Goal: Information Seeking & Learning: Learn about a topic

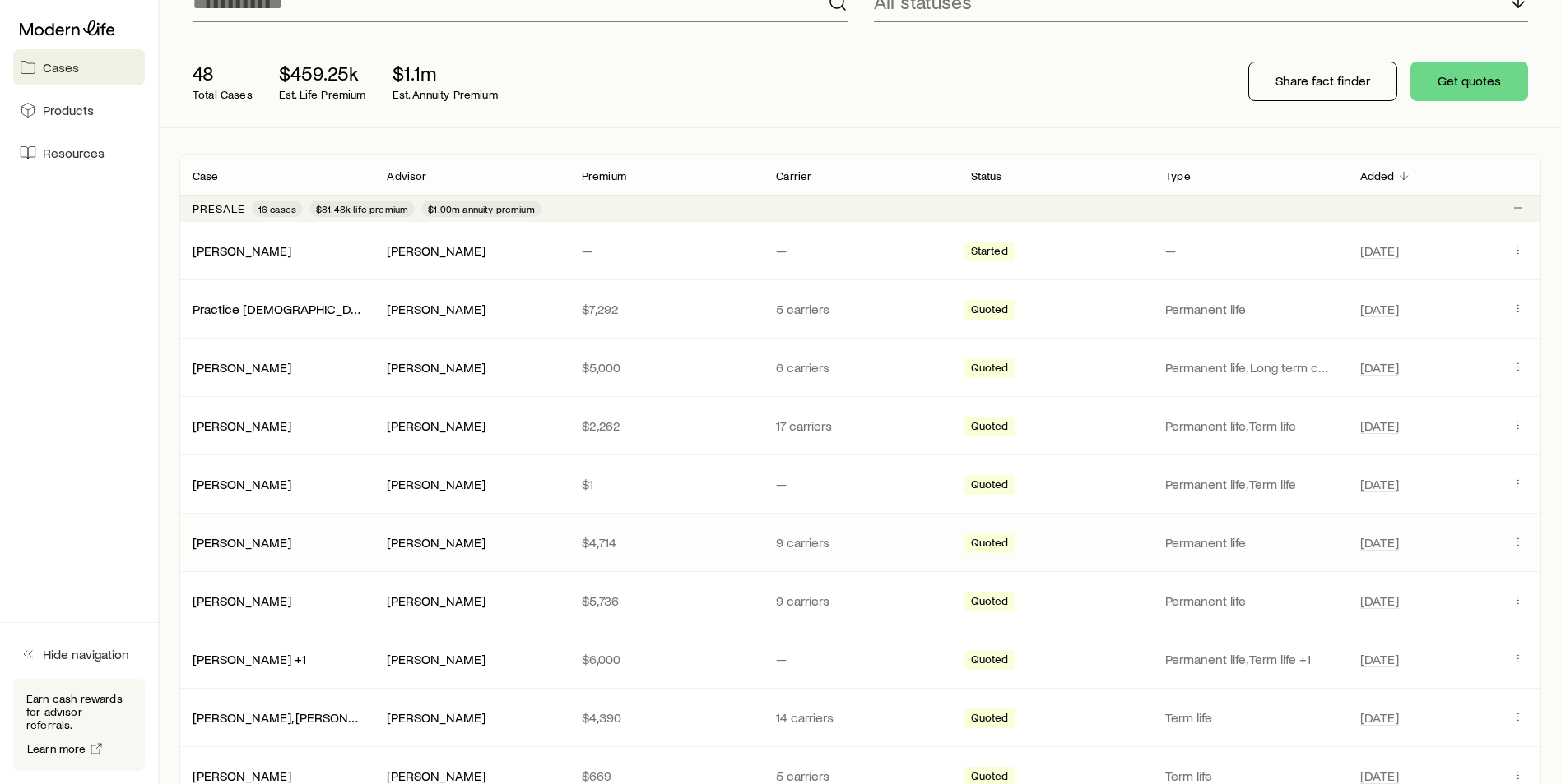
scroll to position [165, 0]
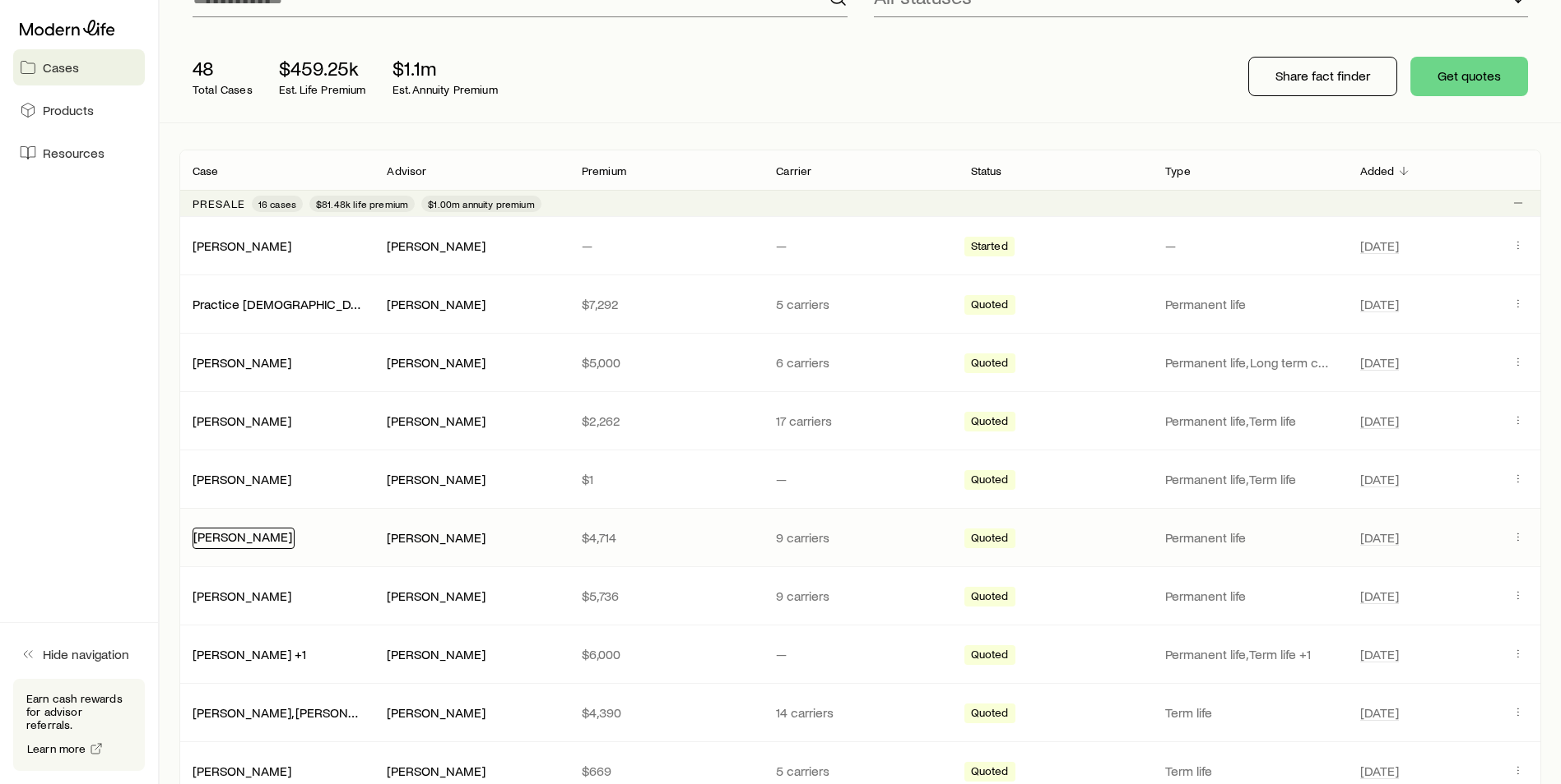
click at [224, 542] on link "[PERSON_NAME]" at bounding box center [242, 537] width 98 height 16
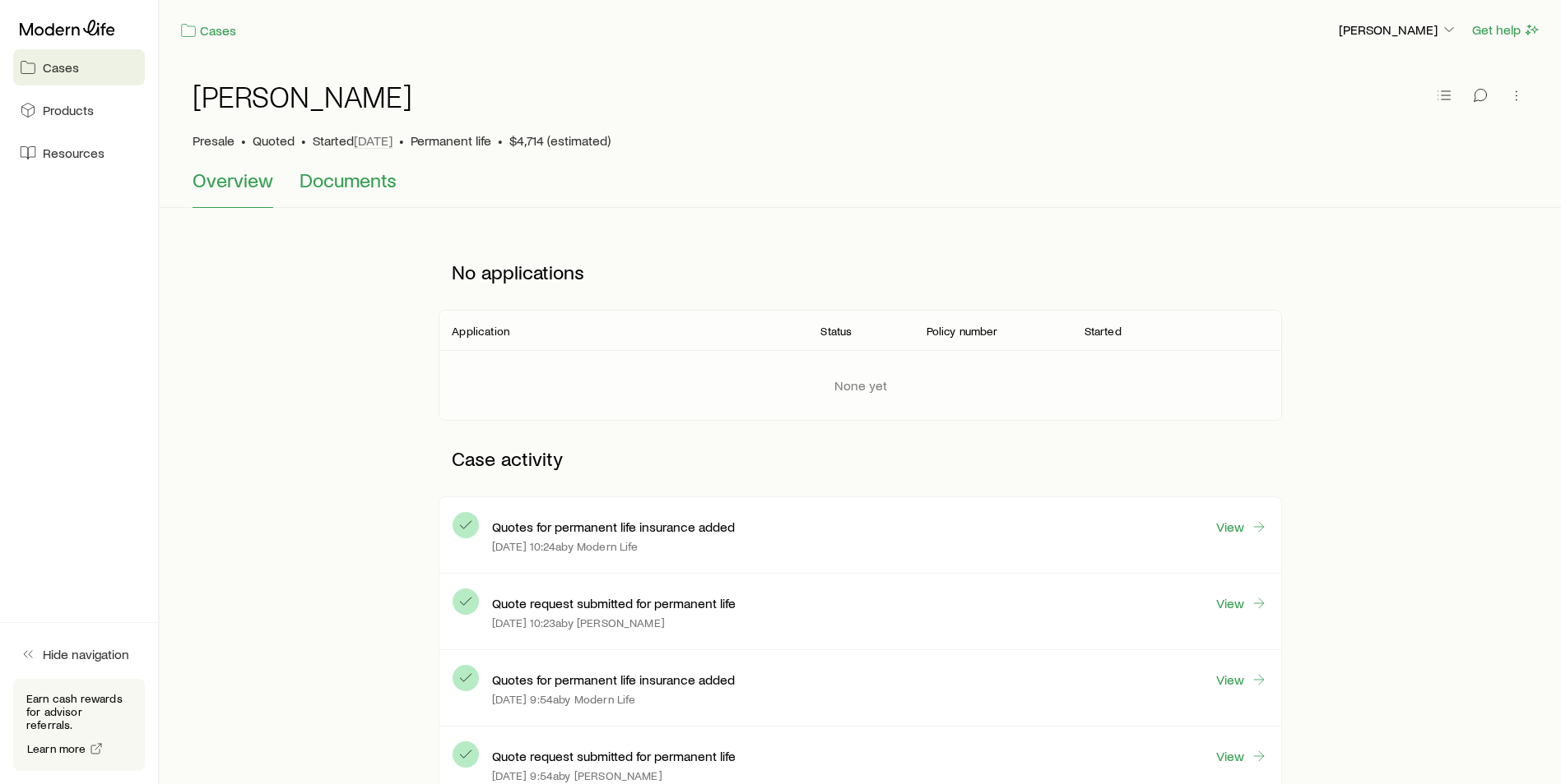
click at [347, 176] on span "Documents" at bounding box center [348, 180] width 98 height 23
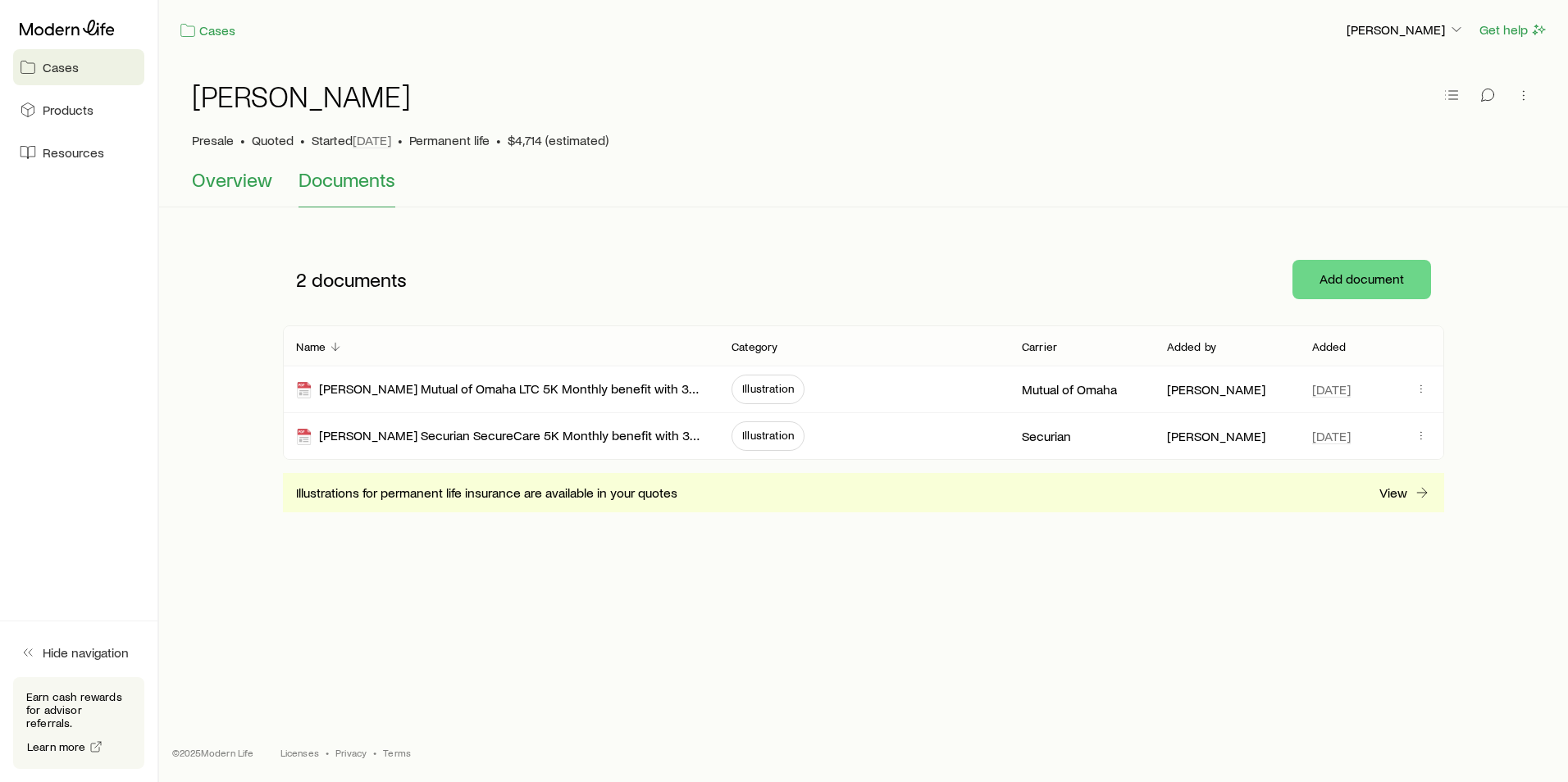
click at [232, 191] on button "Overview" at bounding box center [232, 187] width 80 height 40
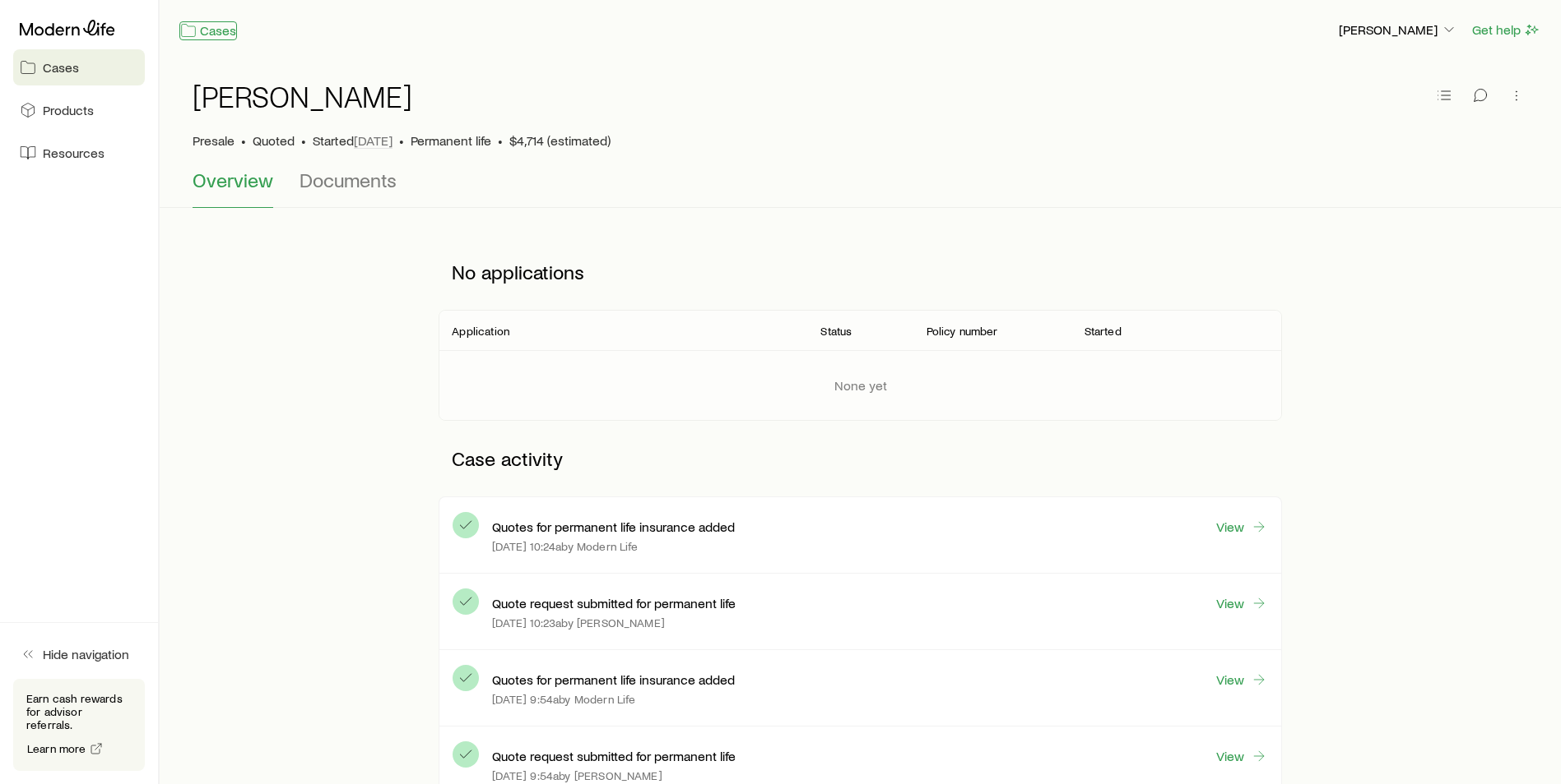
click at [222, 24] on link "Cases" at bounding box center [207, 30] width 58 height 19
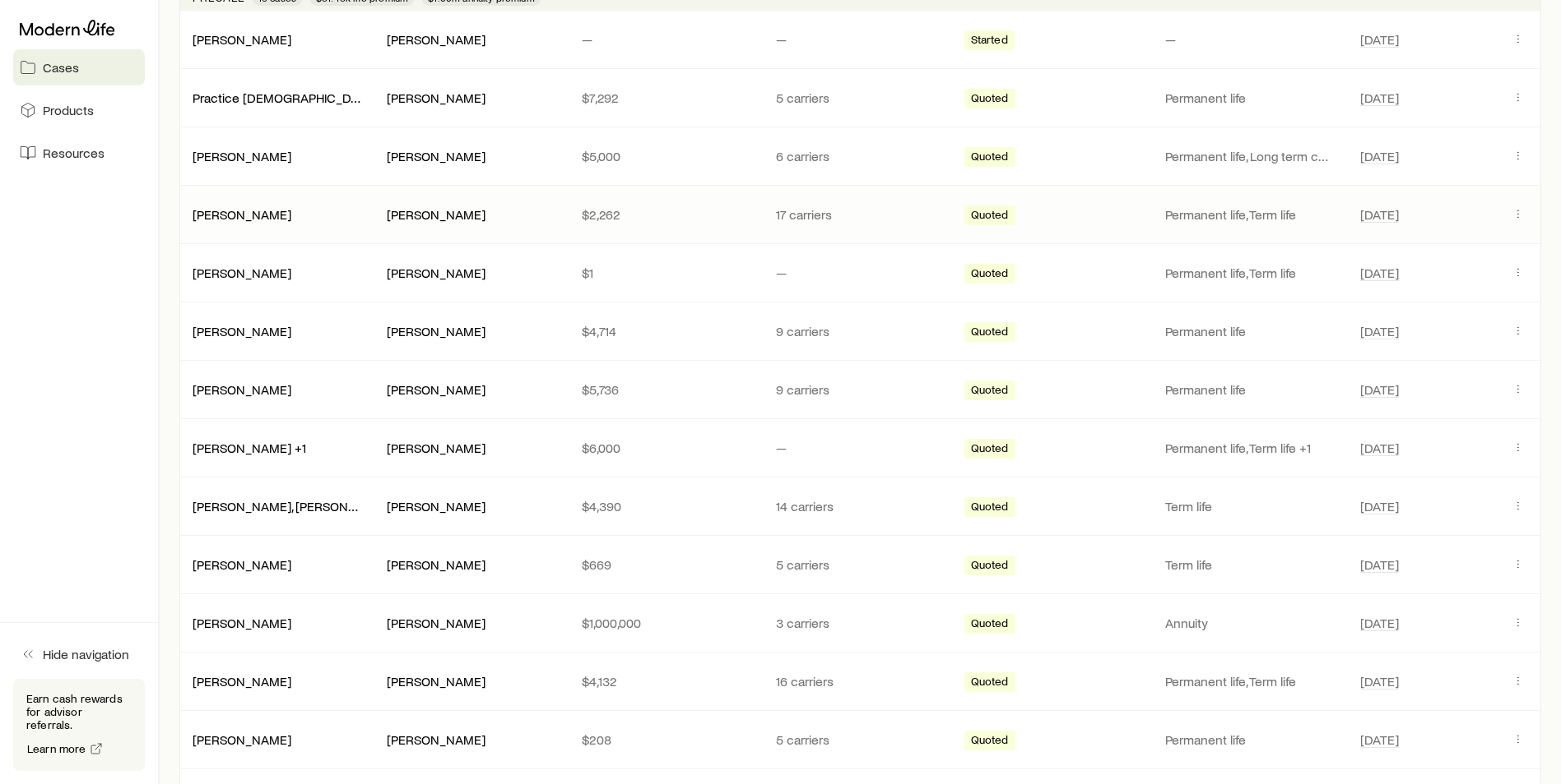
scroll to position [370, 0]
click at [234, 149] on link "[PERSON_NAME]" at bounding box center [242, 156] width 98 height 16
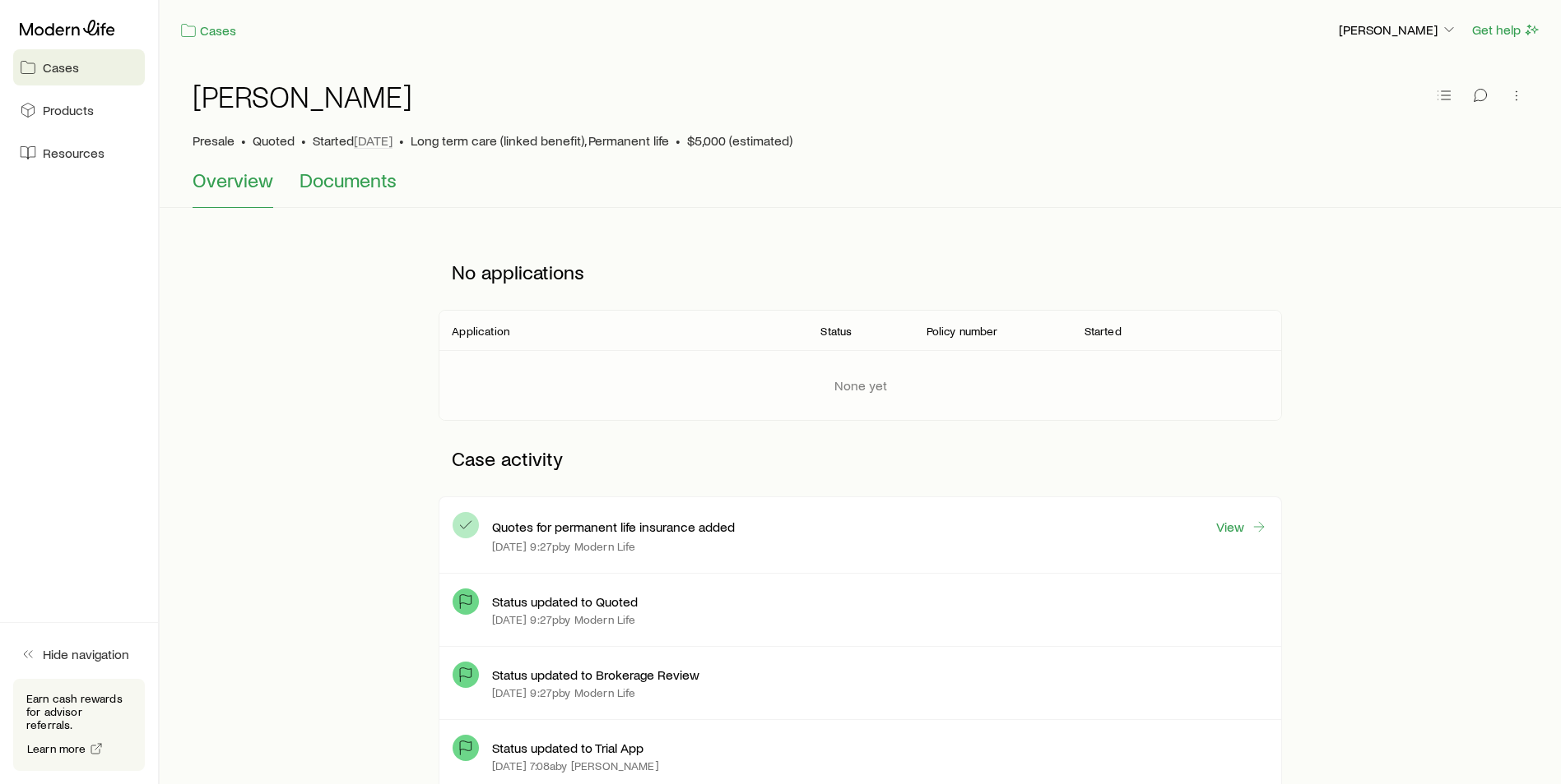
click at [336, 173] on span "Documents" at bounding box center [348, 180] width 98 height 23
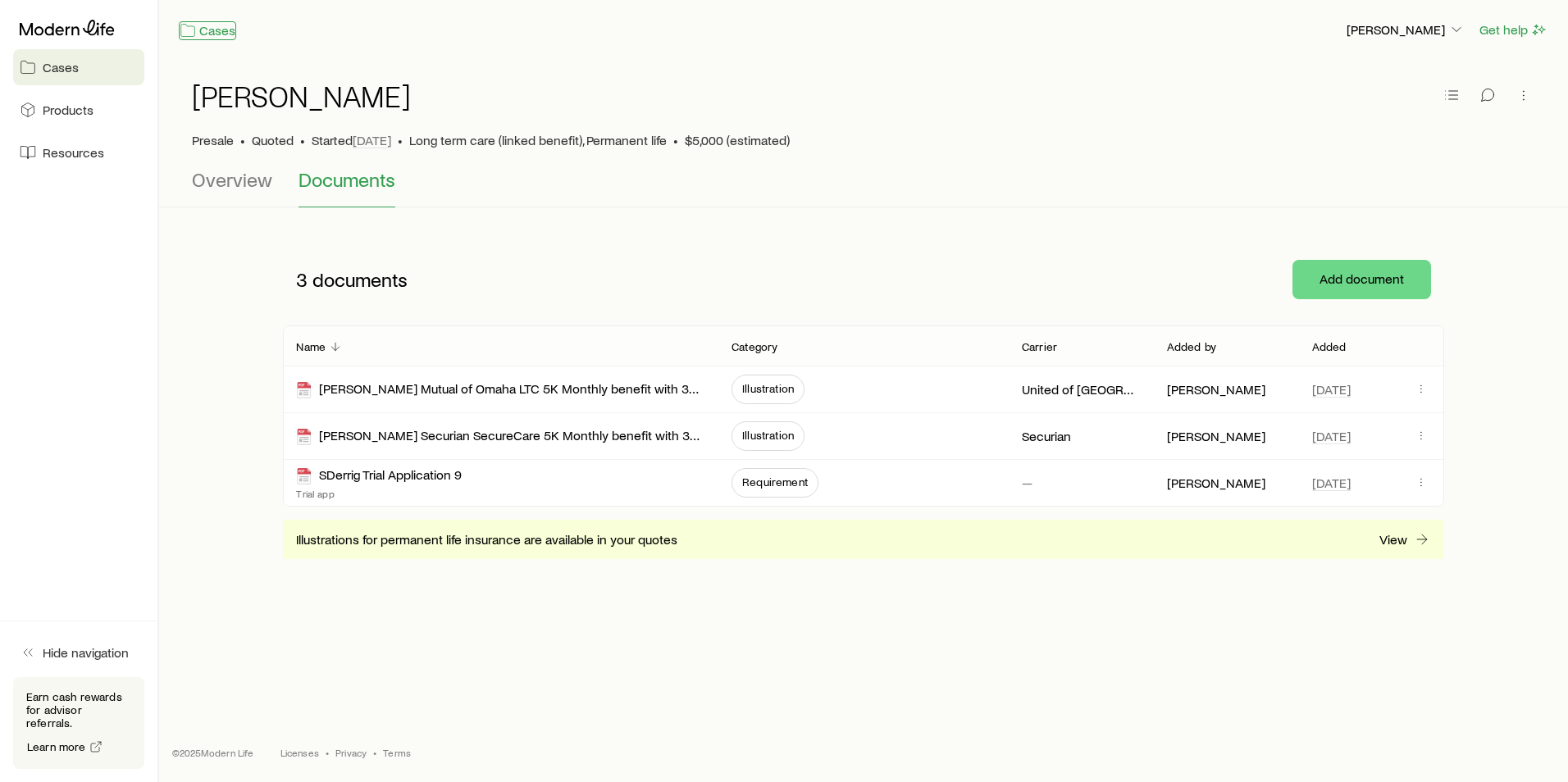
click at [222, 30] on link "Cases" at bounding box center [207, 30] width 57 height 19
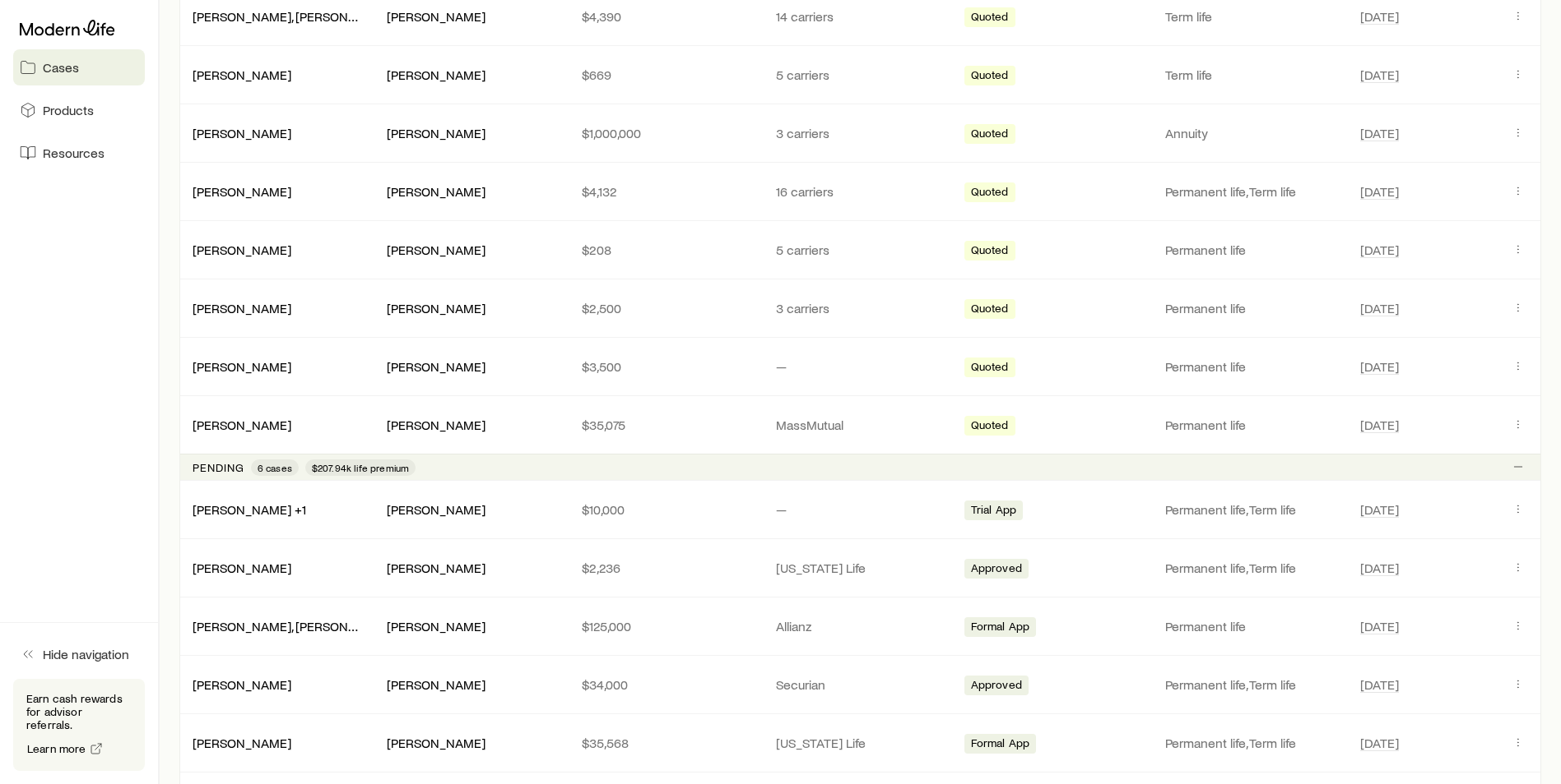
scroll to position [863, 0]
click at [251, 508] on link "[PERSON_NAME] +1" at bounding box center [250, 506] width 113 height 16
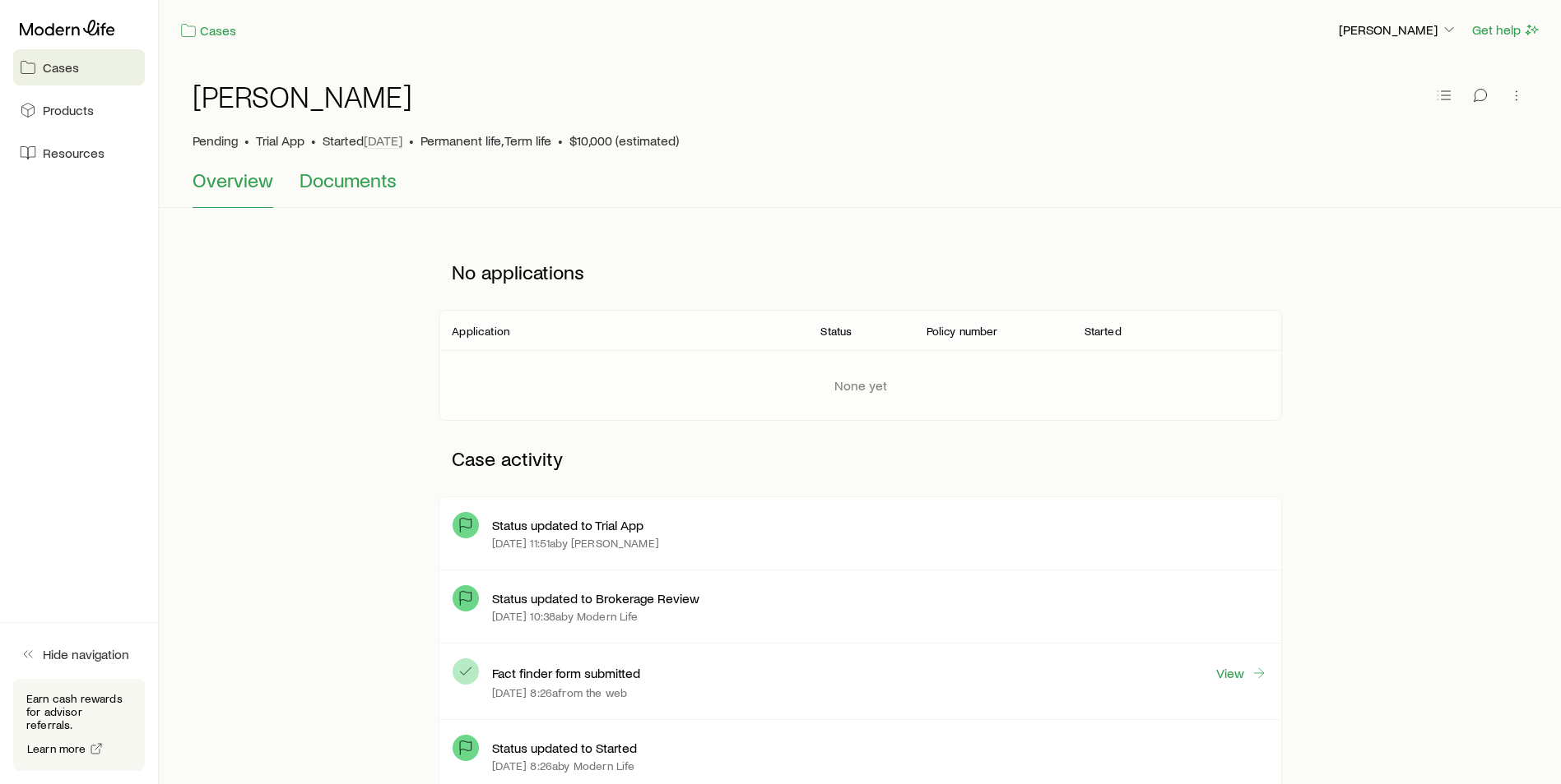
click at [340, 187] on span "Documents" at bounding box center [348, 180] width 98 height 23
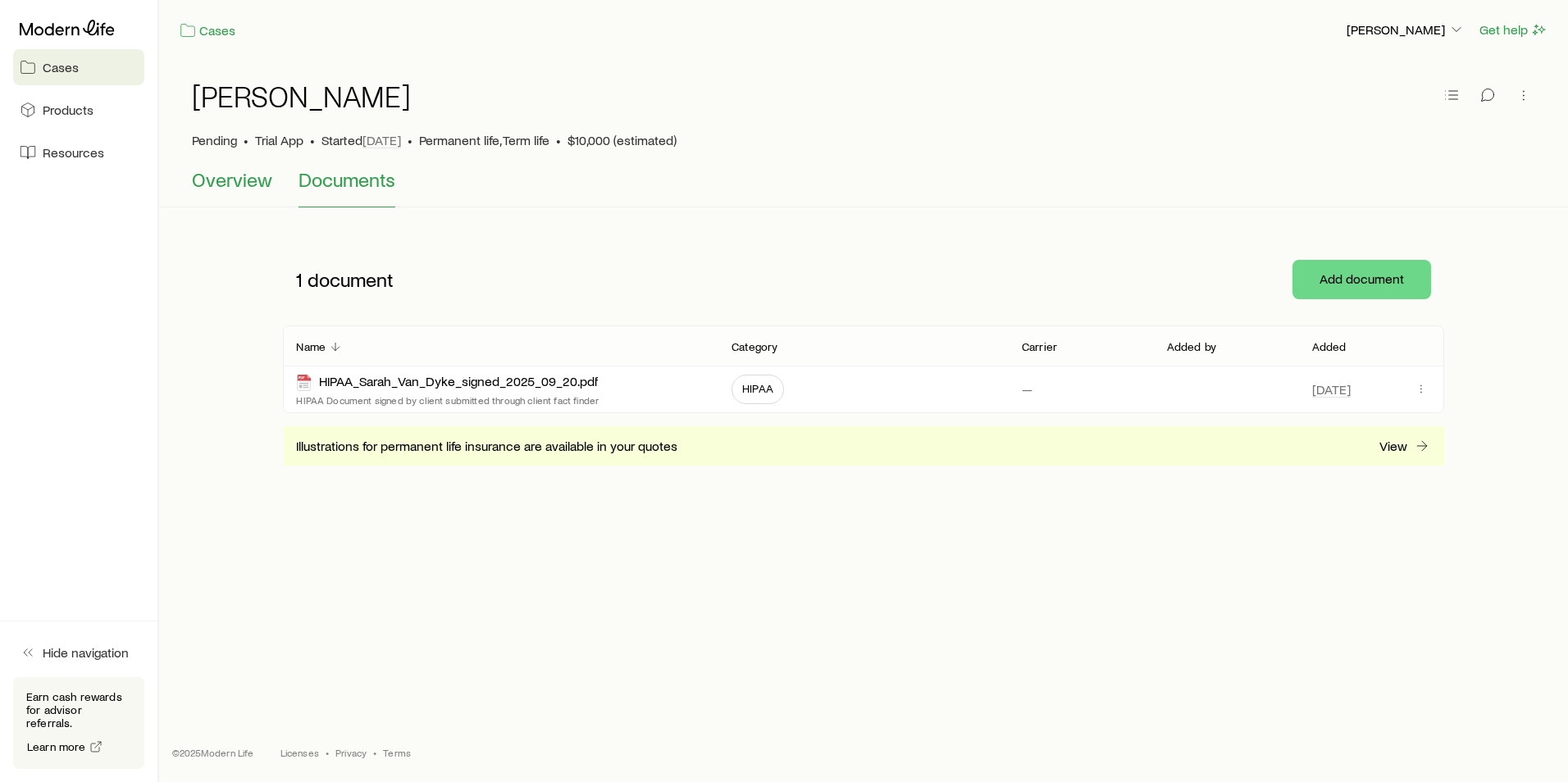
click at [233, 181] on span "Overview" at bounding box center [232, 179] width 80 height 23
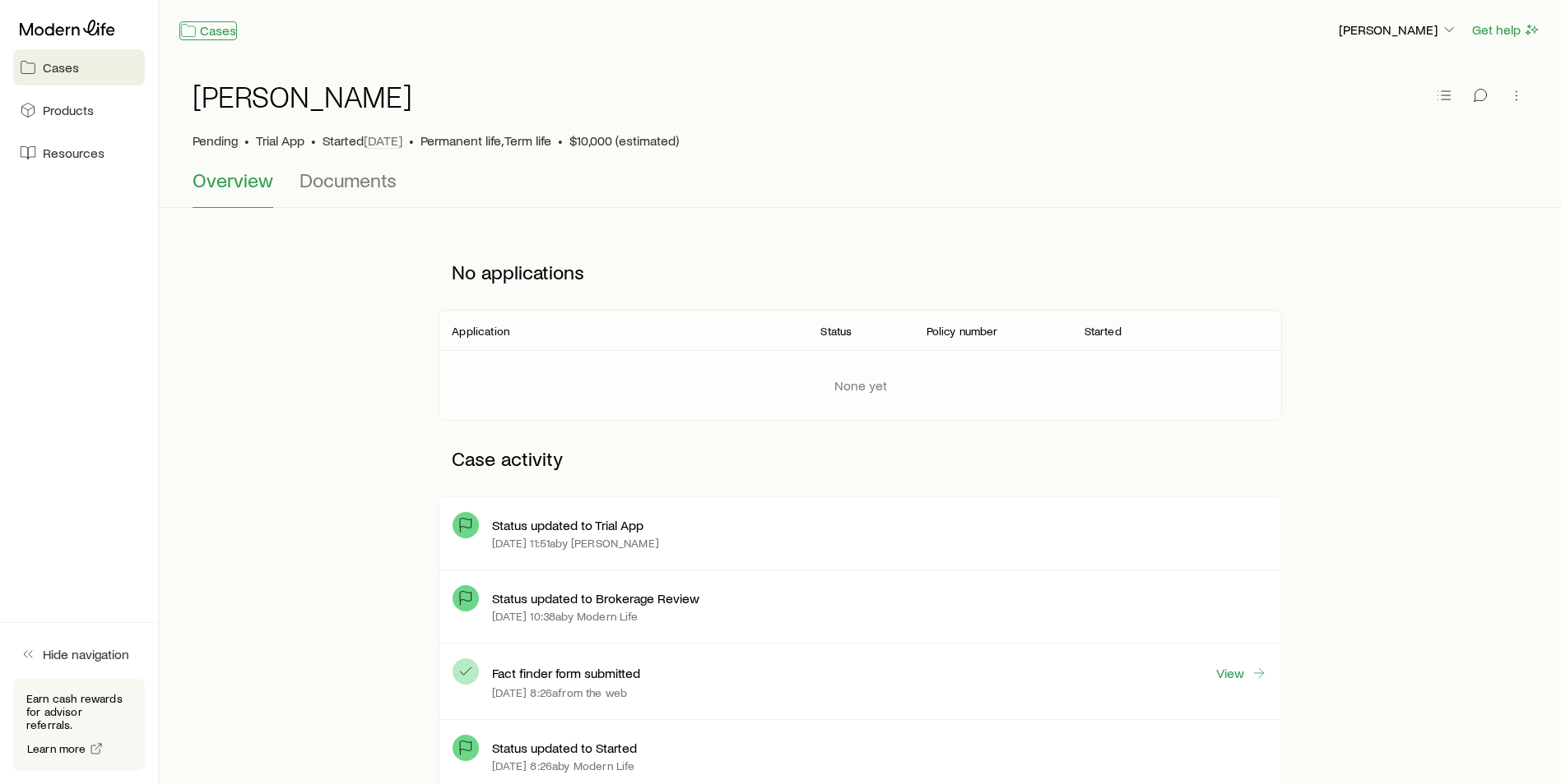
click at [211, 29] on link "Cases" at bounding box center [207, 30] width 58 height 19
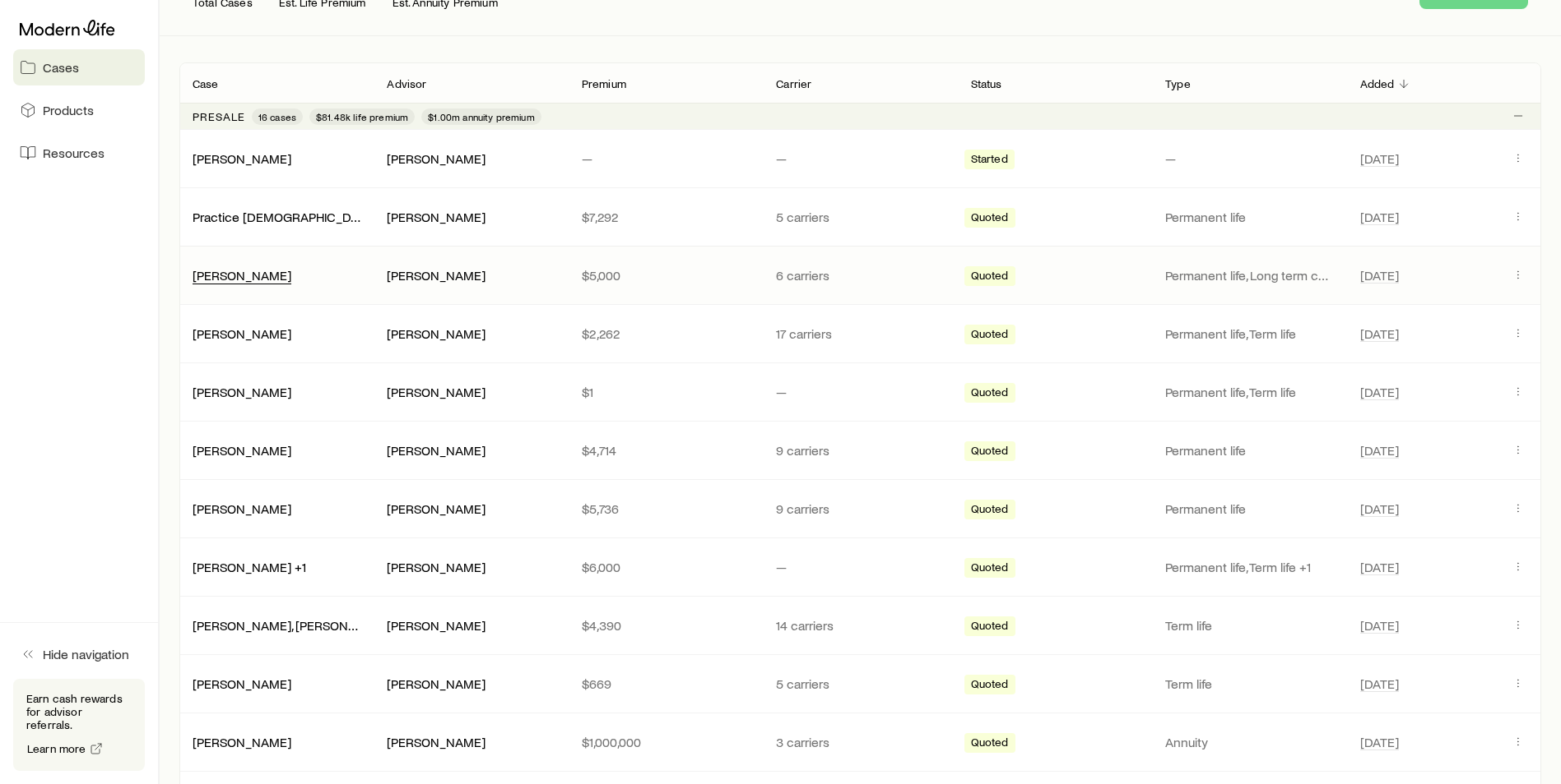
scroll to position [246, 0]
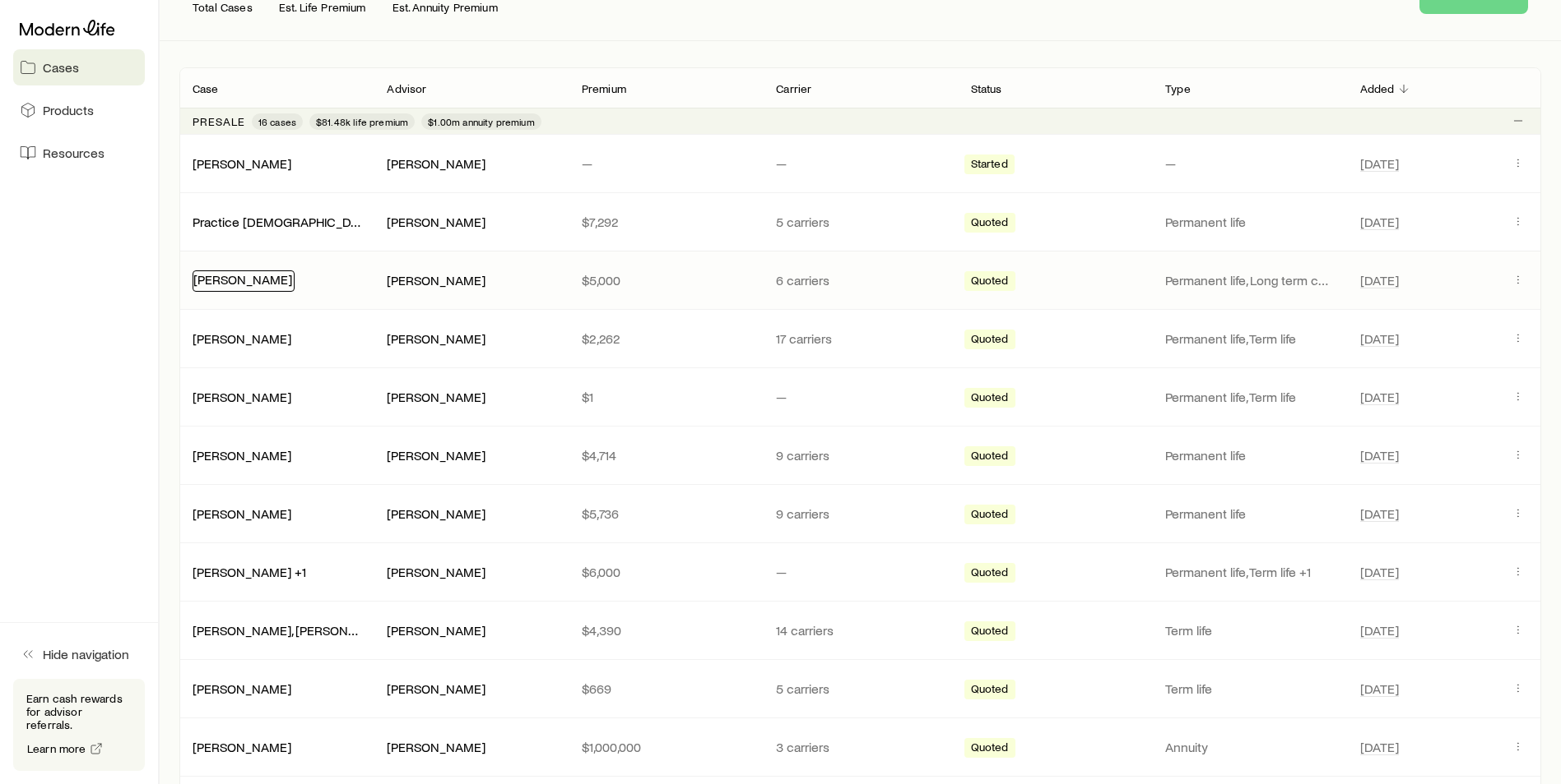
click at [255, 278] on link "[PERSON_NAME]" at bounding box center [242, 279] width 98 height 16
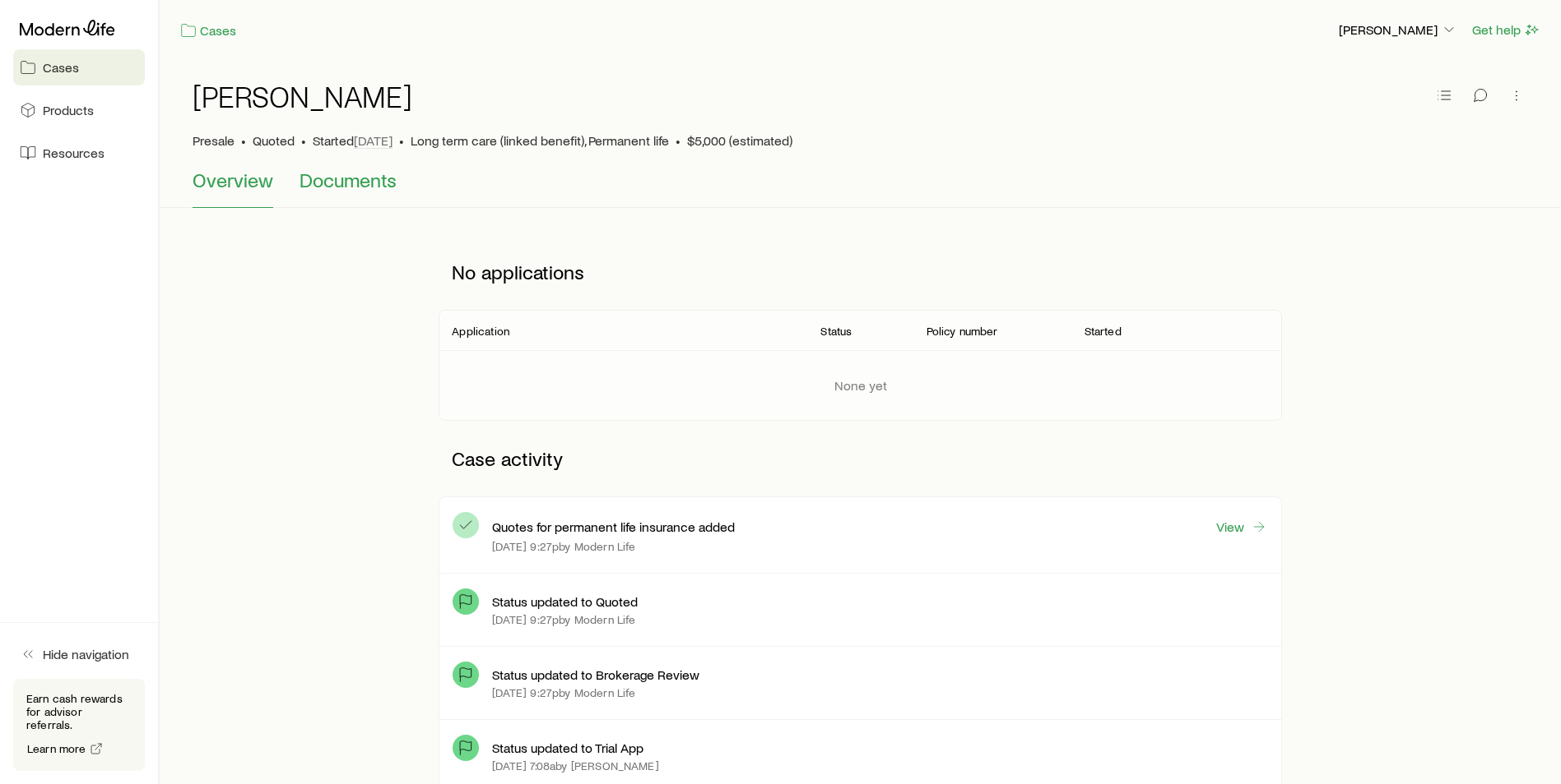
click at [315, 182] on span "Documents" at bounding box center [348, 180] width 98 height 23
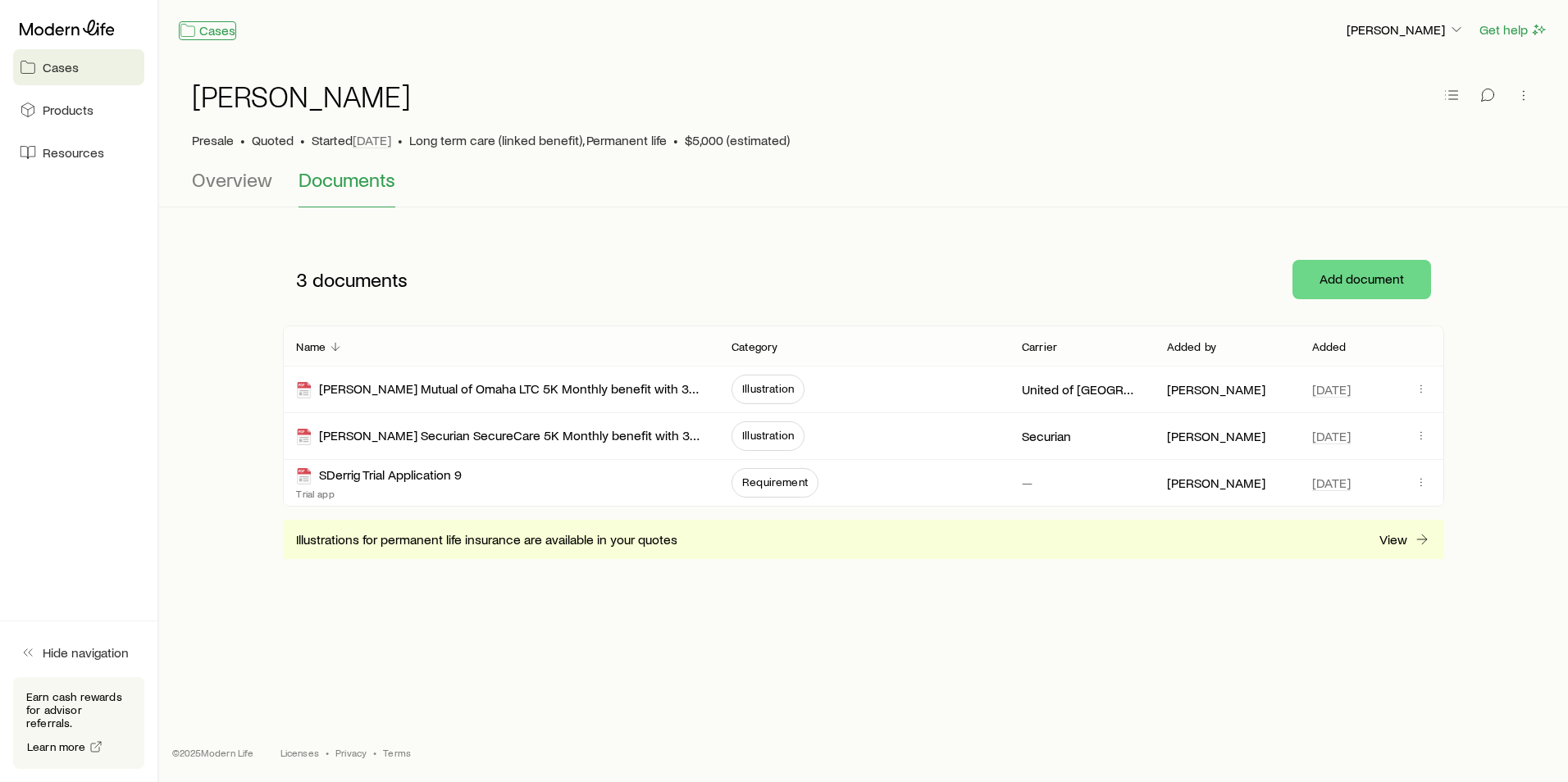
click at [217, 33] on link "Cases" at bounding box center [207, 30] width 57 height 19
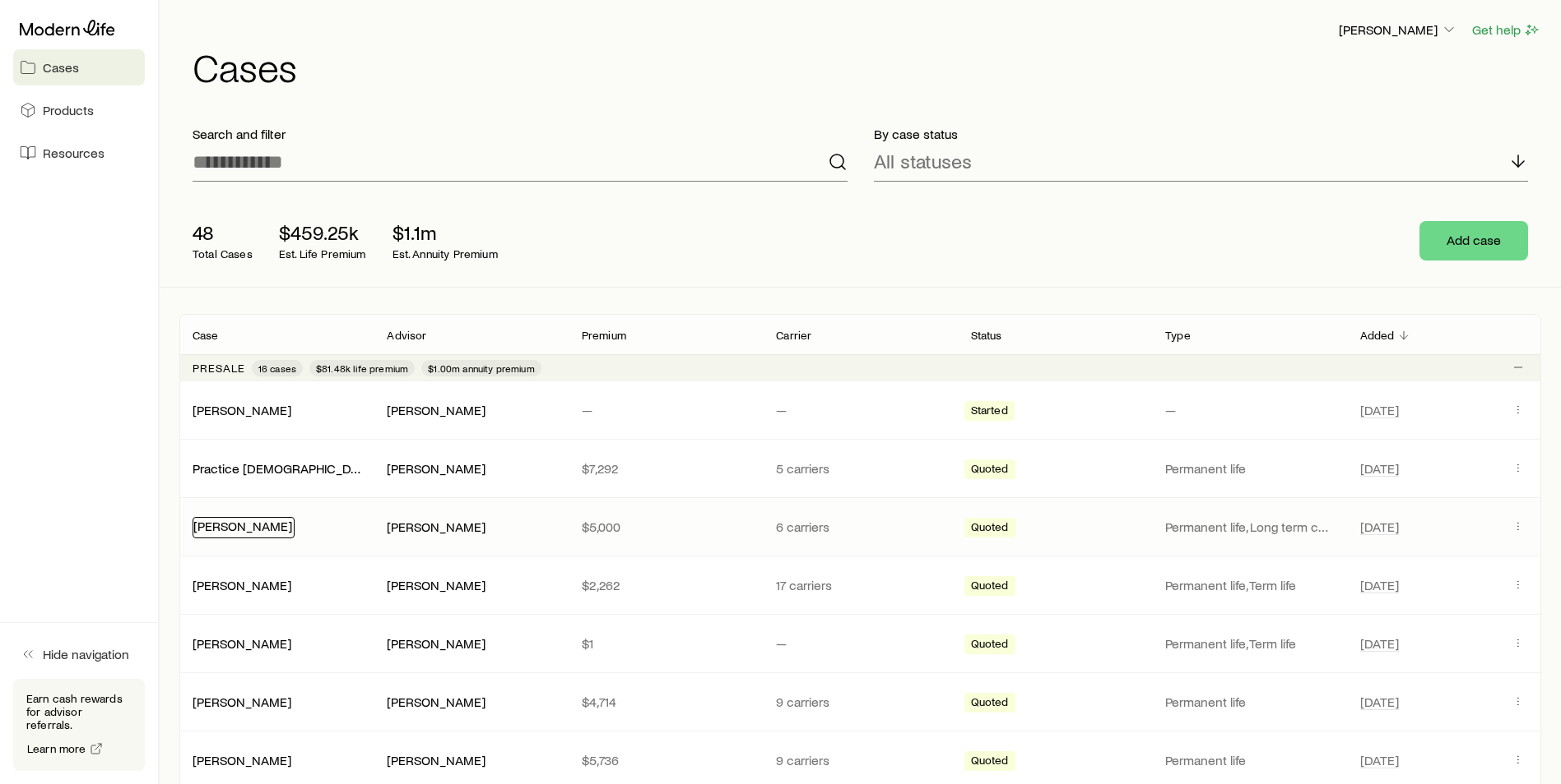
click at [223, 527] on link "[PERSON_NAME]" at bounding box center [242, 526] width 98 height 16
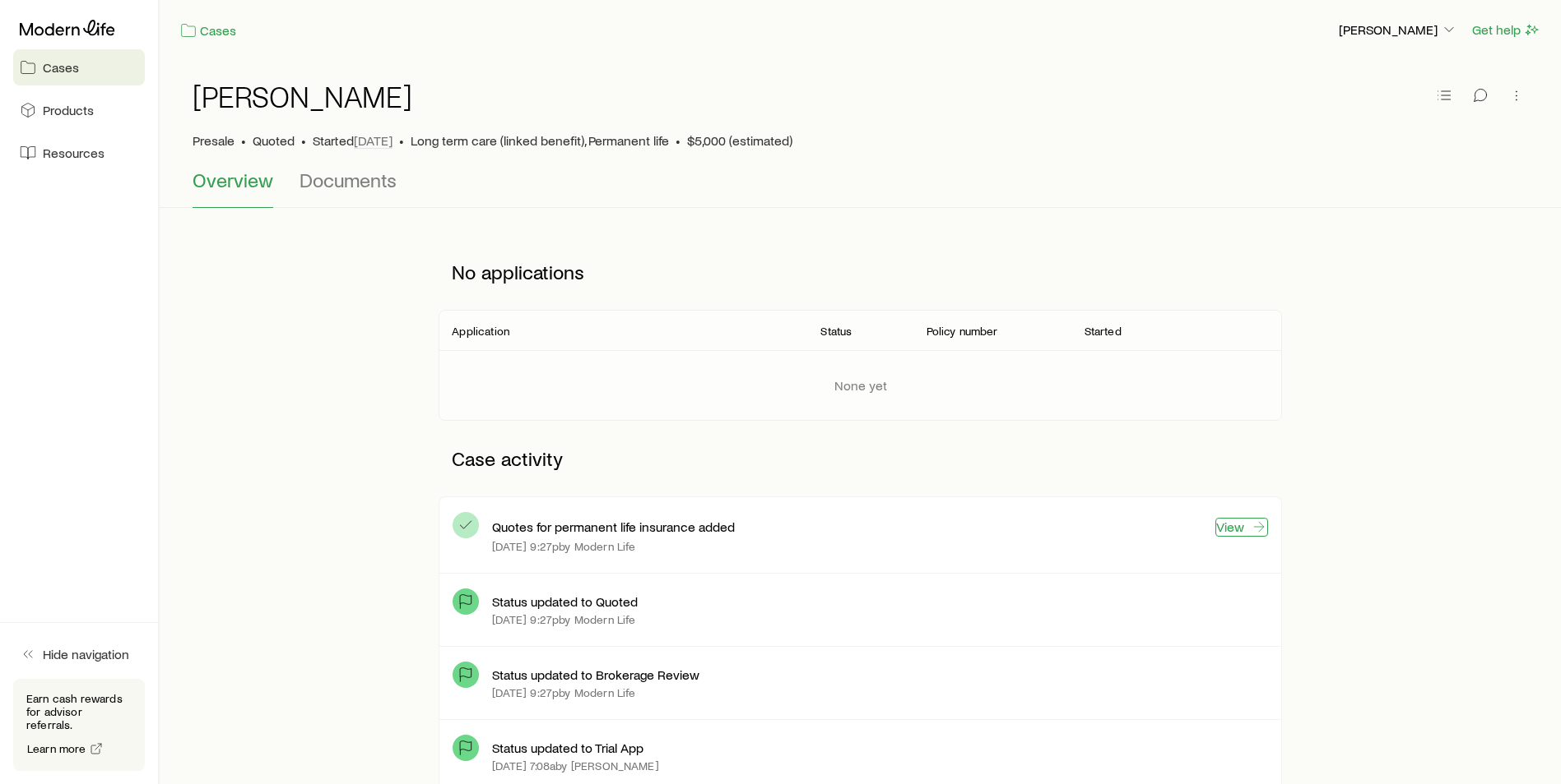
click at [1228, 532] on link "View" at bounding box center [1241, 527] width 52 height 19
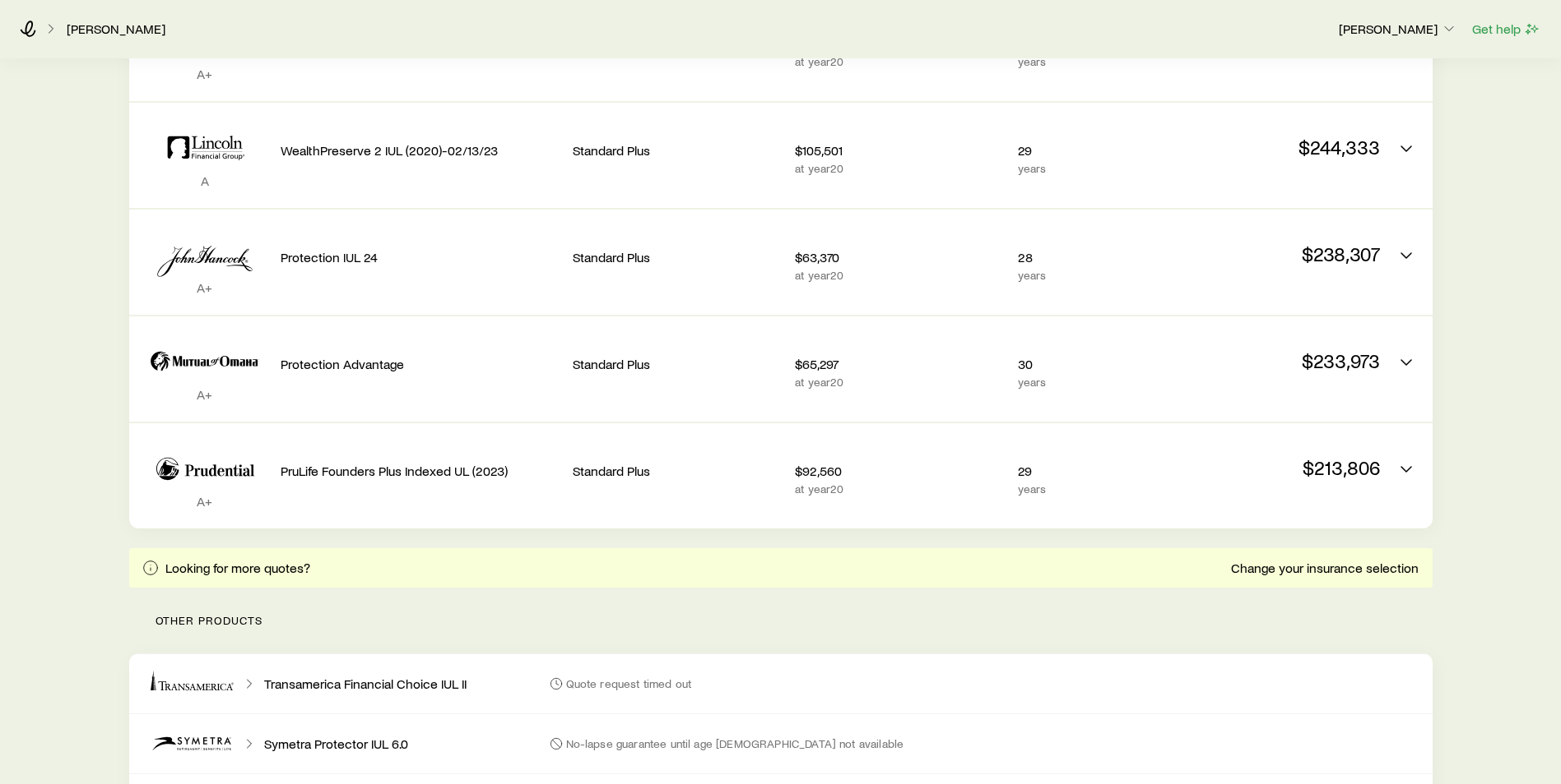
scroll to position [679, 0]
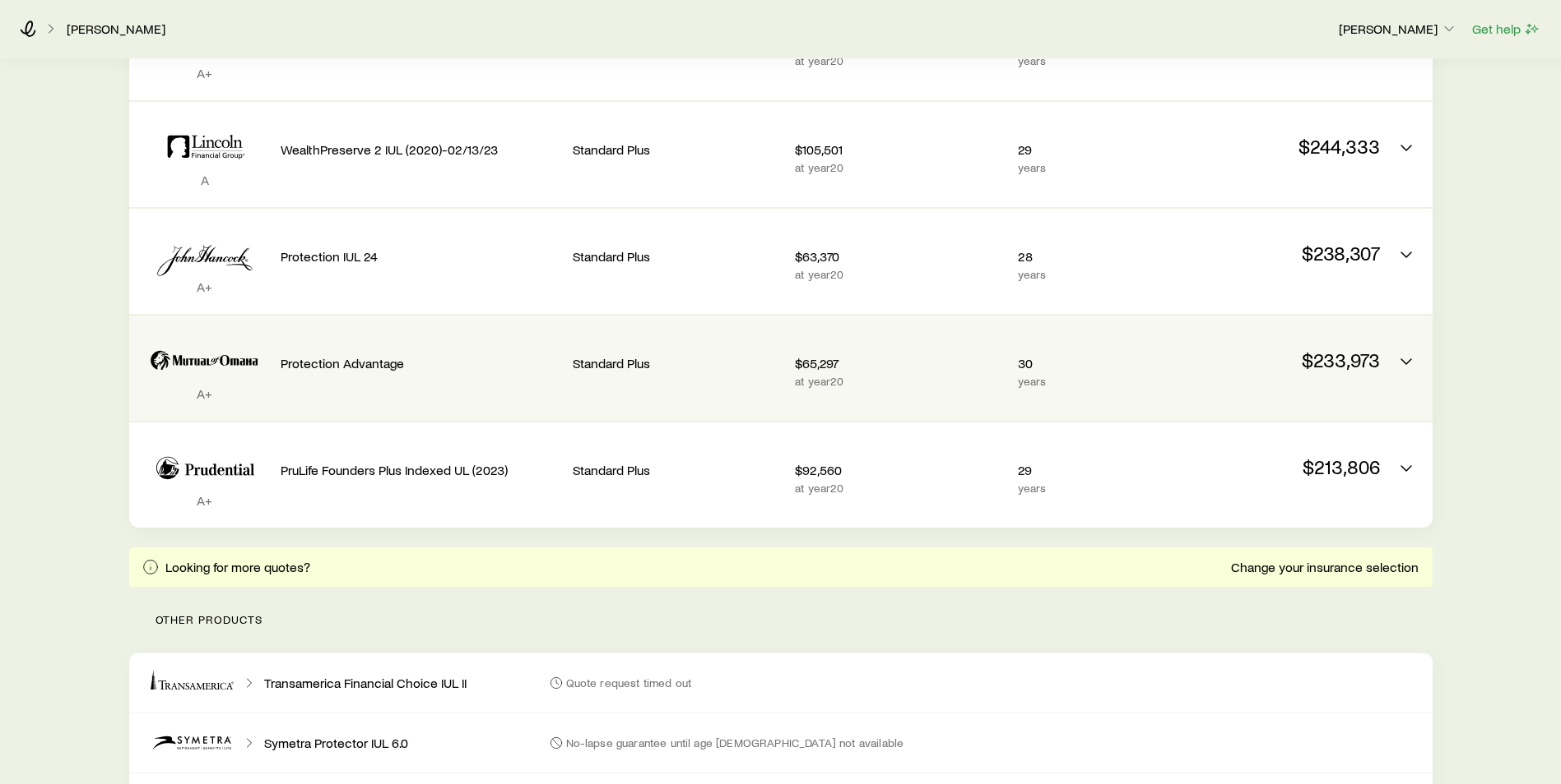
click at [349, 357] on p "Protection Advantage" at bounding box center [419, 363] width 279 height 17
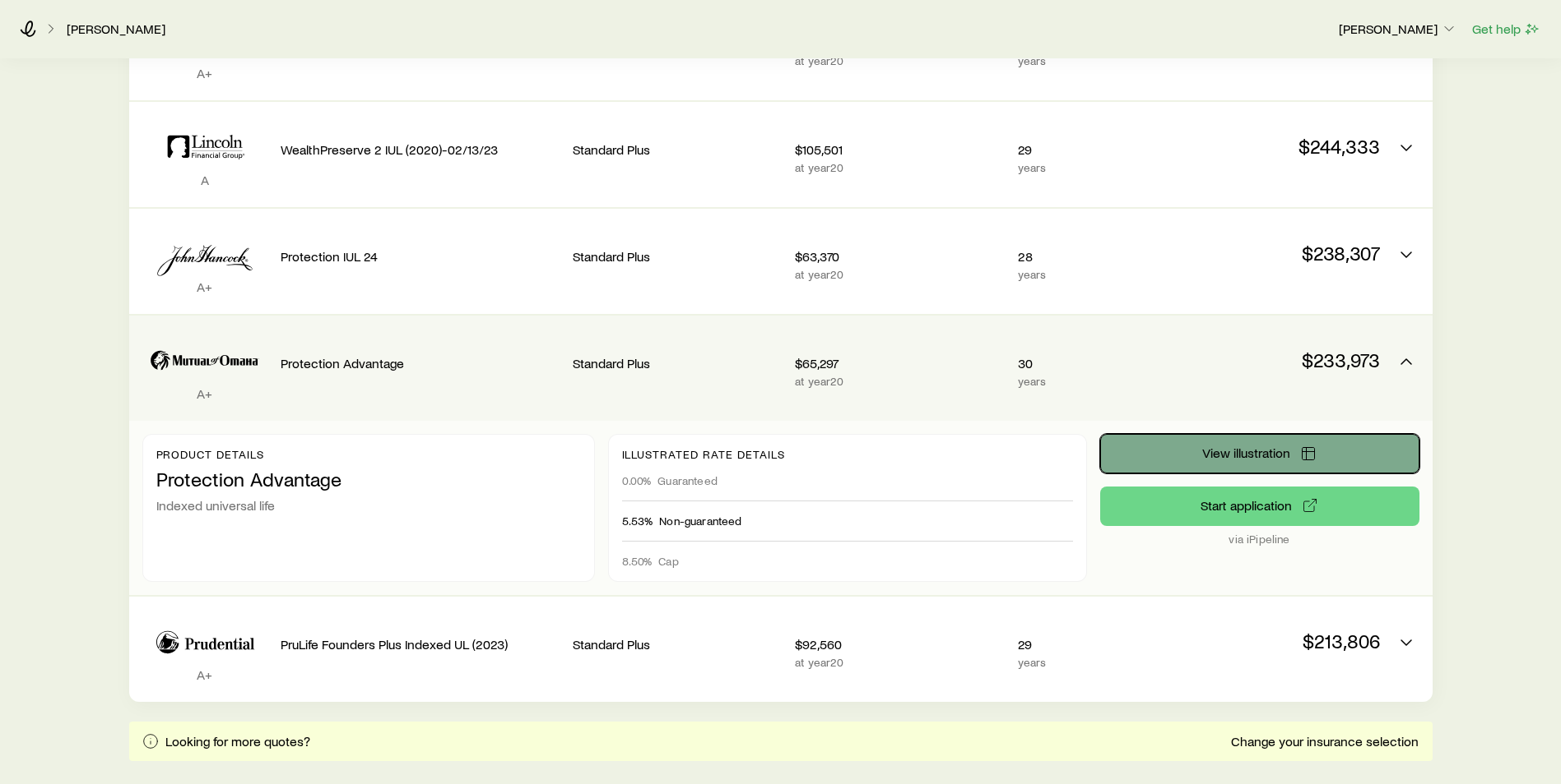
click at [1246, 446] on span "View illustration" at bounding box center [1245, 453] width 88 height 13
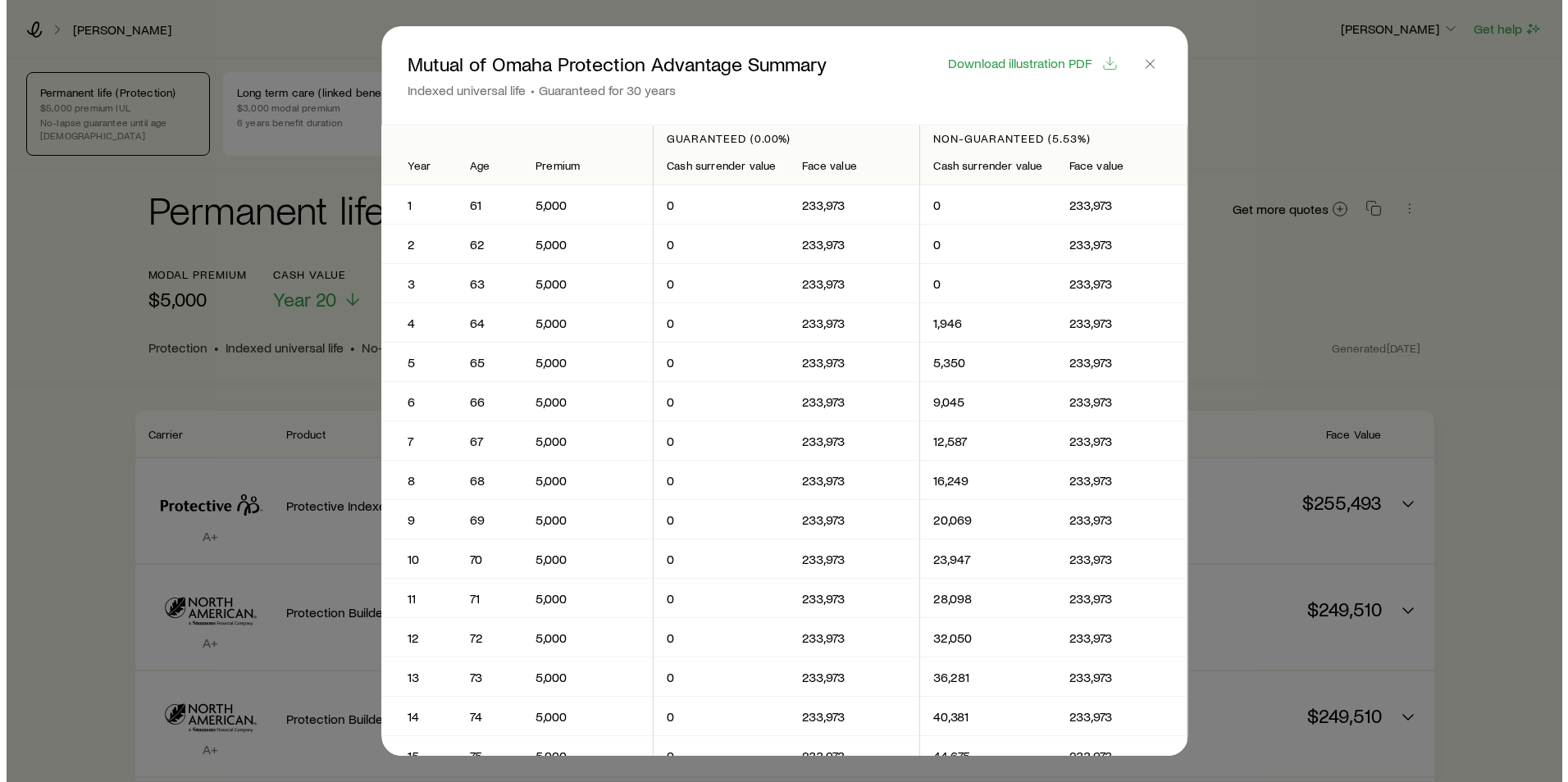
scroll to position [0, 0]
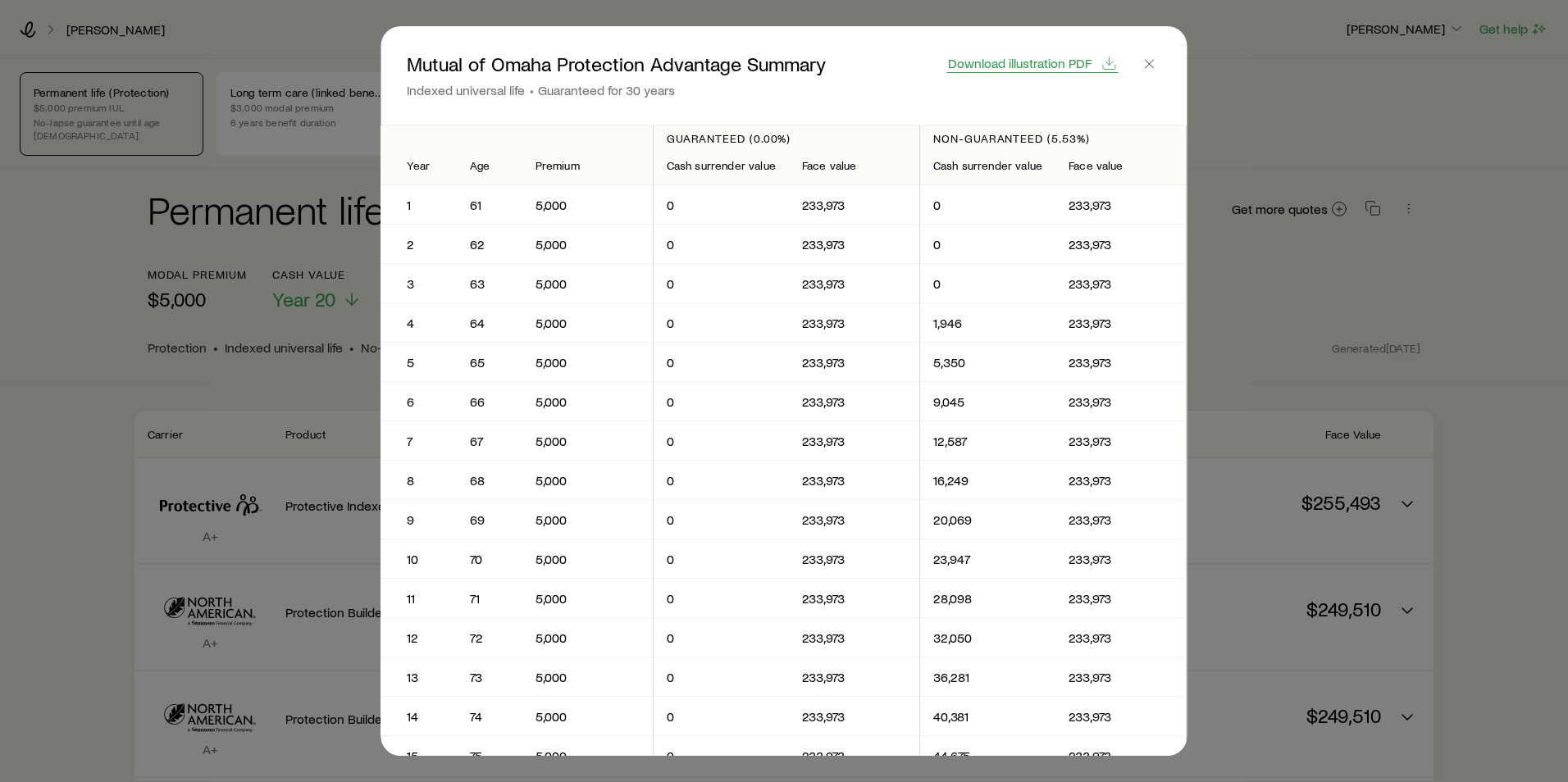
click at [1017, 62] on span "Download illustration PDF" at bounding box center [1020, 63] width 143 height 13
click at [1155, 64] on icon "button" at bounding box center [1150, 64] width 17 height 17
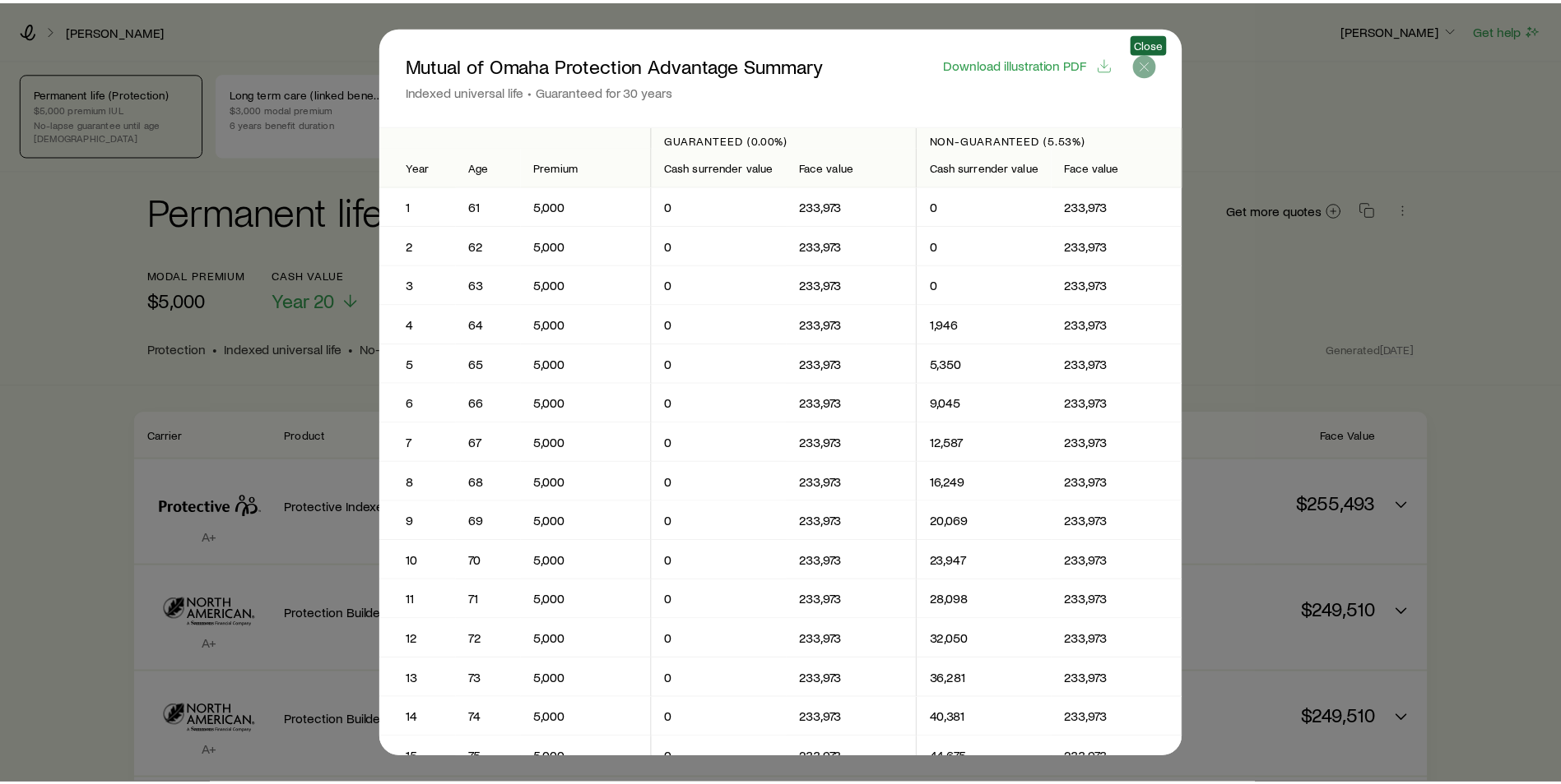
scroll to position [679, 0]
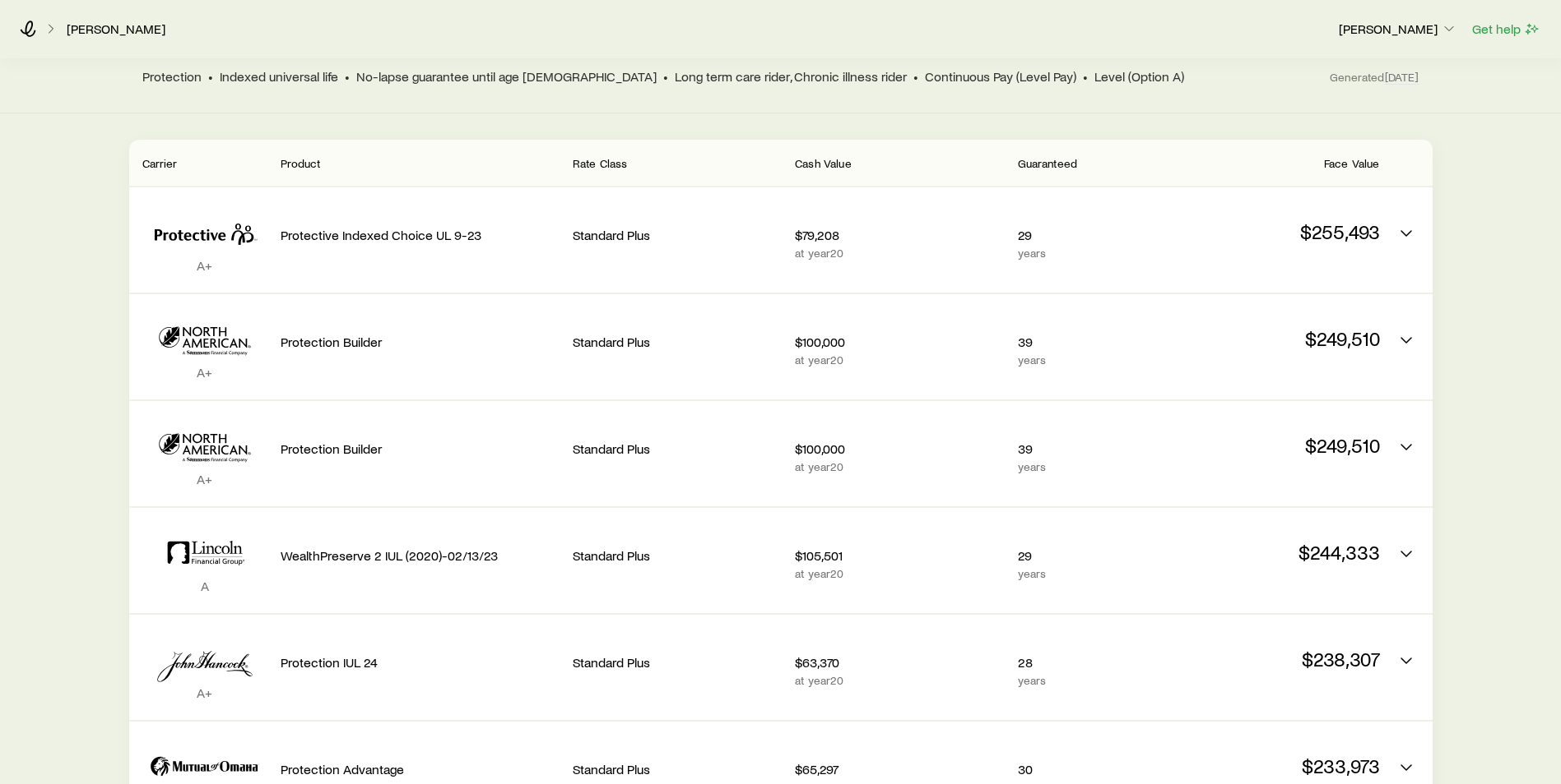
scroll to position [268, 0]
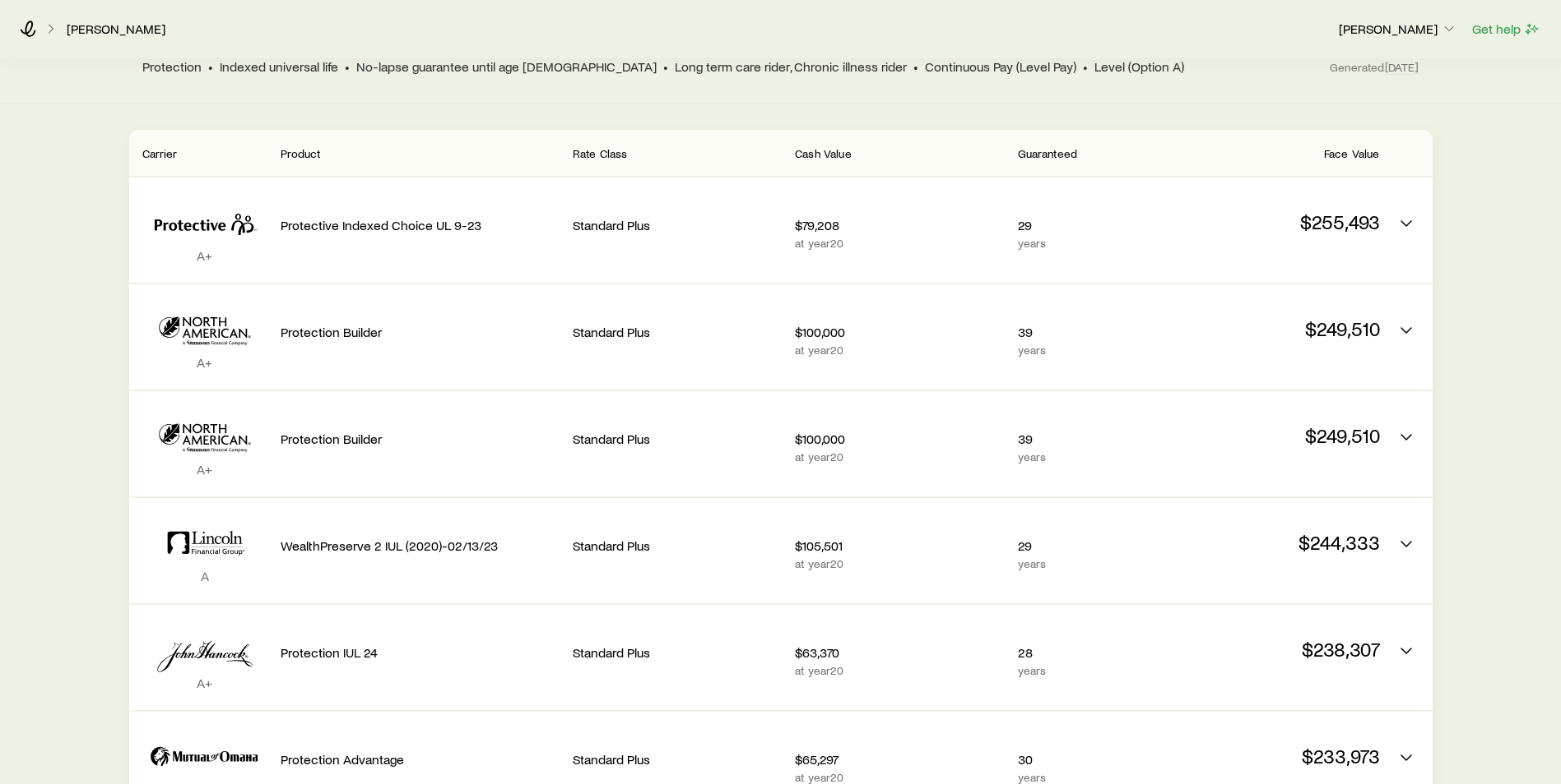
scroll to position [226, 0]
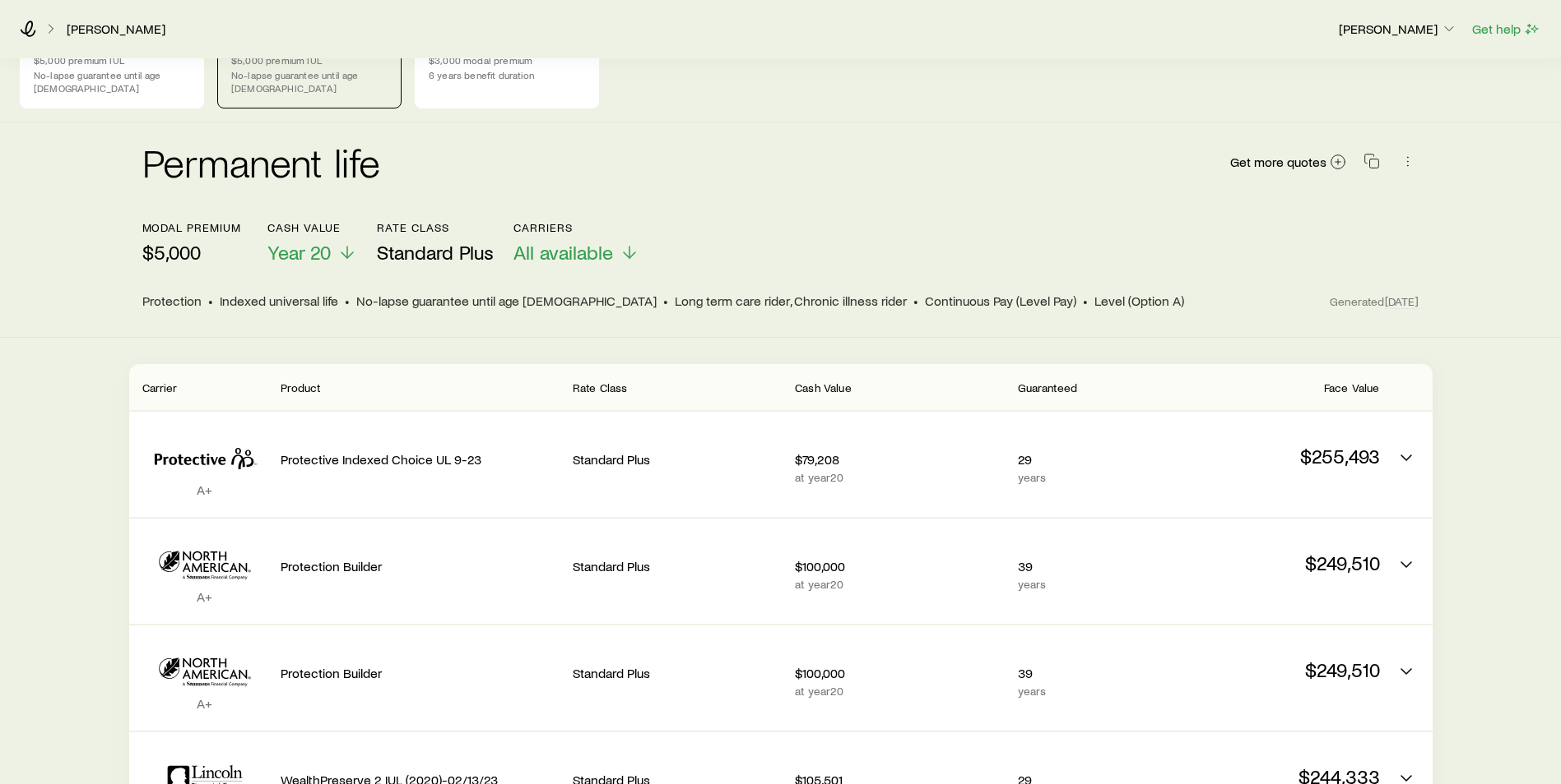
scroll to position [41, 0]
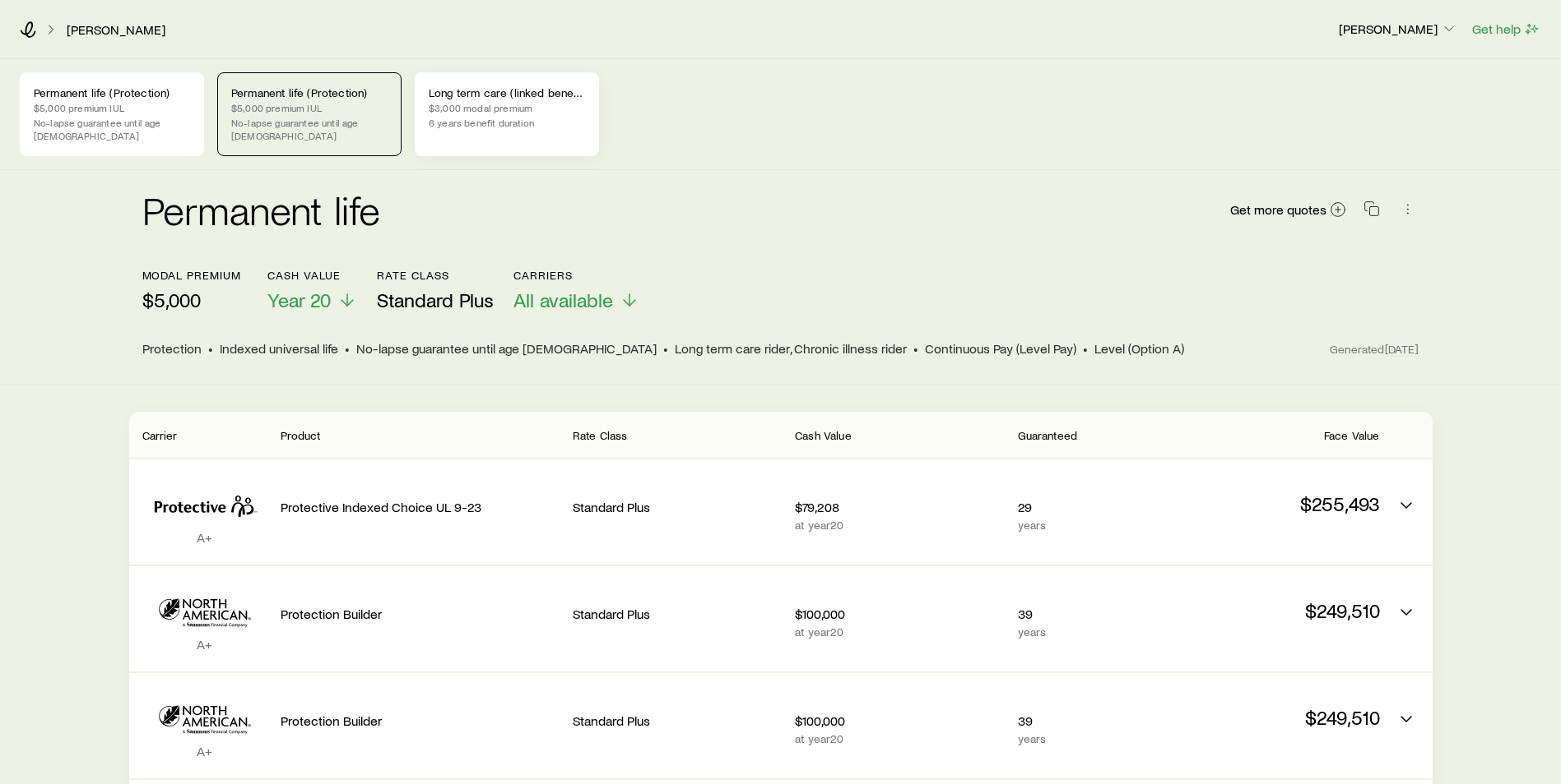
click at [473, 105] on p "$3,000 modal premium" at bounding box center [507, 107] width 156 height 13
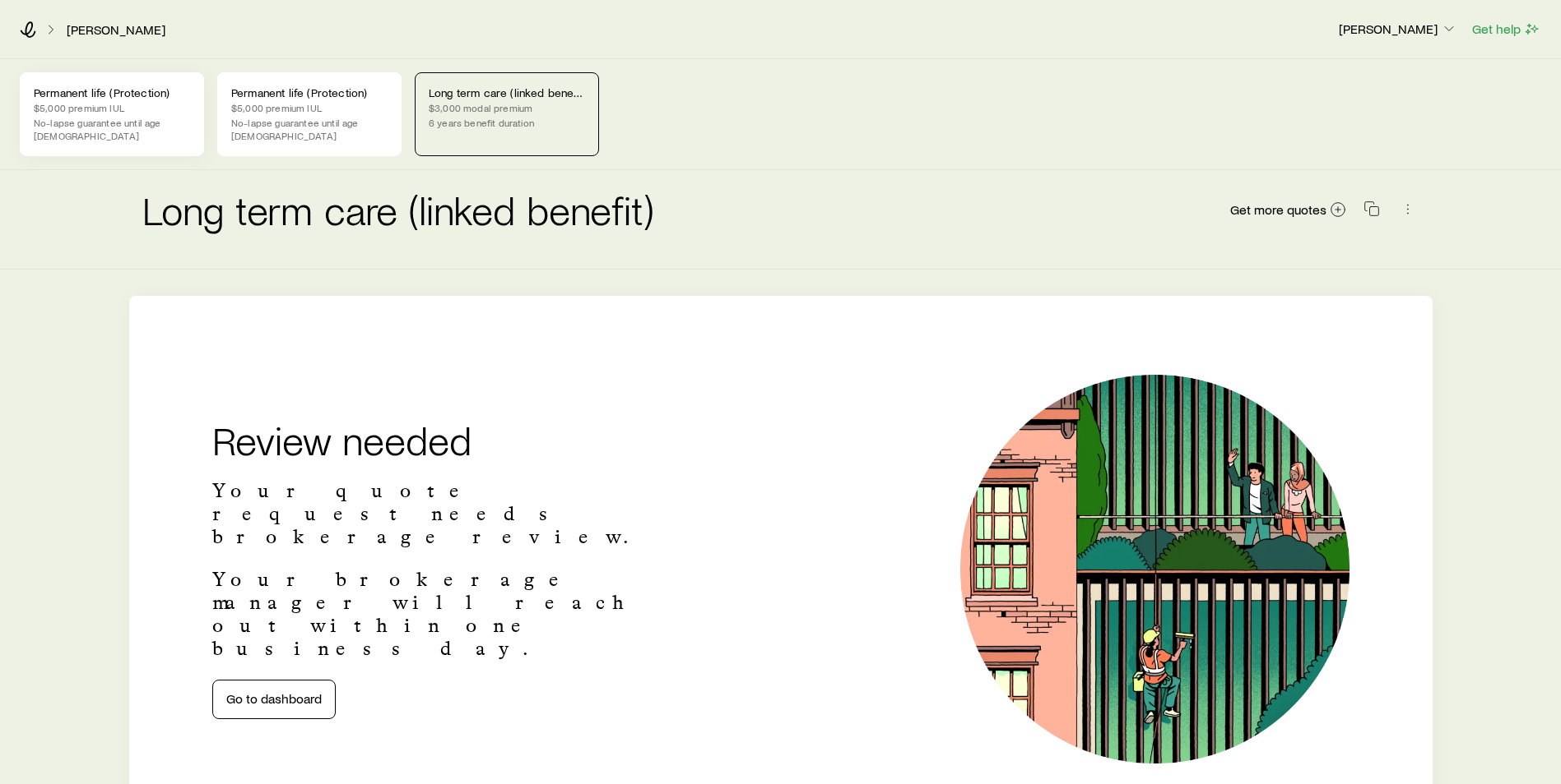
click at [120, 109] on p "$5,000 premium IUL" at bounding box center [112, 107] width 156 height 13
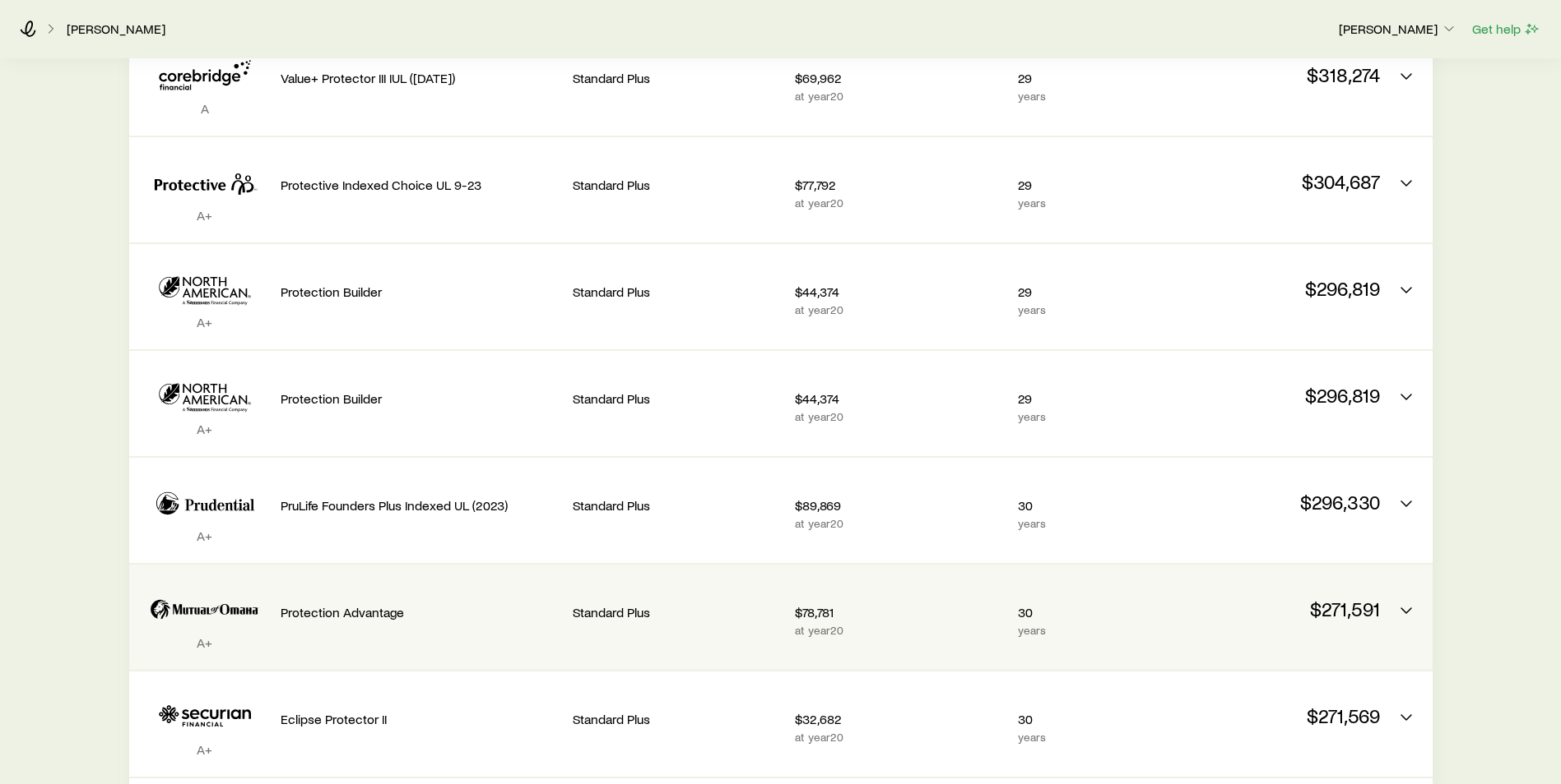
scroll to position [431, 0]
click at [232, 605] on icon "Permanent quotes" at bounding box center [234, 608] width 8 height 6
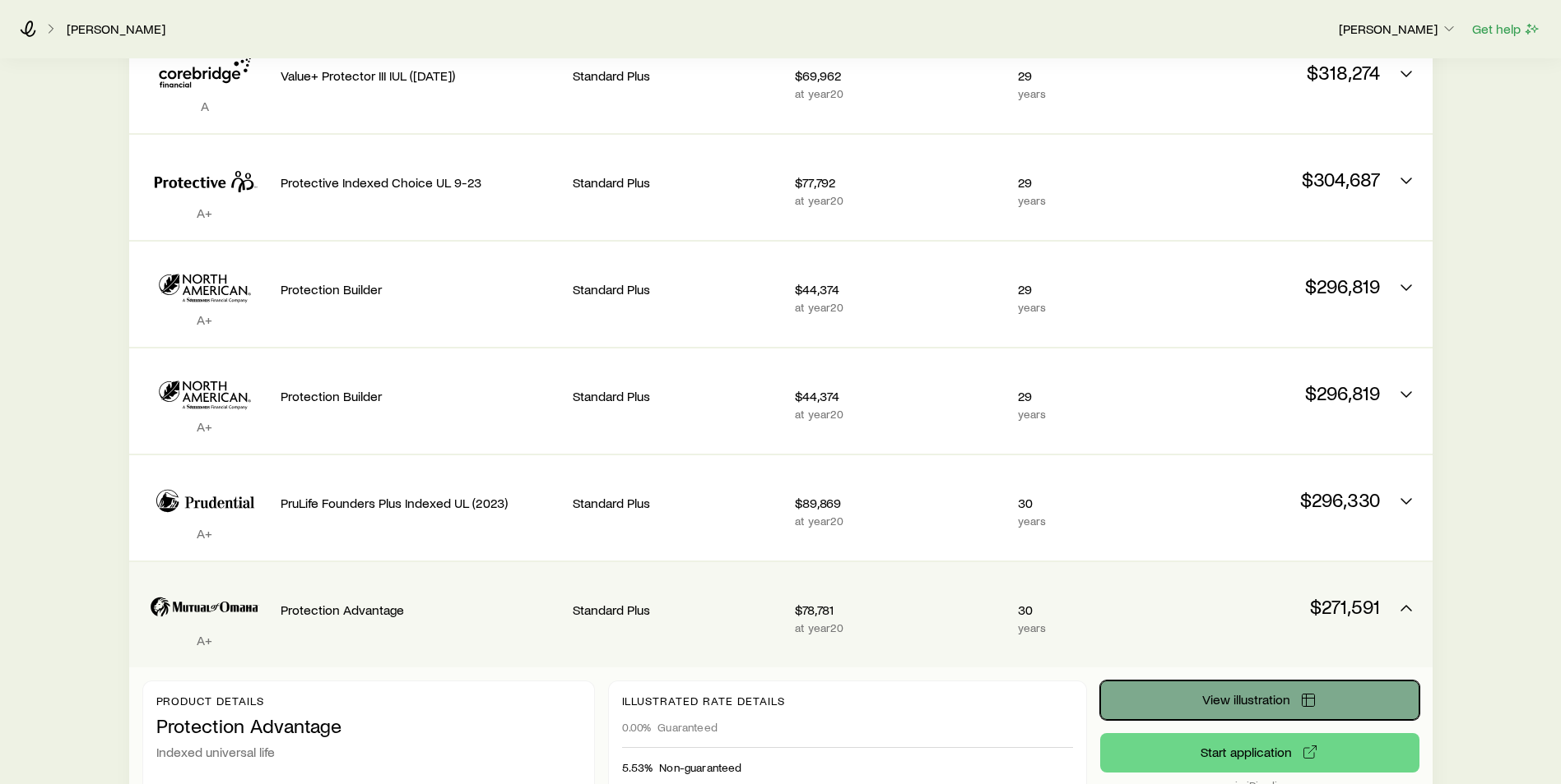
click at [1187, 695] on button "View illustration" at bounding box center [1260, 700] width 319 height 40
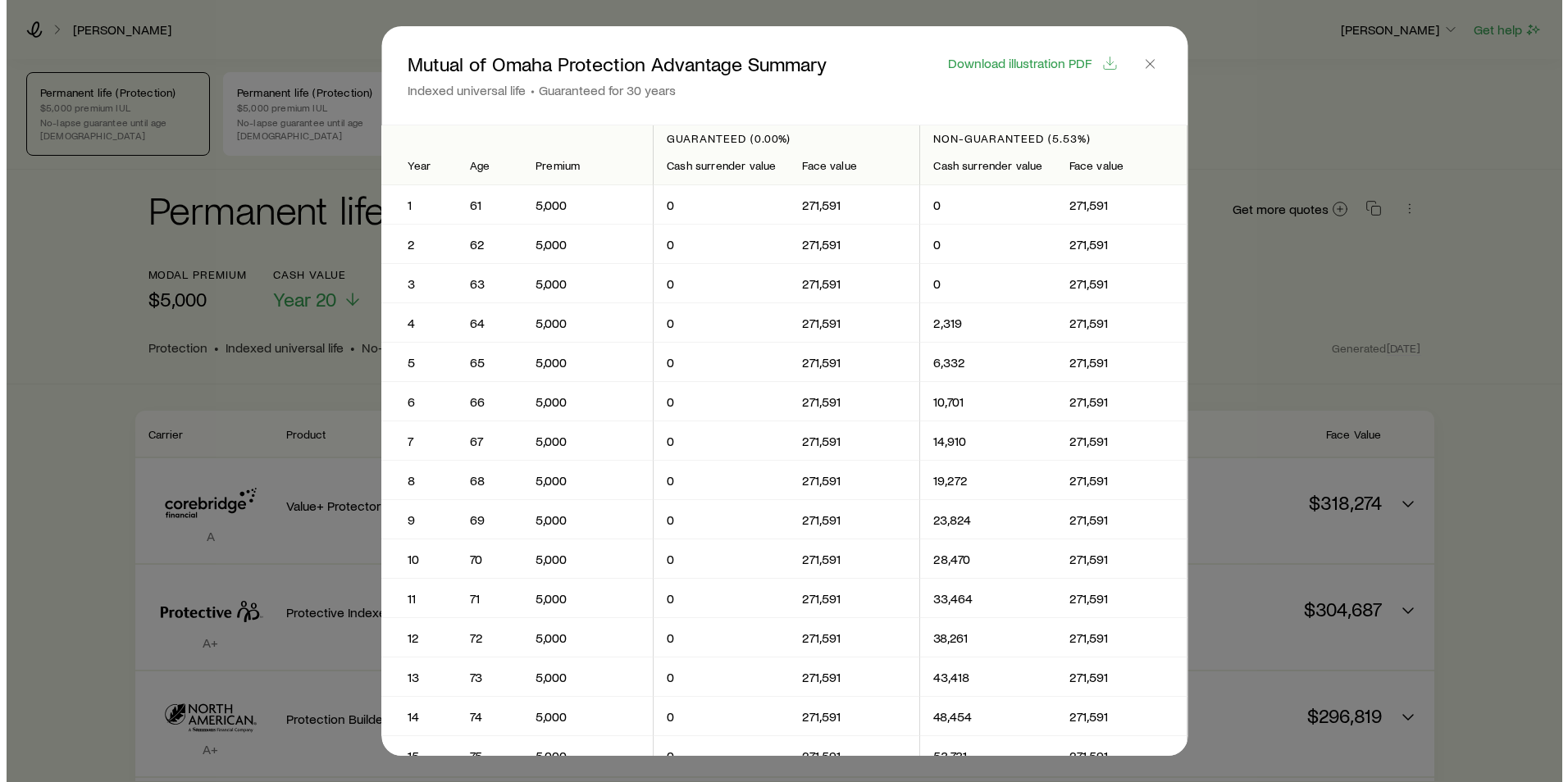
scroll to position [0, 0]
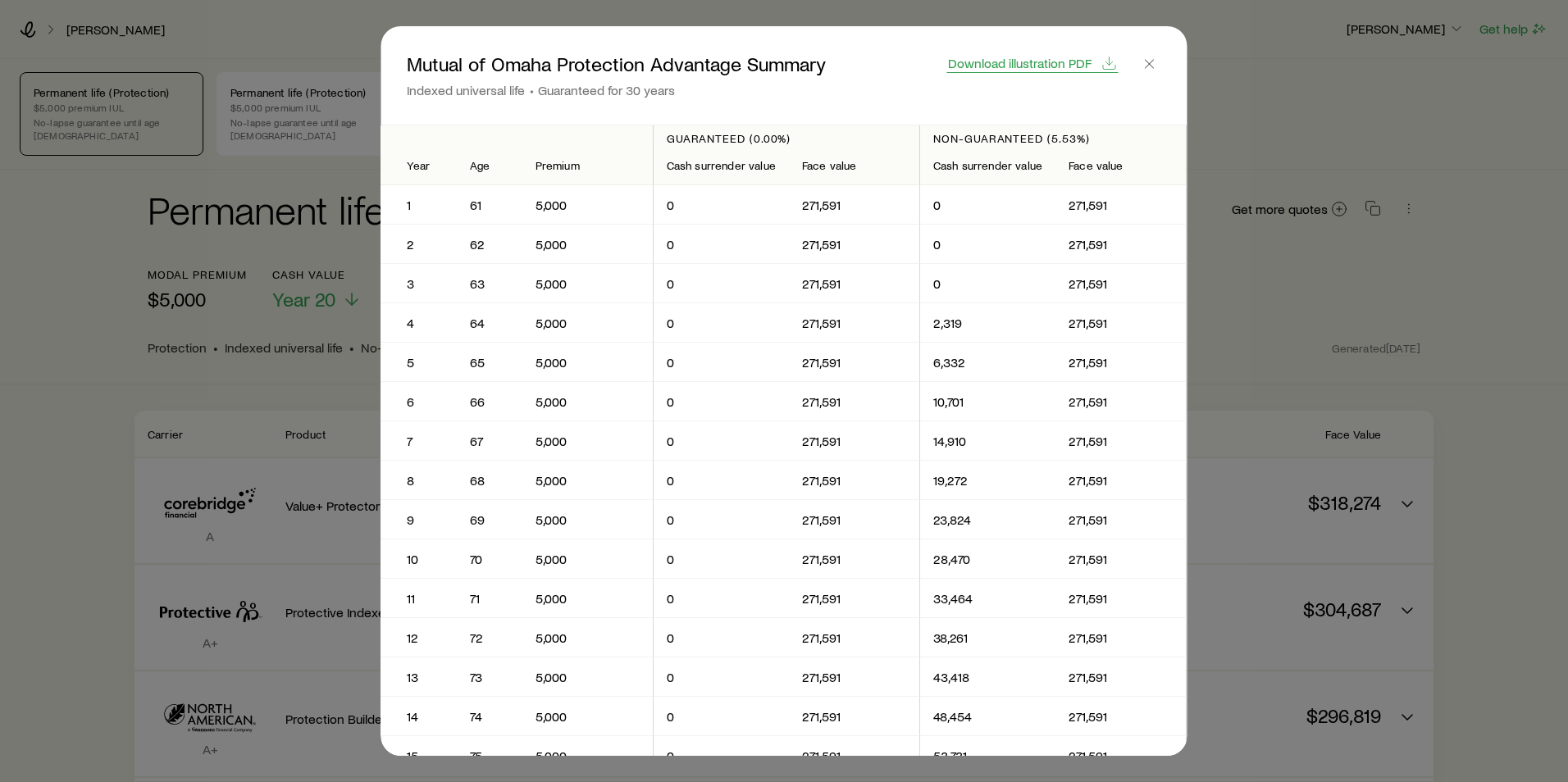
click at [1030, 63] on span "Download illustration PDF" at bounding box center [1020, 63] width 143 height 13
click at [1158, 65] on icon "button" at bounding box center [1150, 64] width 17 height 17
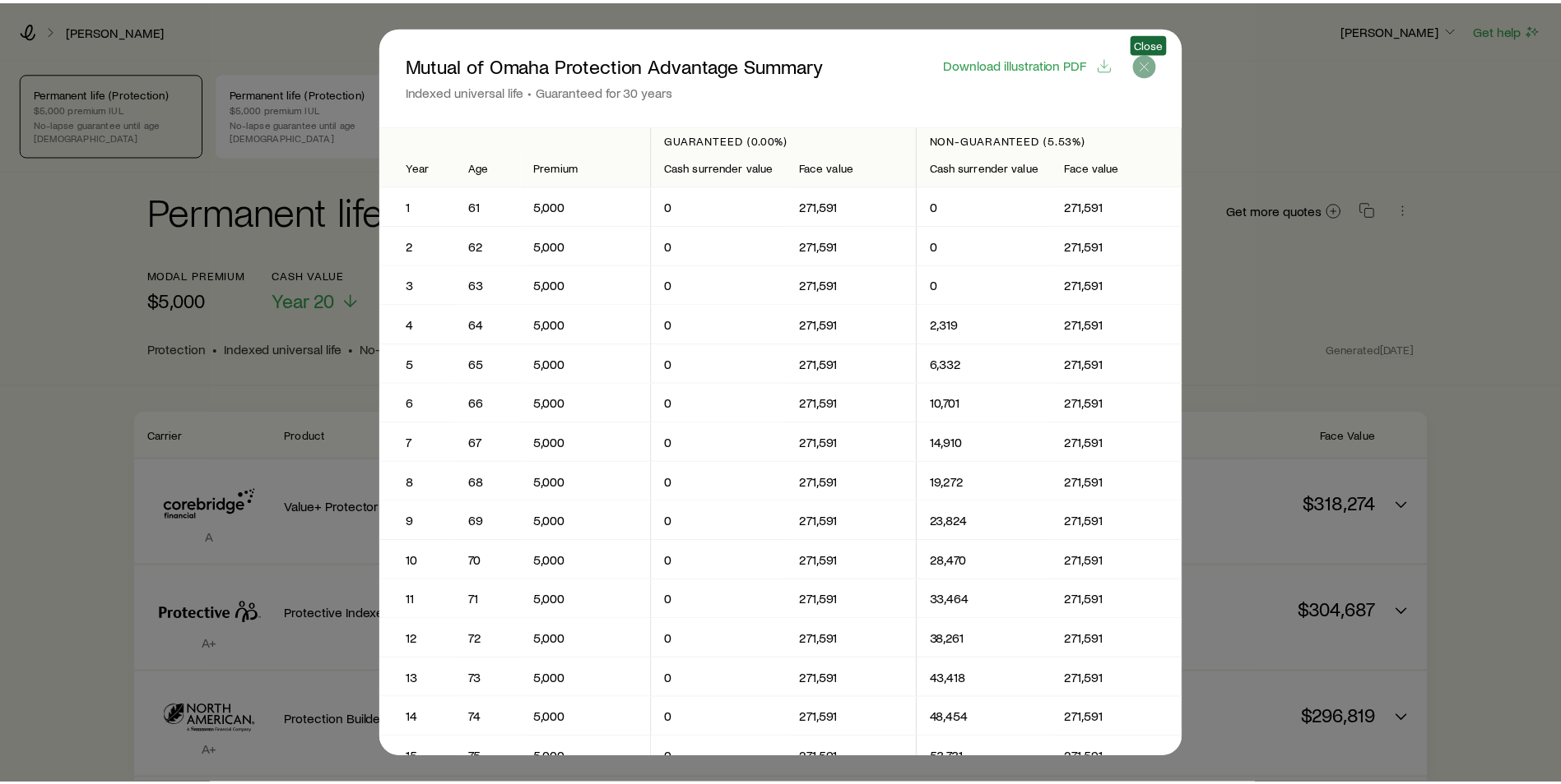
scroll to position [431, 0]
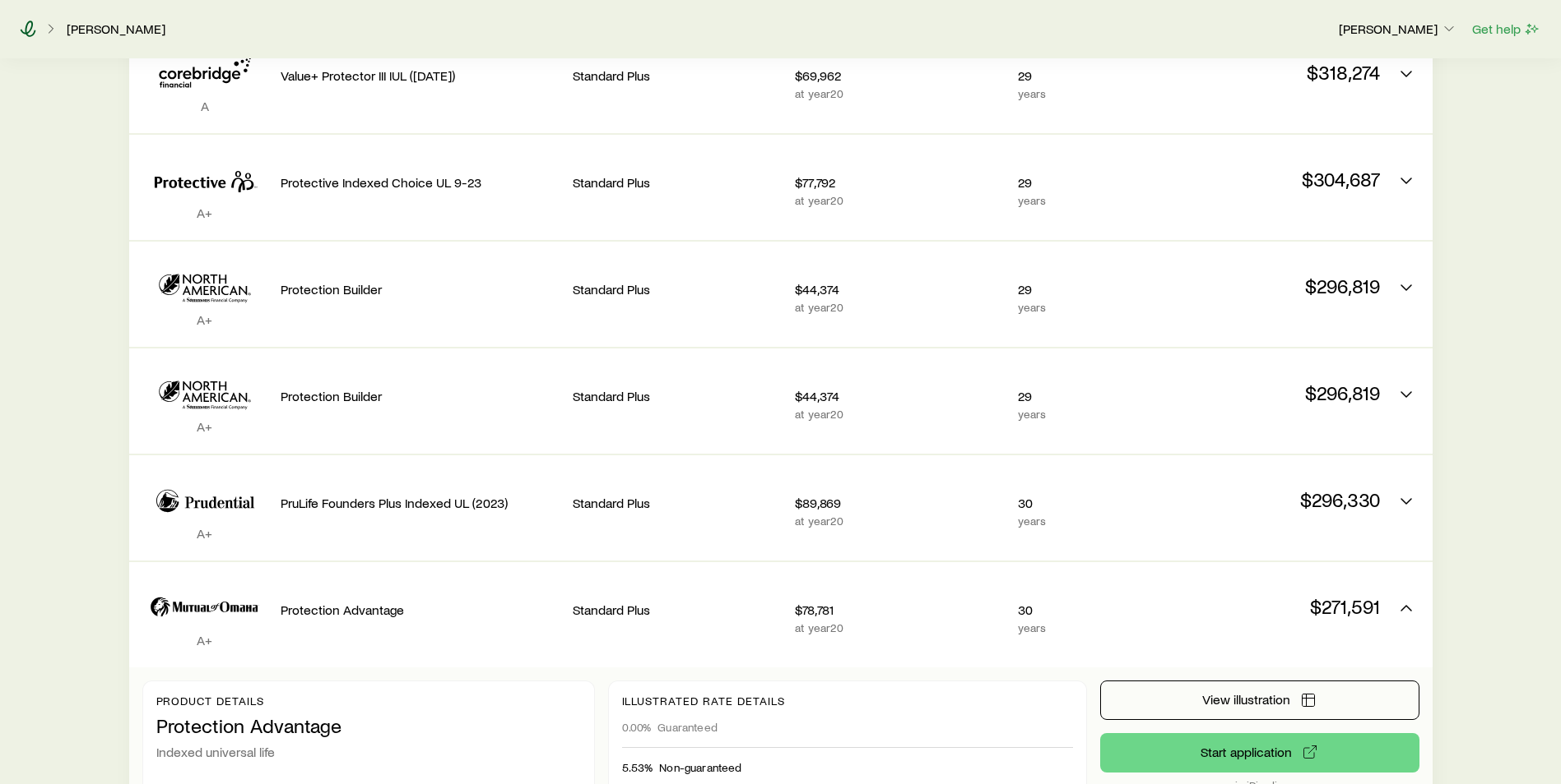
click at [24, 28] on icon at bounding box center [27, 28] width 17 height 17
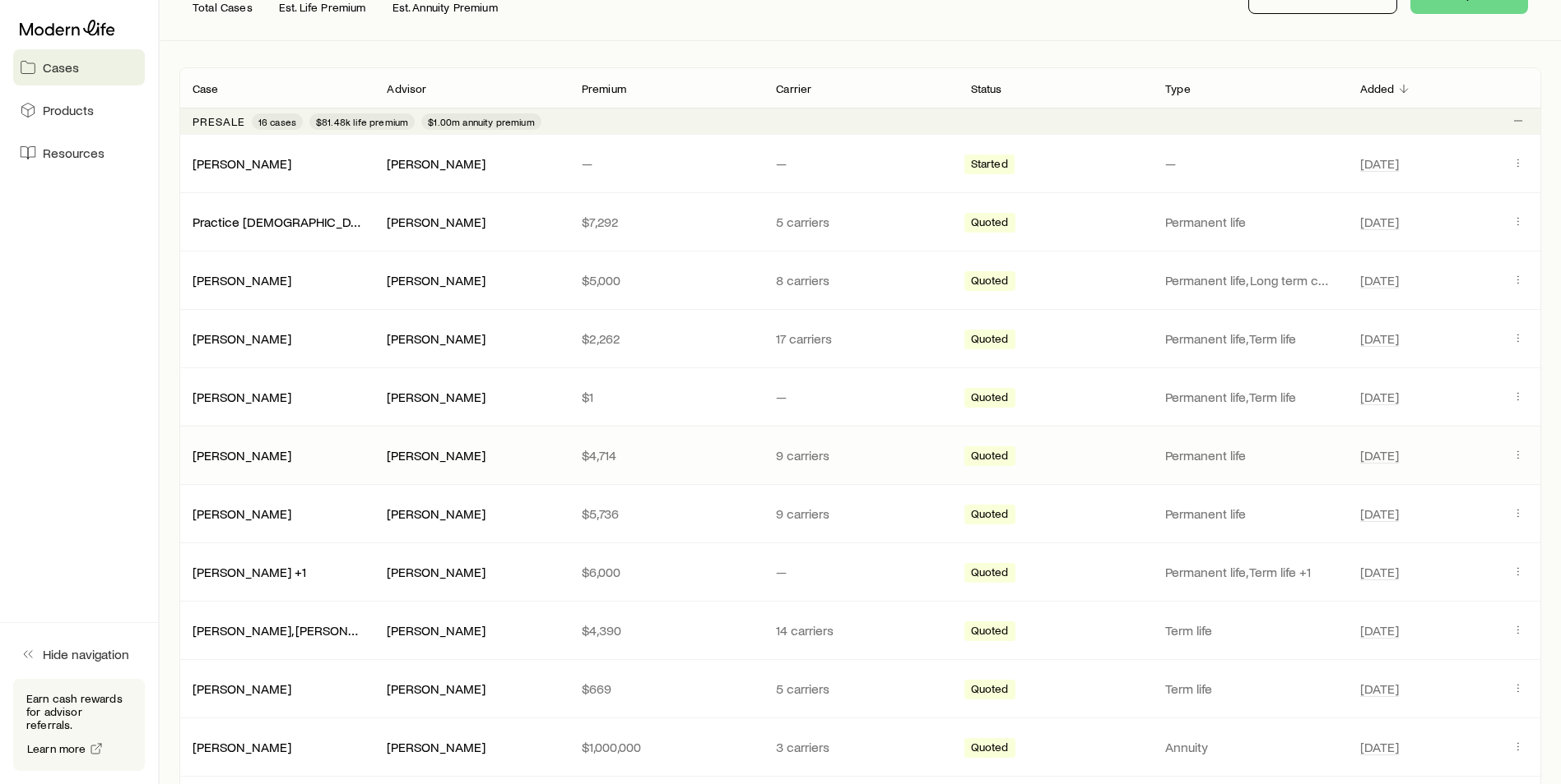
scroll to position [268, 0]
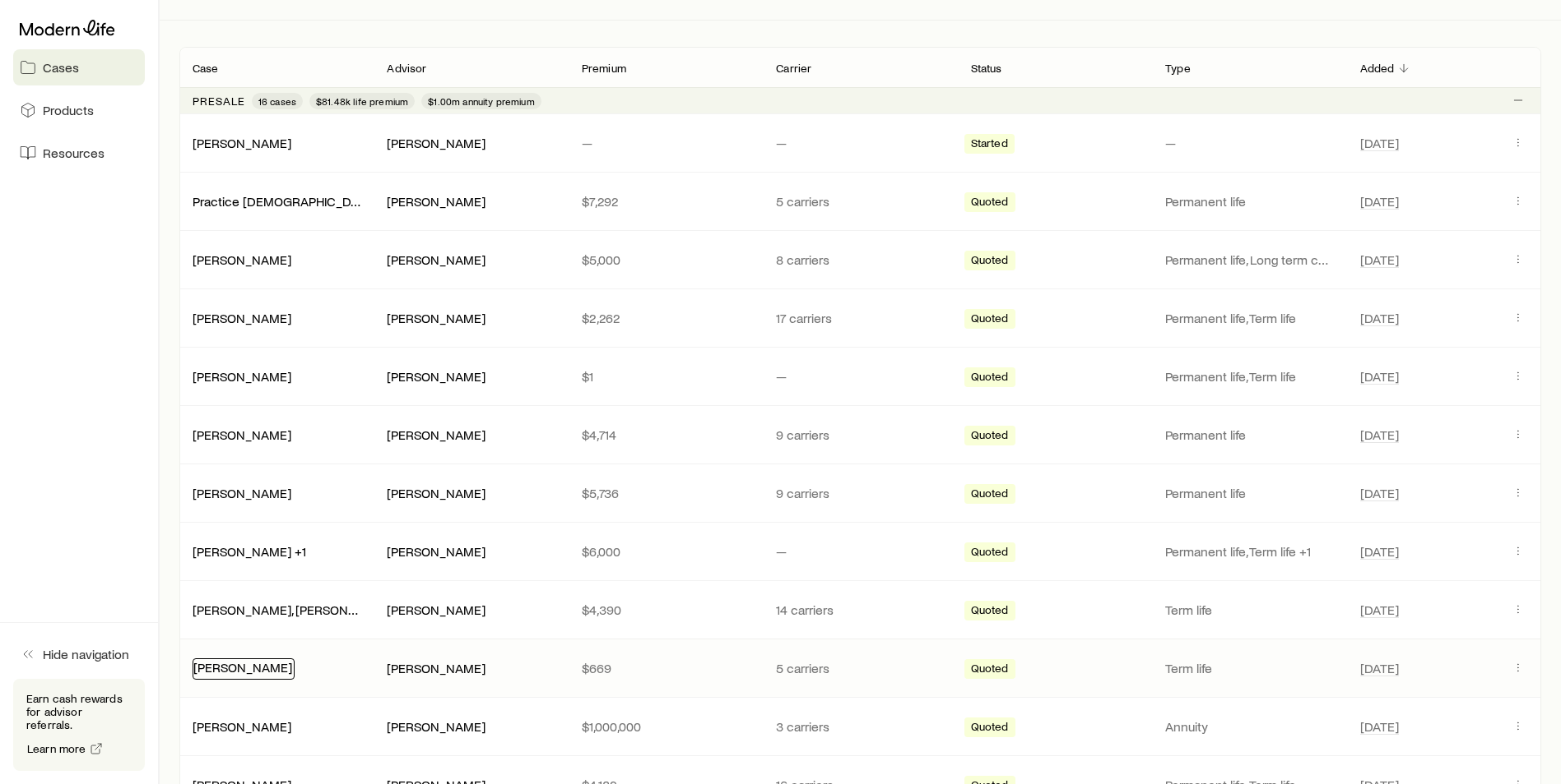
click at [251, 670] on link "[PERSON_NAME]" at bounding box center [242, 667] width 98 height 16
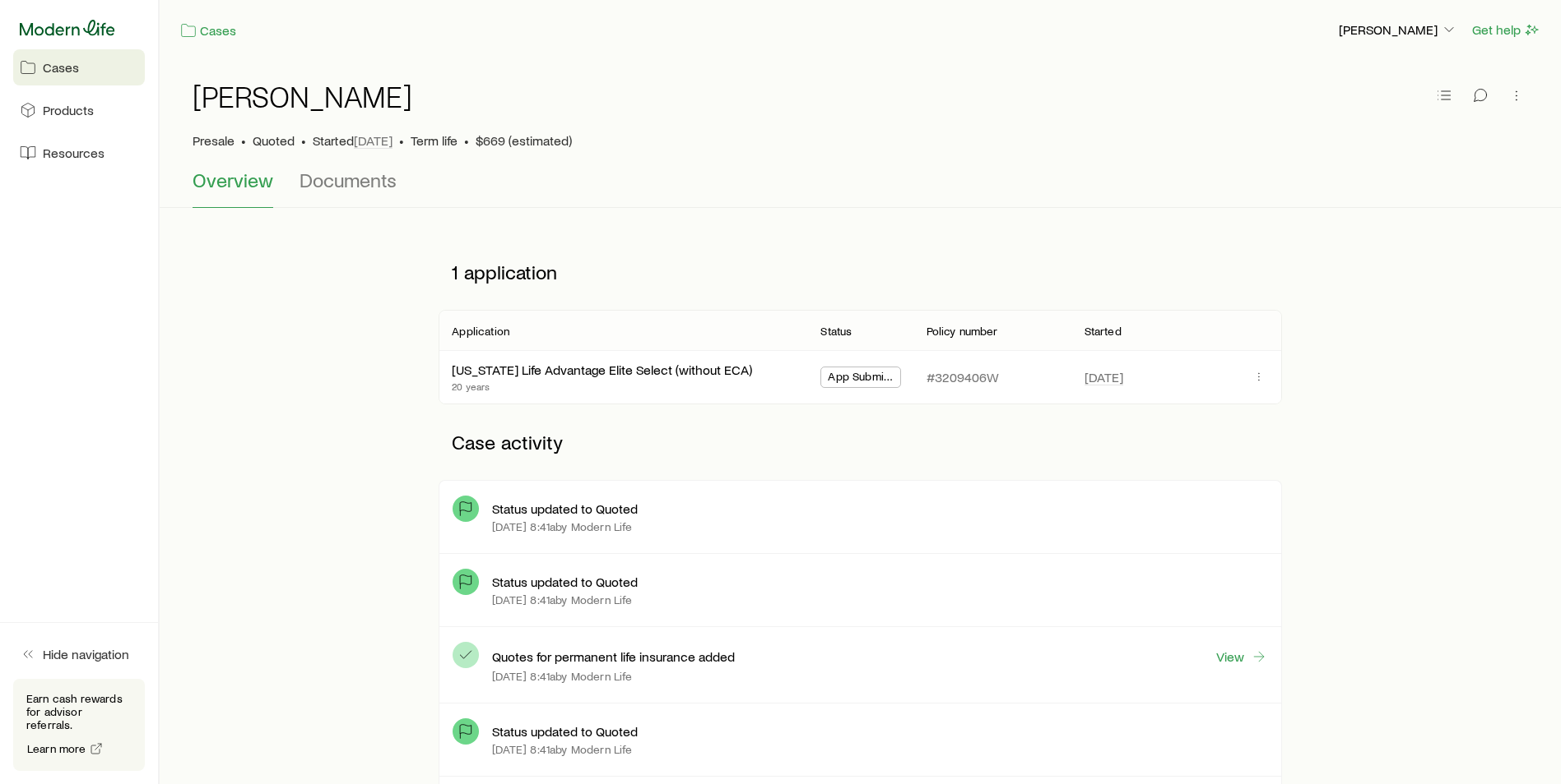
click at [45, 30] on icon at bounding box center [67, 27] width 96 height 16
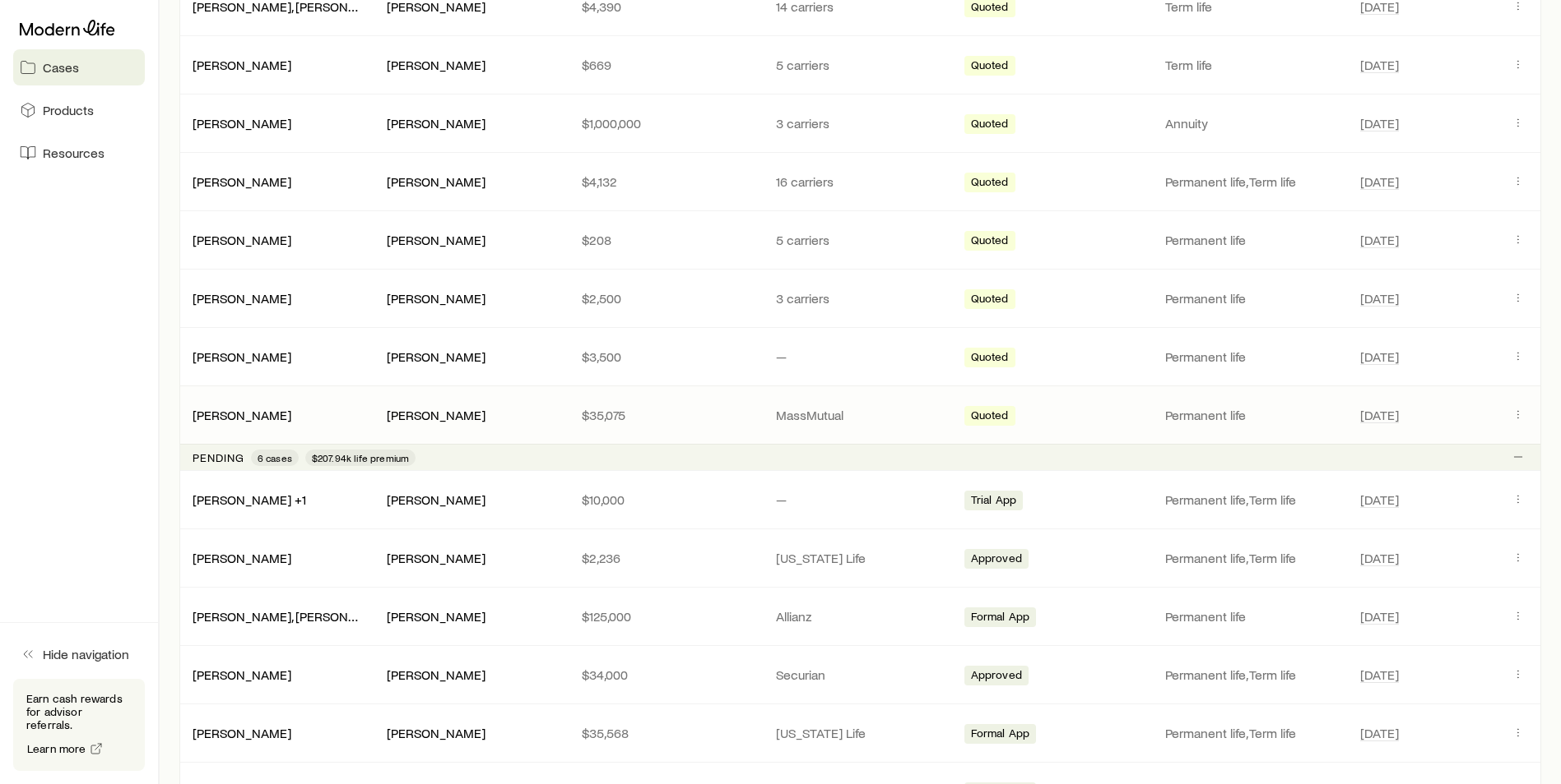
scroll to position [925, 0]
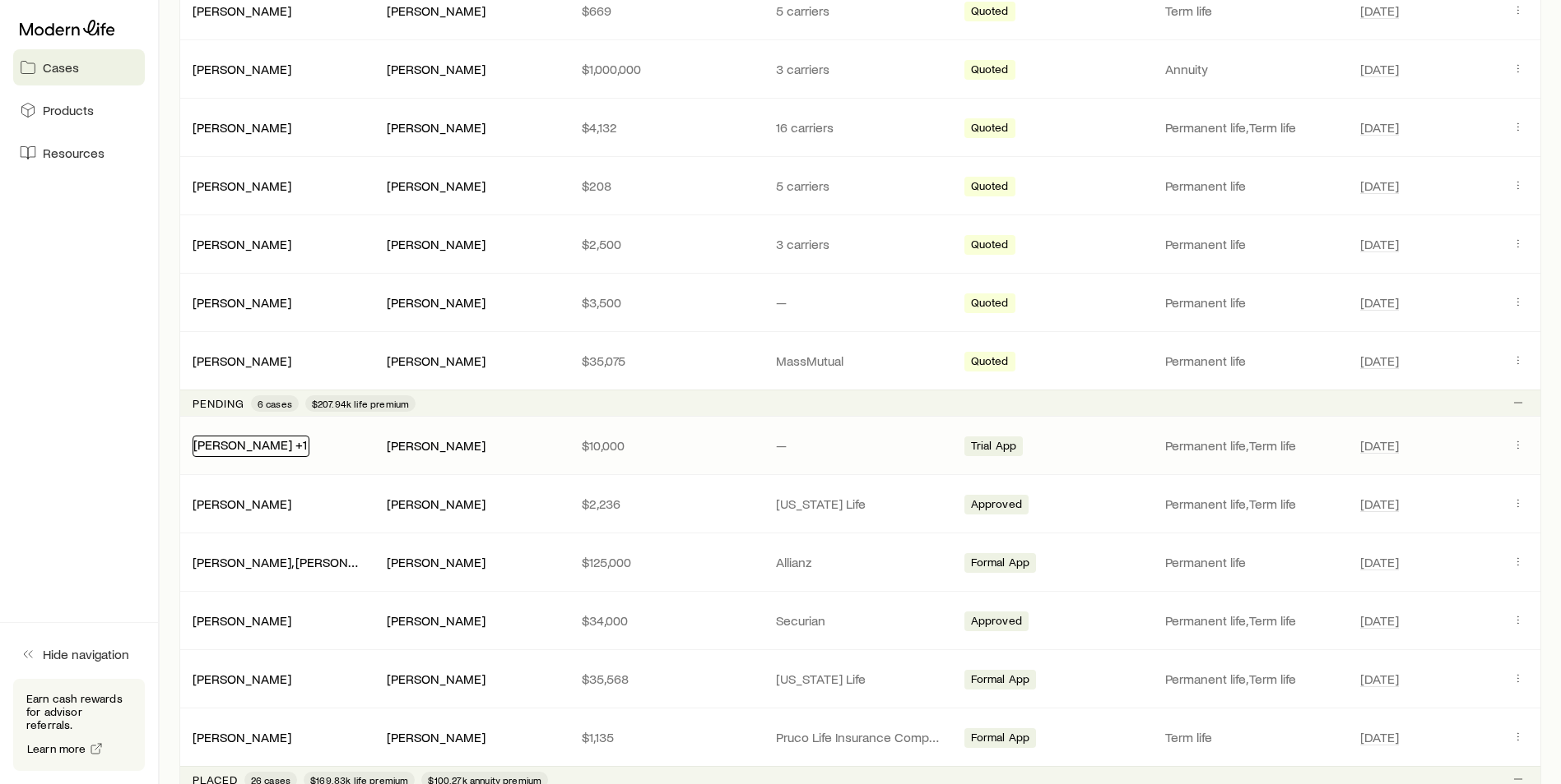
click at [244, 448] on link "[PERSON_NAME] +1" at bounding box center [250, 445] width 113 height 16
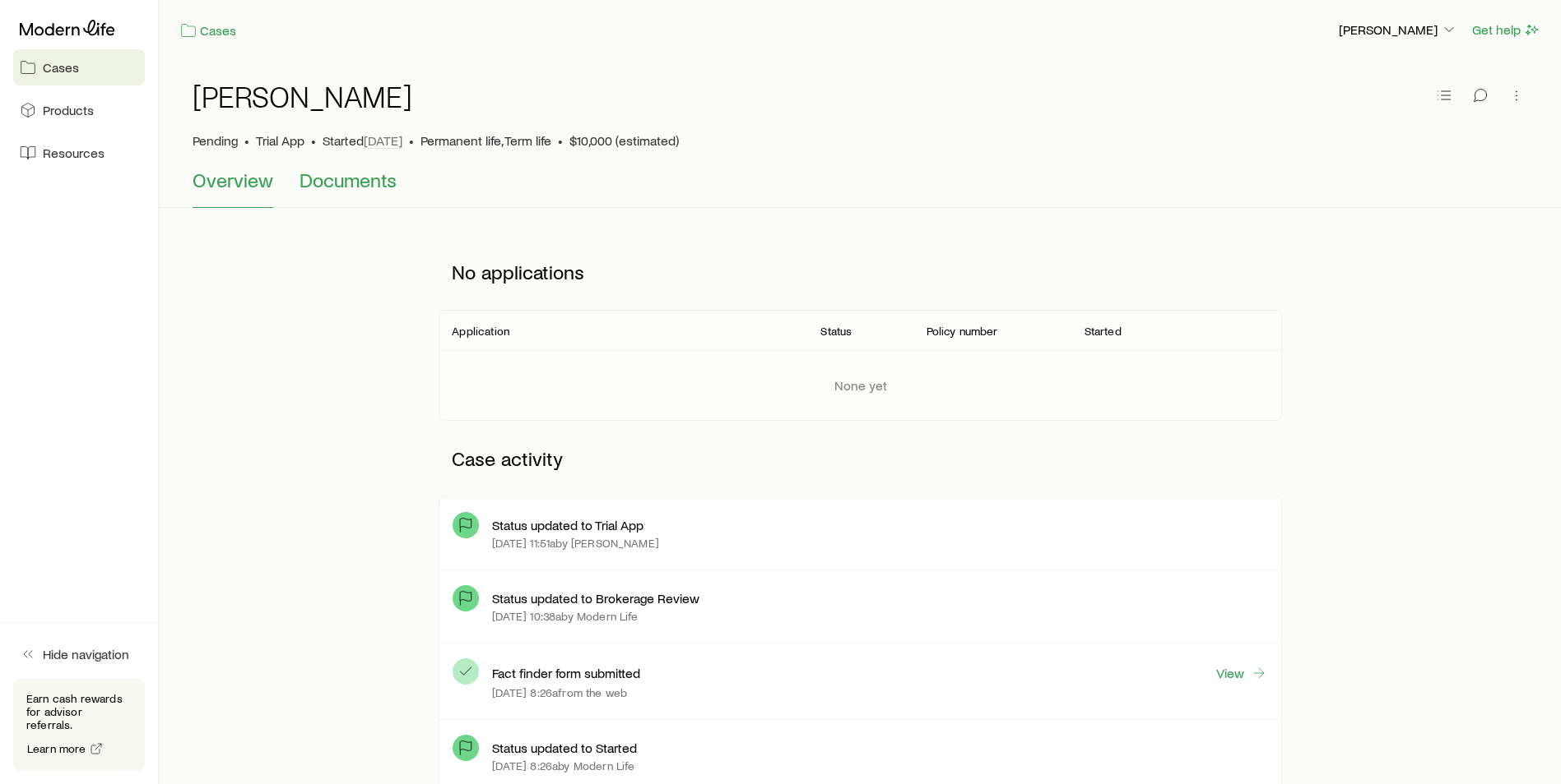
click at [324, 177] on span "Documents" at bounding box center [348, 180] width 98 height 23
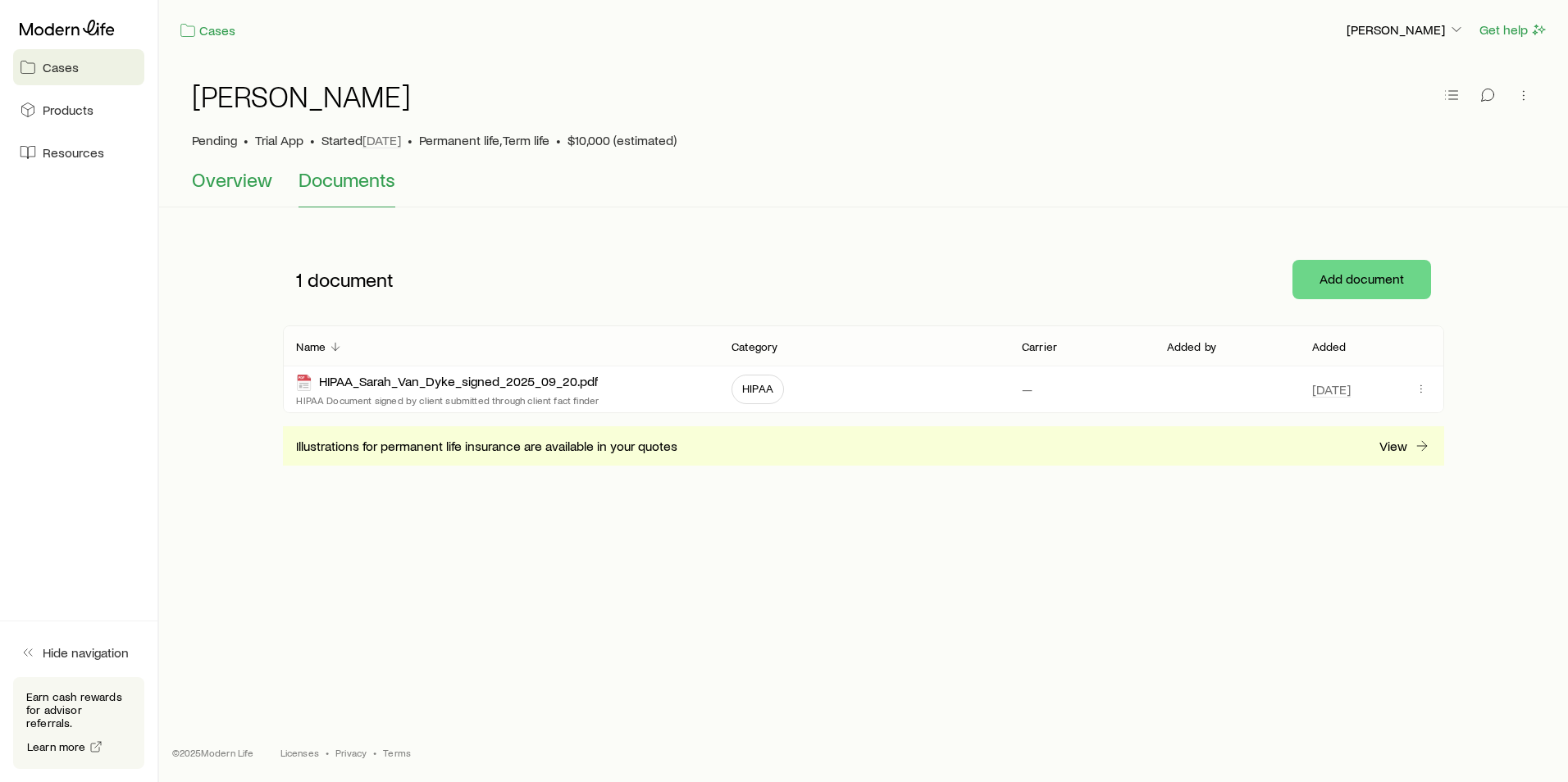
click at [224, 177] on span "Overview" at bounding box center [232, 179] width 80 height 23
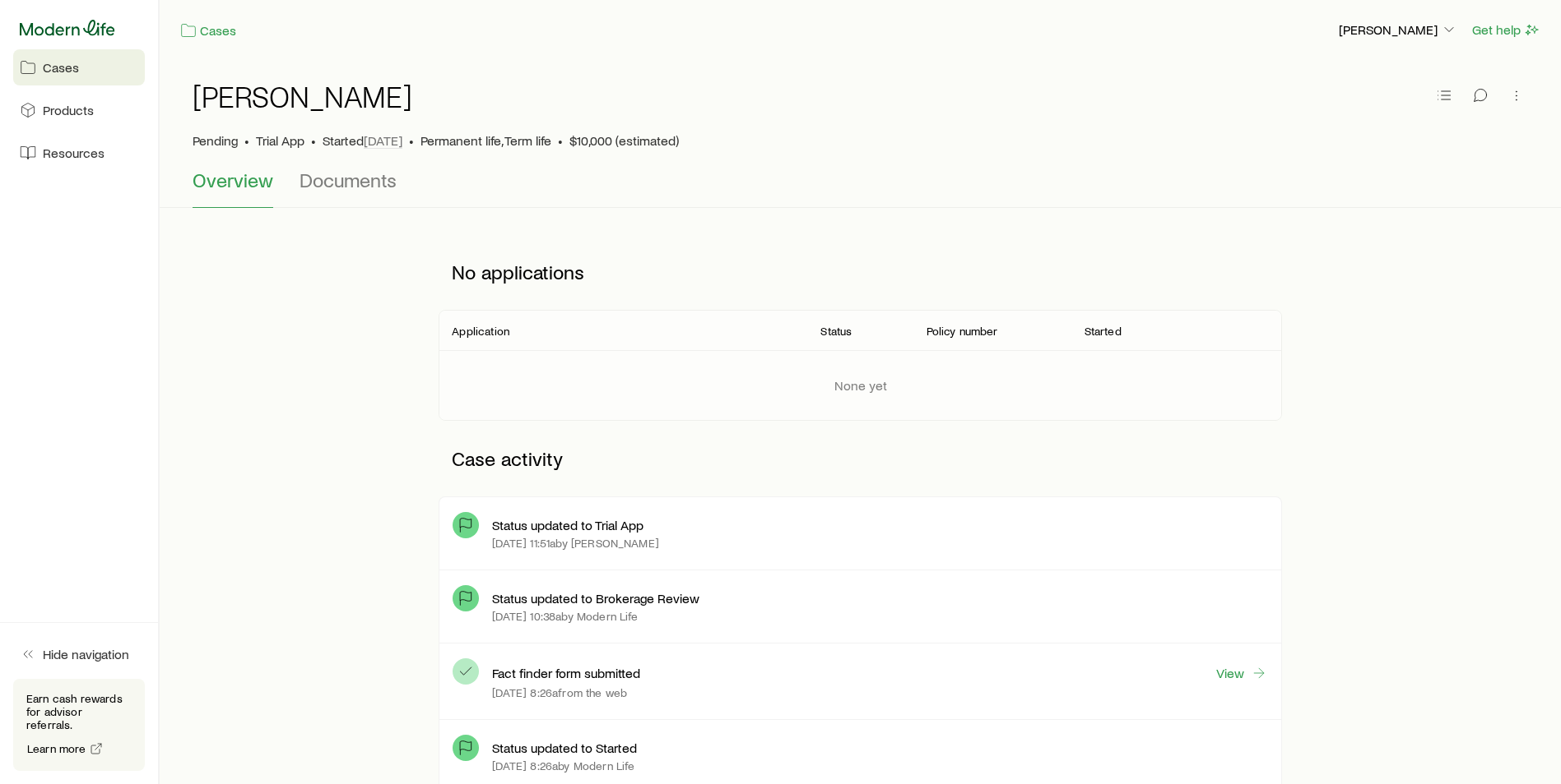
click at [91, 30] on icon at bounding box center [67, 27] width 96 height 16
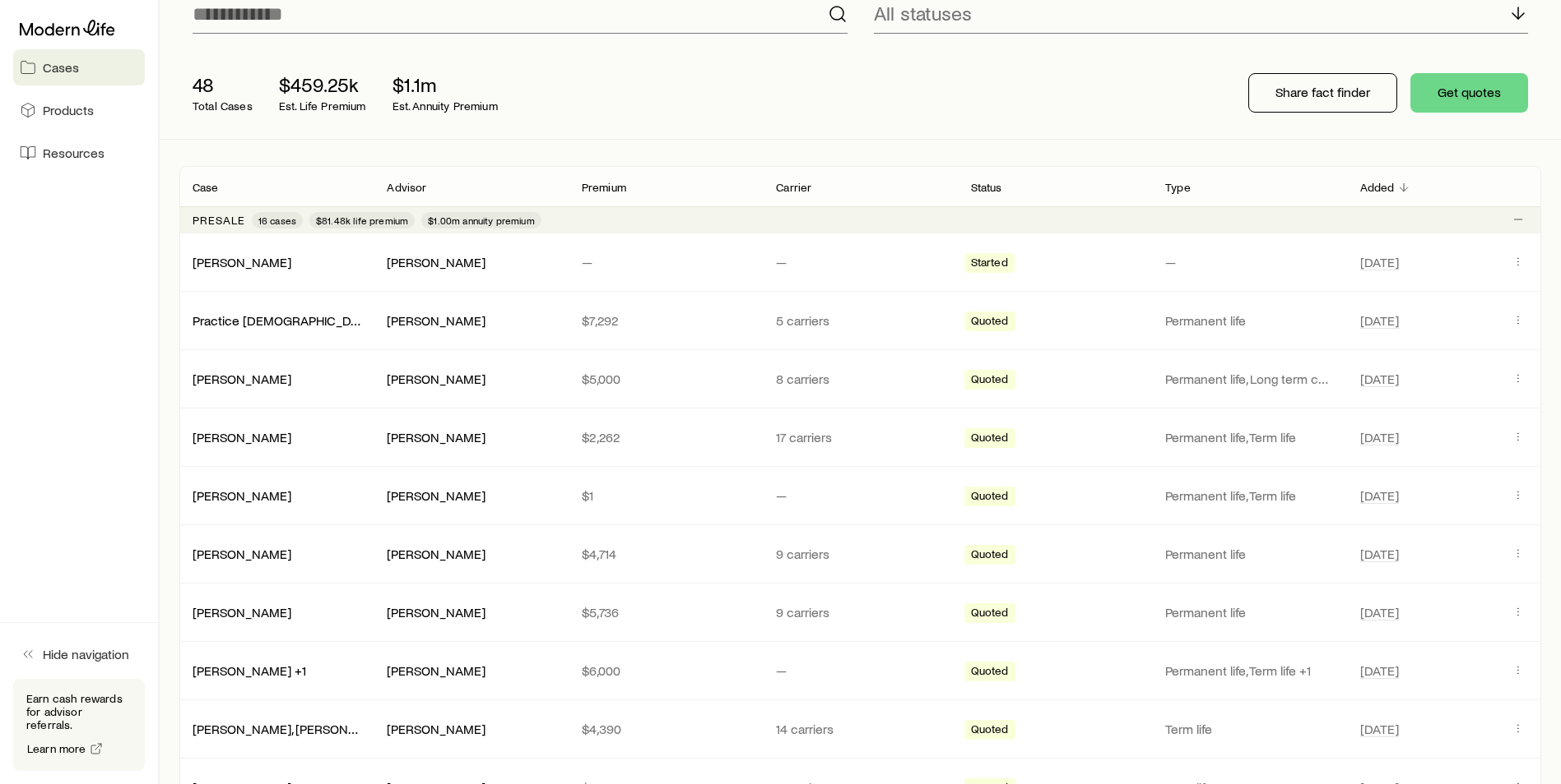
scroll to position [144, 0]
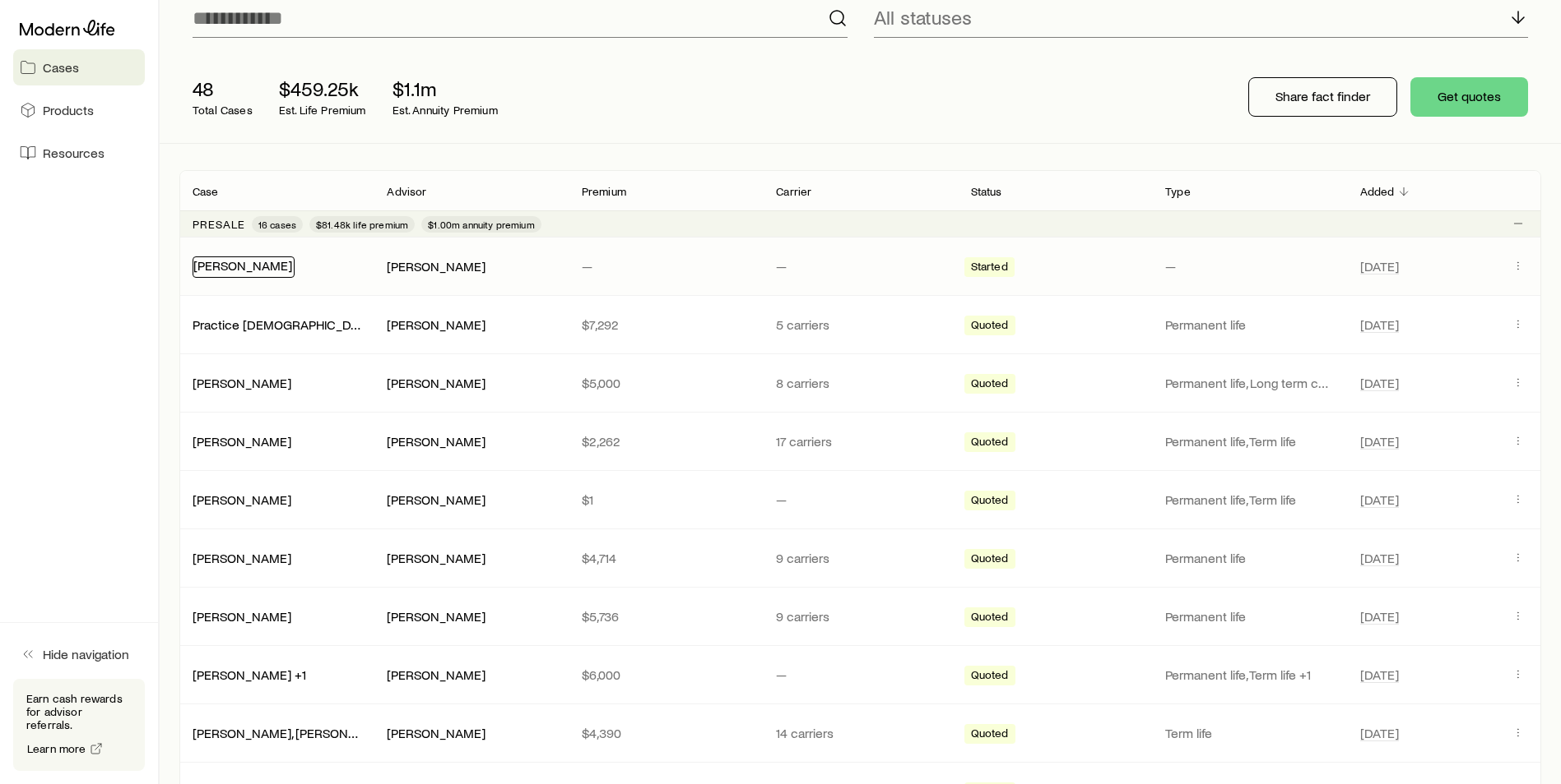
click at [250, 267] on link "[PERSON_NAME]" at bounding box center [242, 265] width 98 height 16
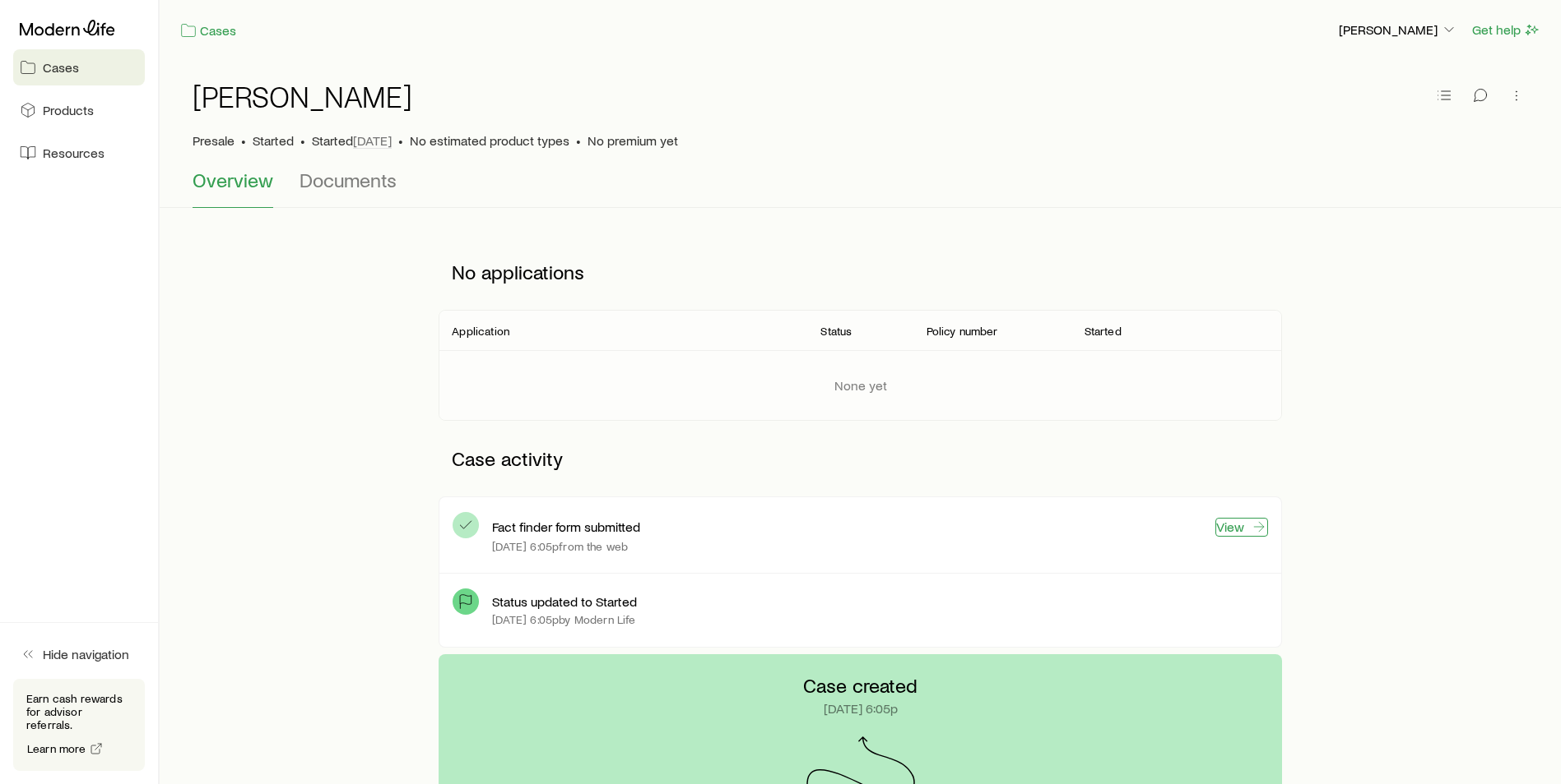
click at [1251, 526] on icon at bounding box center [1259, 527] width 17 height 17
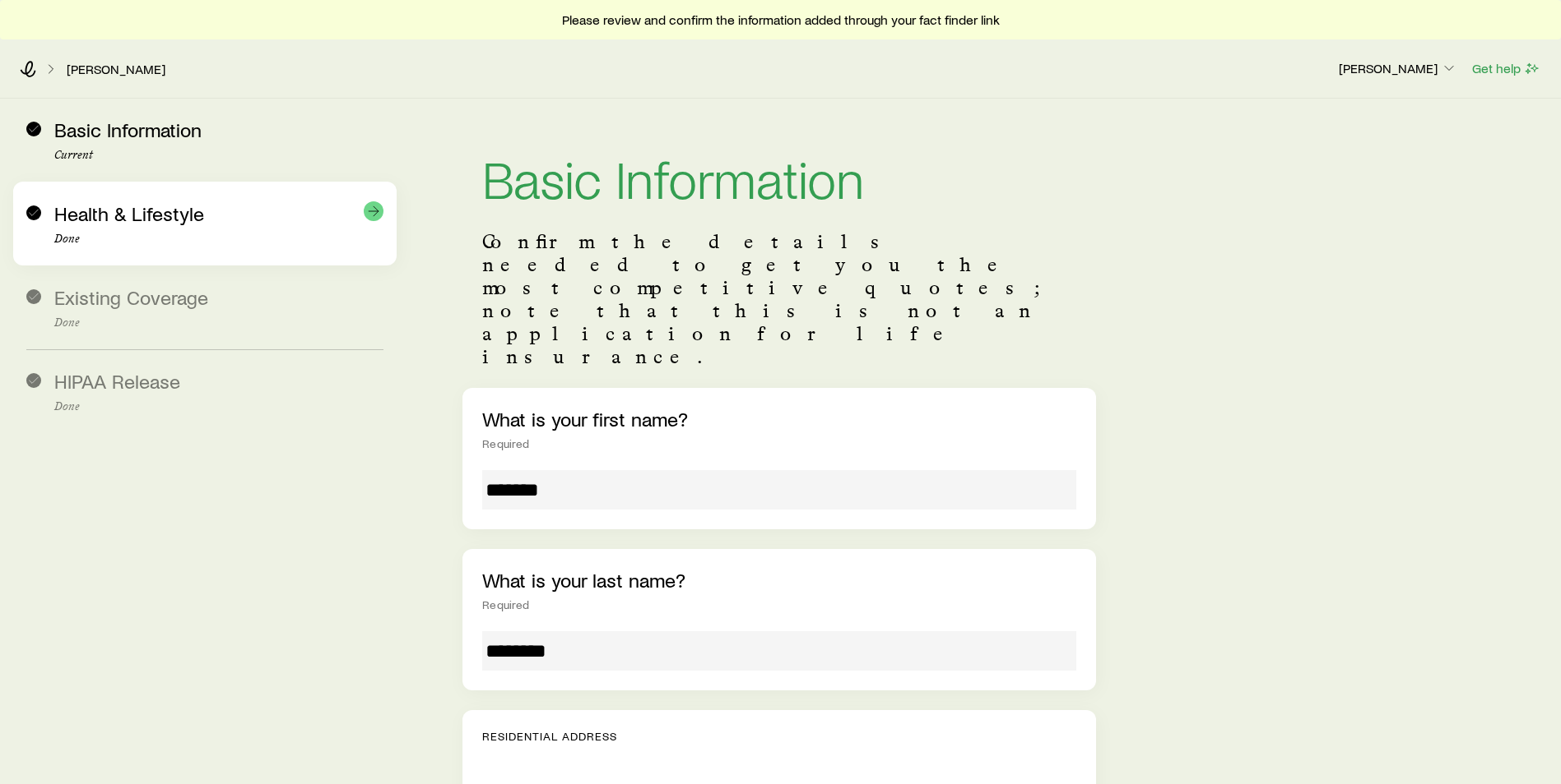
click at [160, 231] on div "Health & Lifestyle Done" at bounding box center [218, 223] width 329 height 43
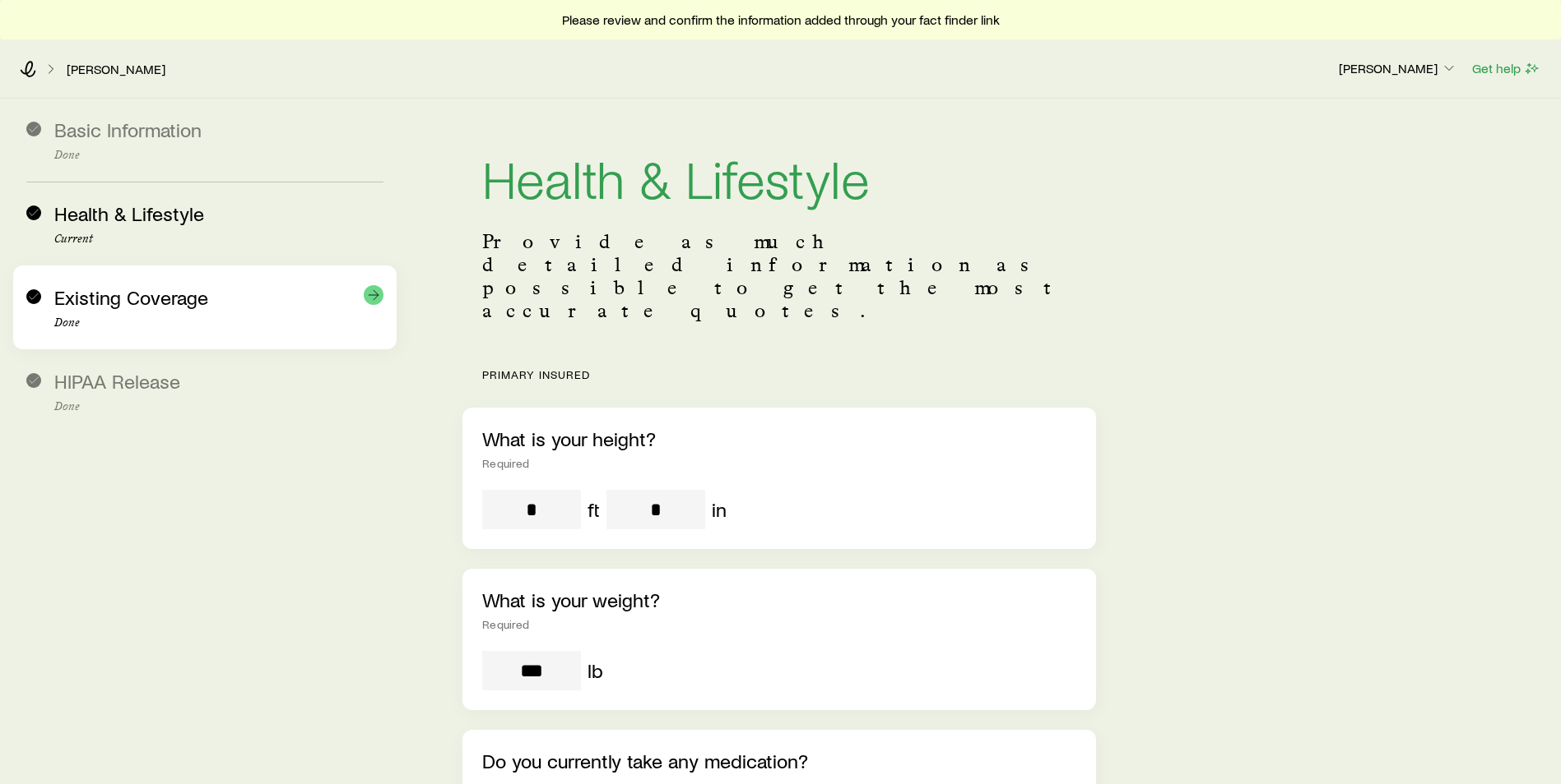
click at [146, 303] on span "Existing Coverage" at bounding box center [131, 297] width 154 height 24
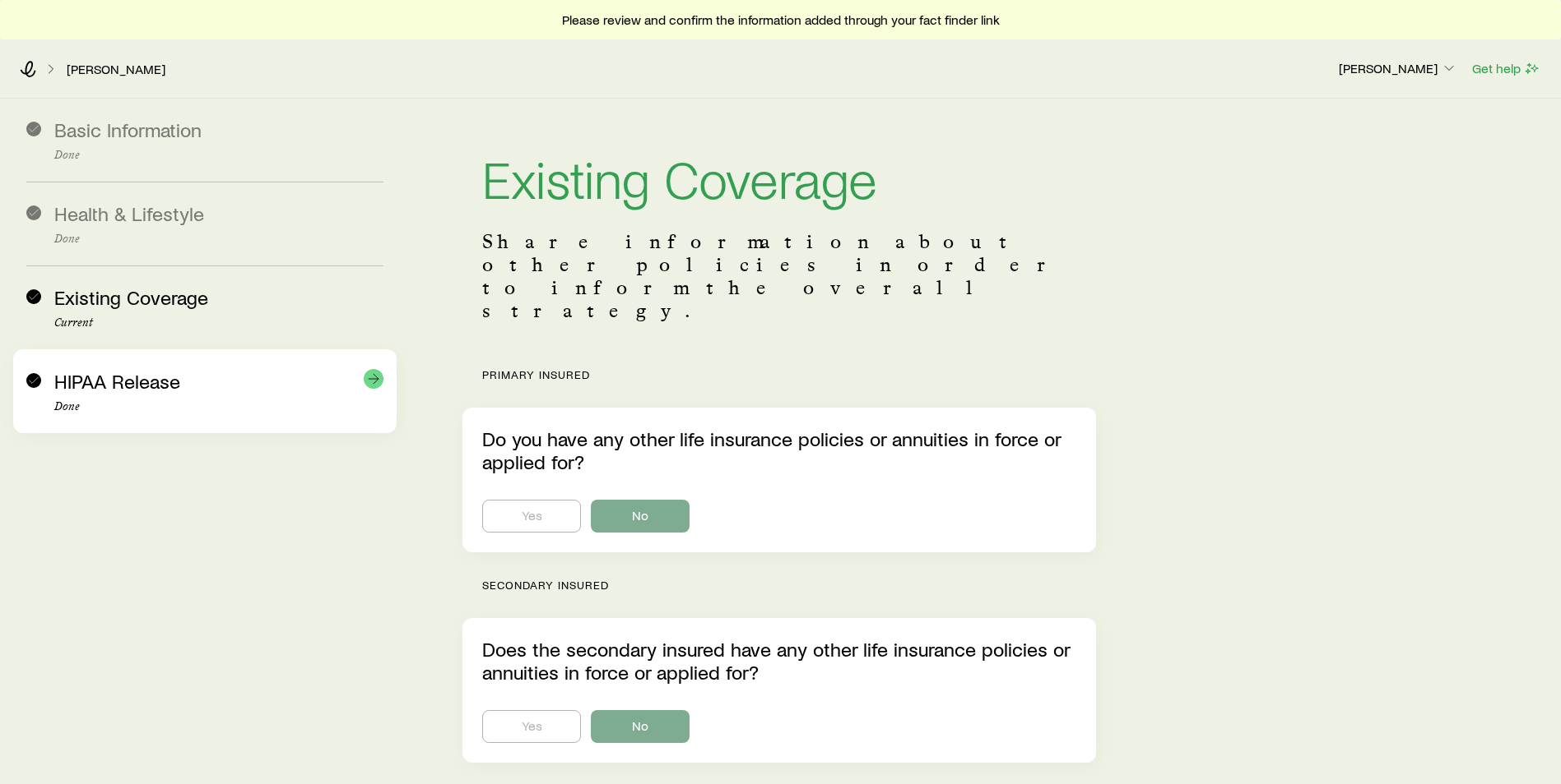
click at [131, 384] on span "HIPAA Release" at bounding box center [117, 381] width 126 height 24
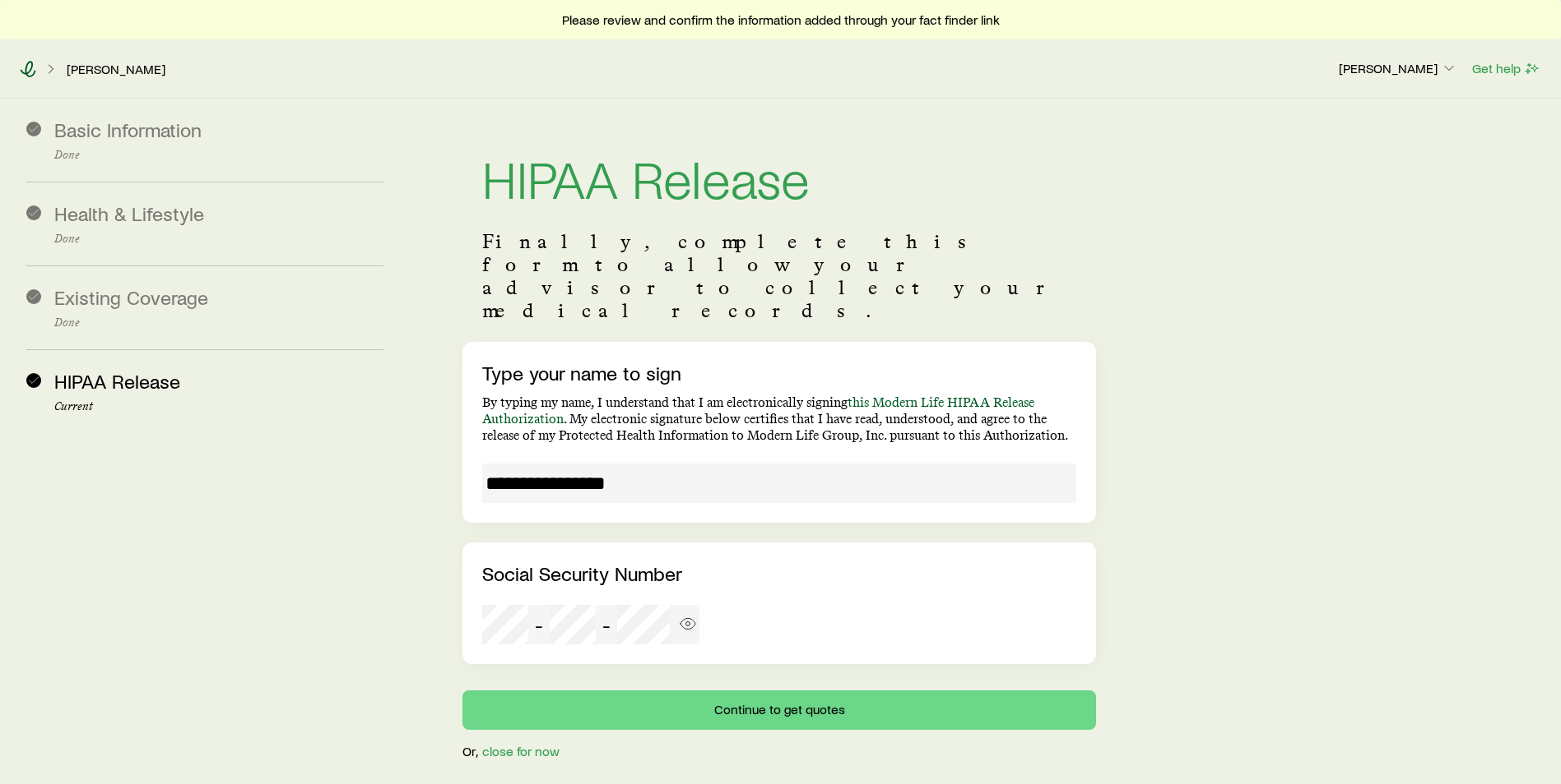
click at [27, 67] on icon at bounding box center [27, 69] width 17 height 17
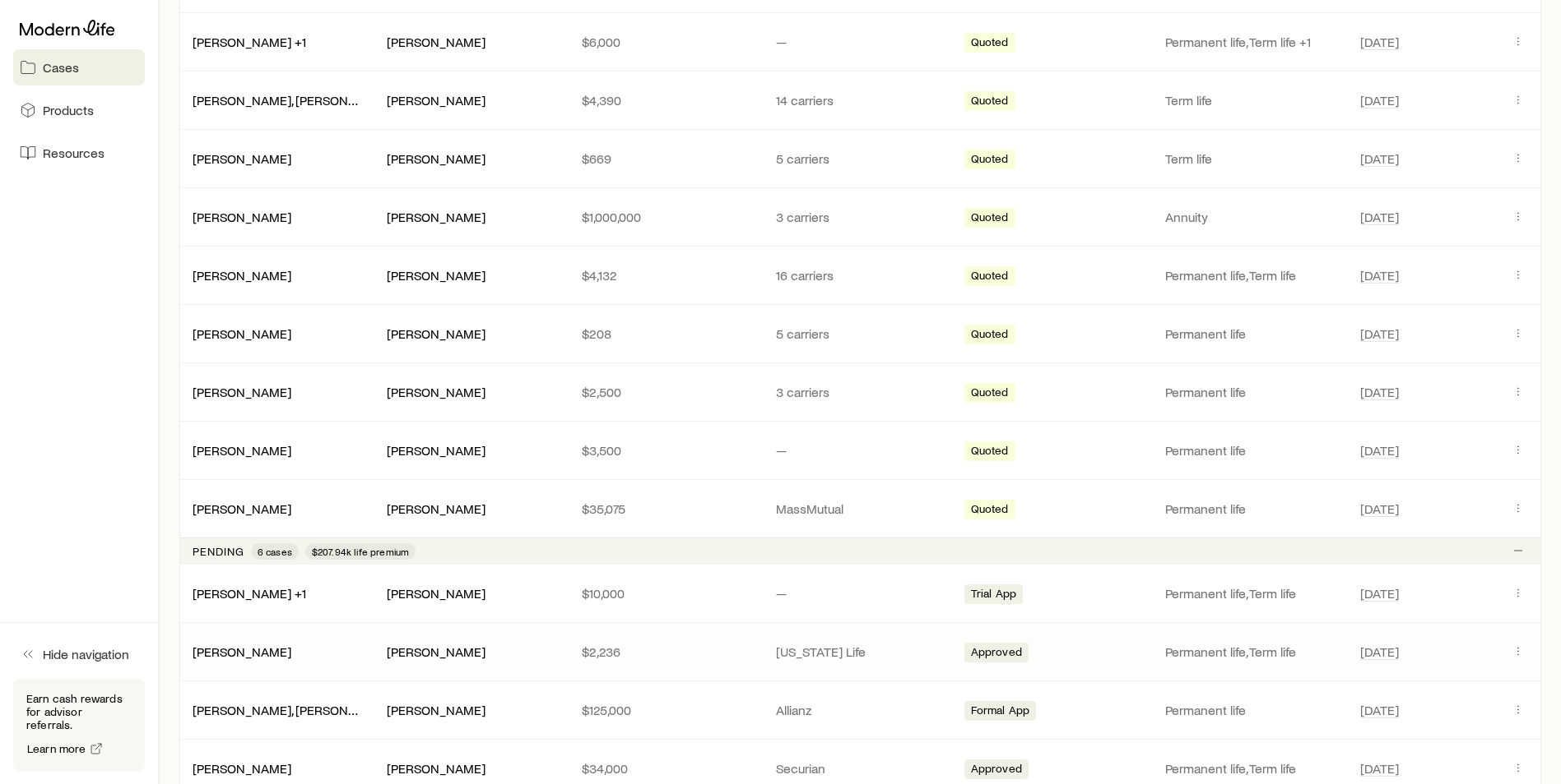
scroll to position [781, 0]
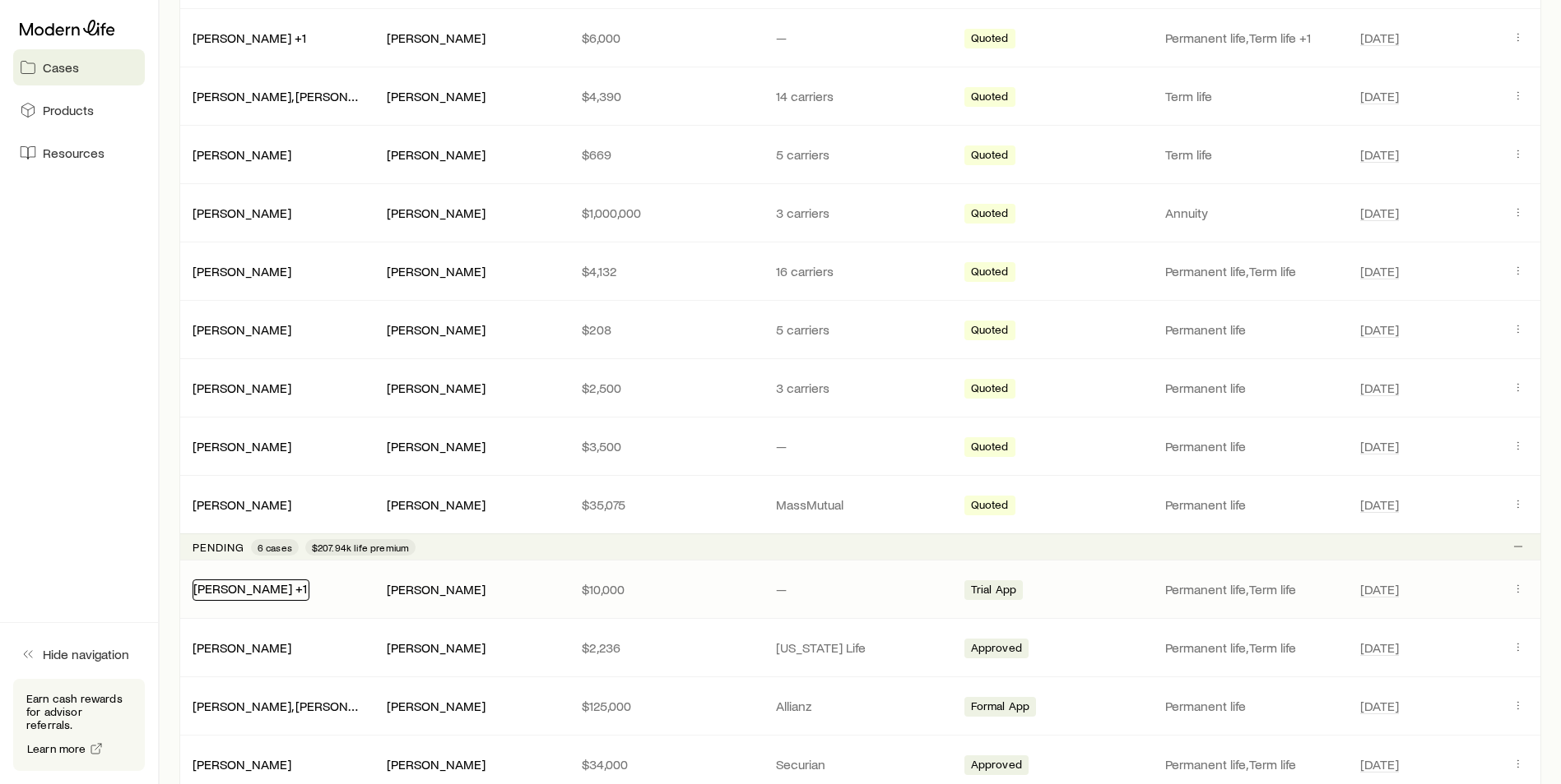
click at [261, 585] on link "[PERSON_NAME] +1" at bounding box center [250, 588] width 113 height 16
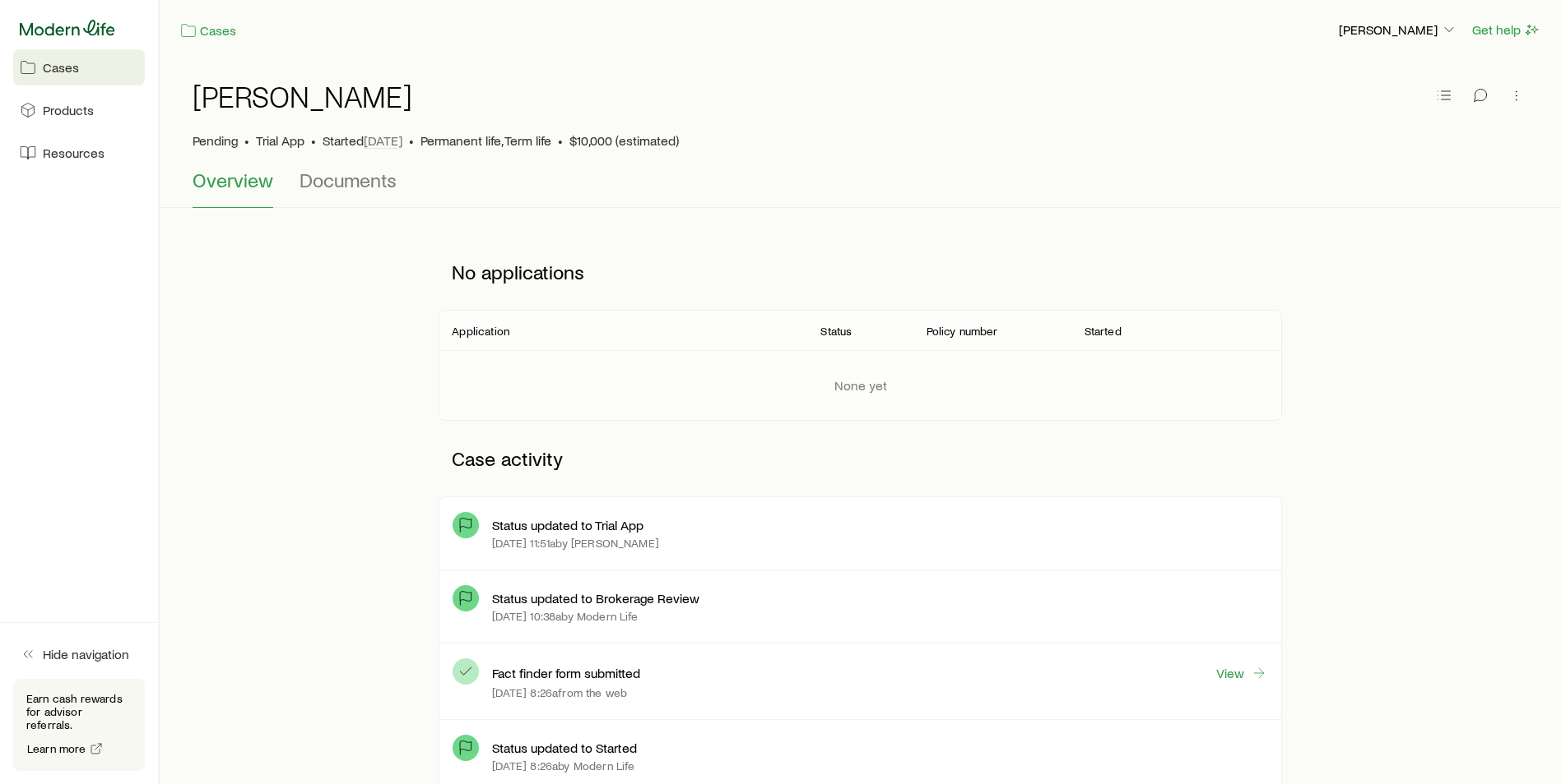
click at [80, 29] on icon at bounding box center [67, 27] width 96 height 17
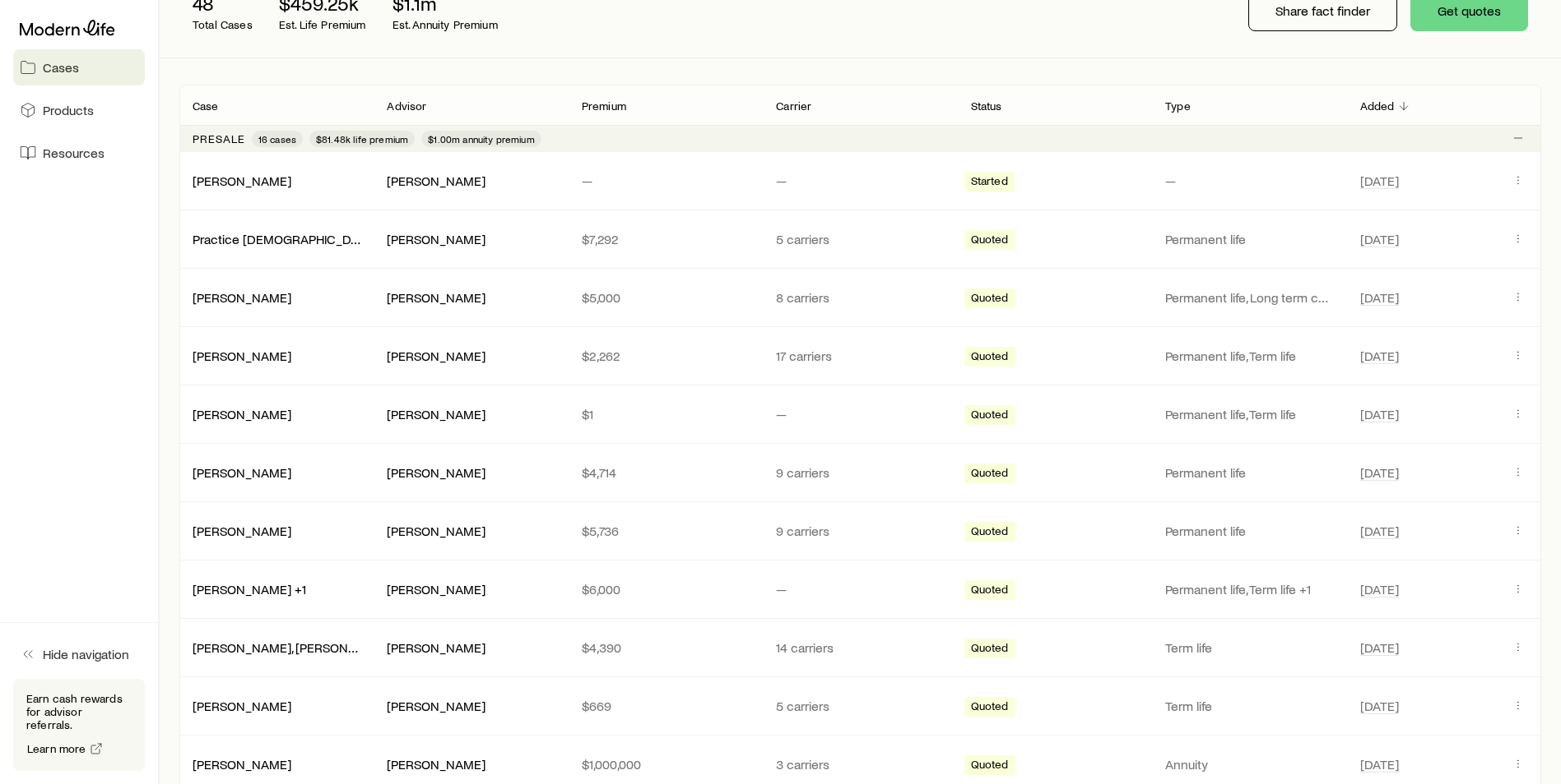
scroll to position [226, 0]
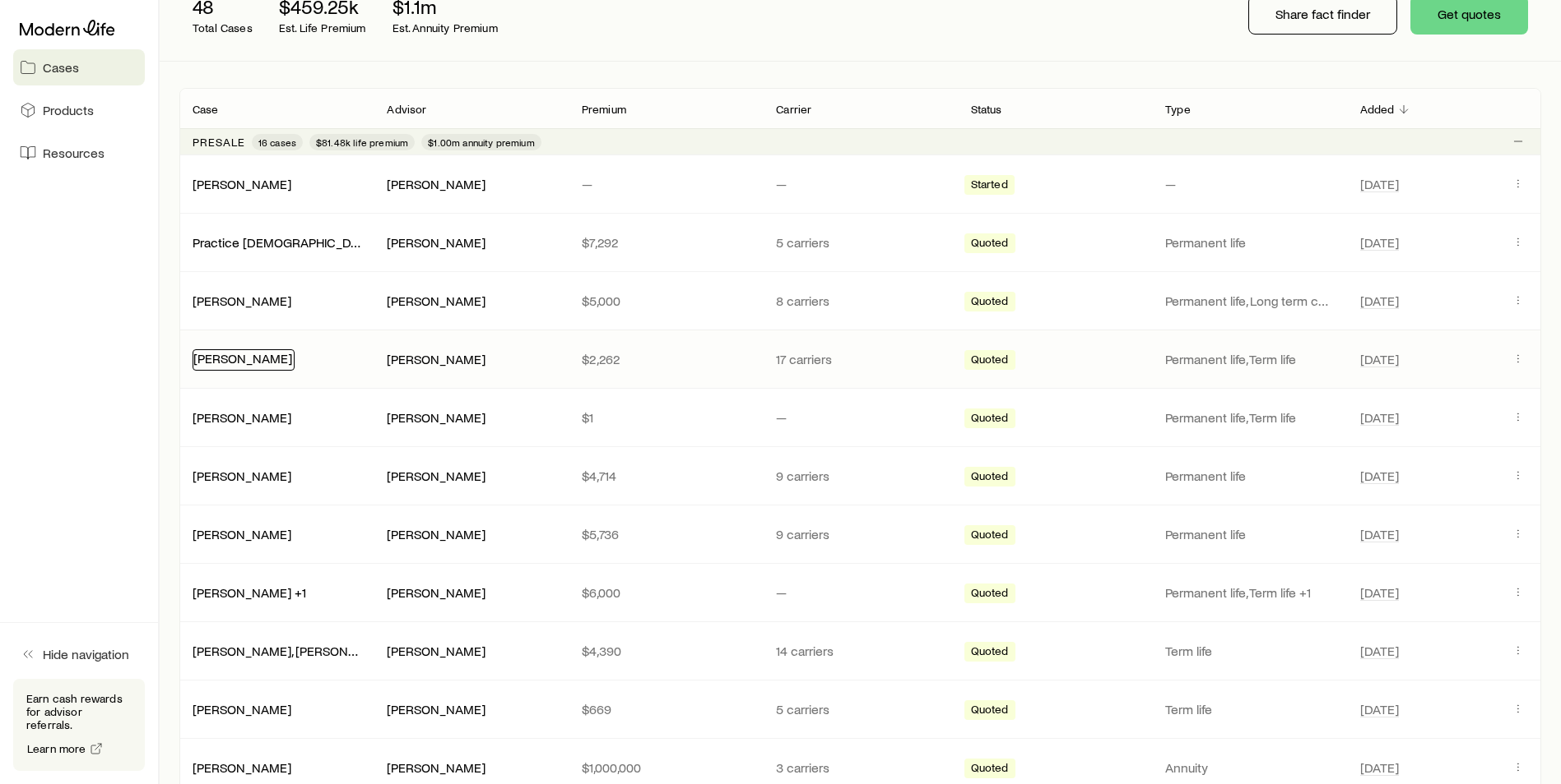
click at [254, 364] on link "[PERSON_NAME]" at bounding box center [242, 358] width 98 height 16
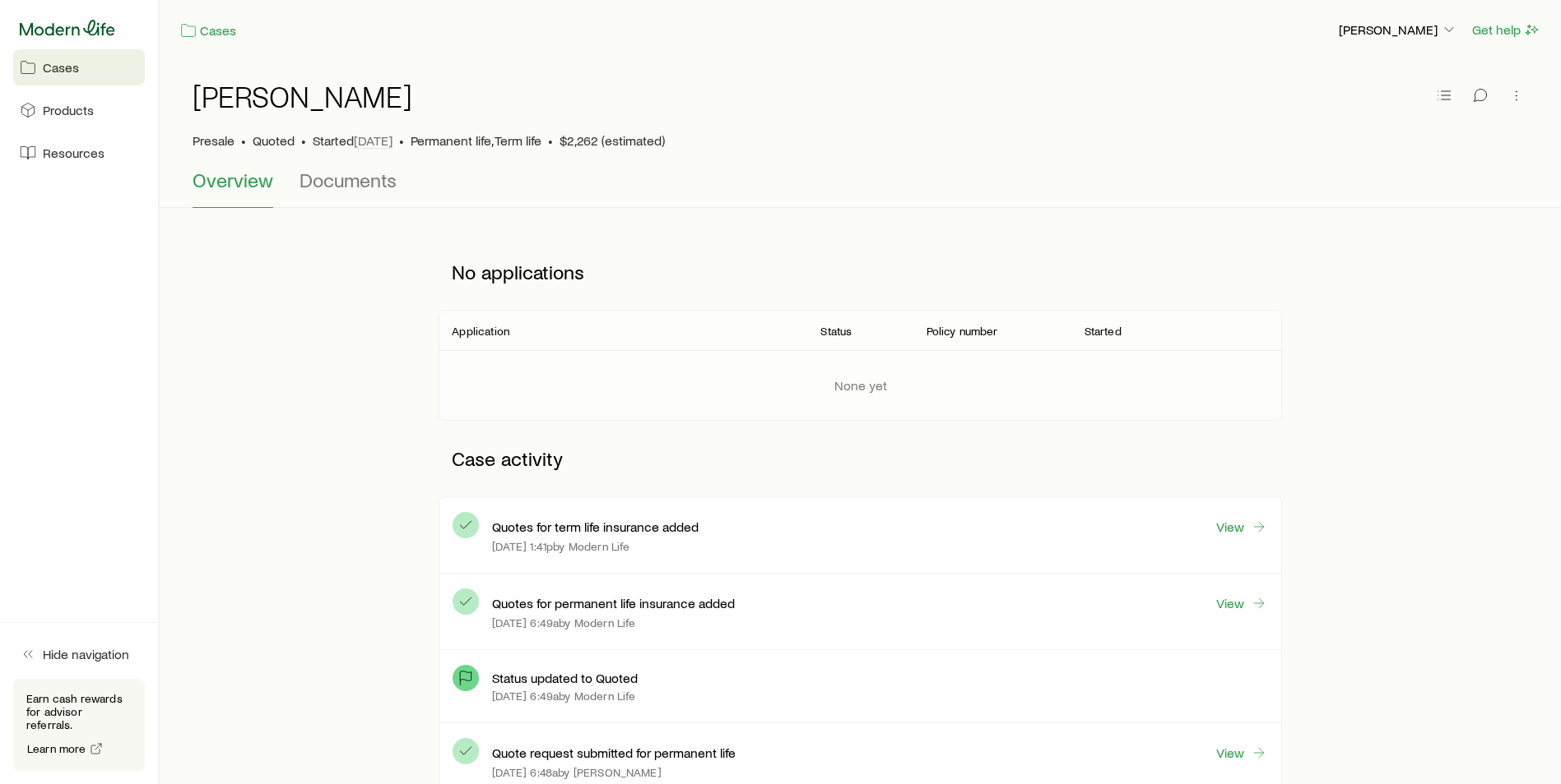
click at [36, 27] on icon at bounding box center [67, 27] width 96 height 17
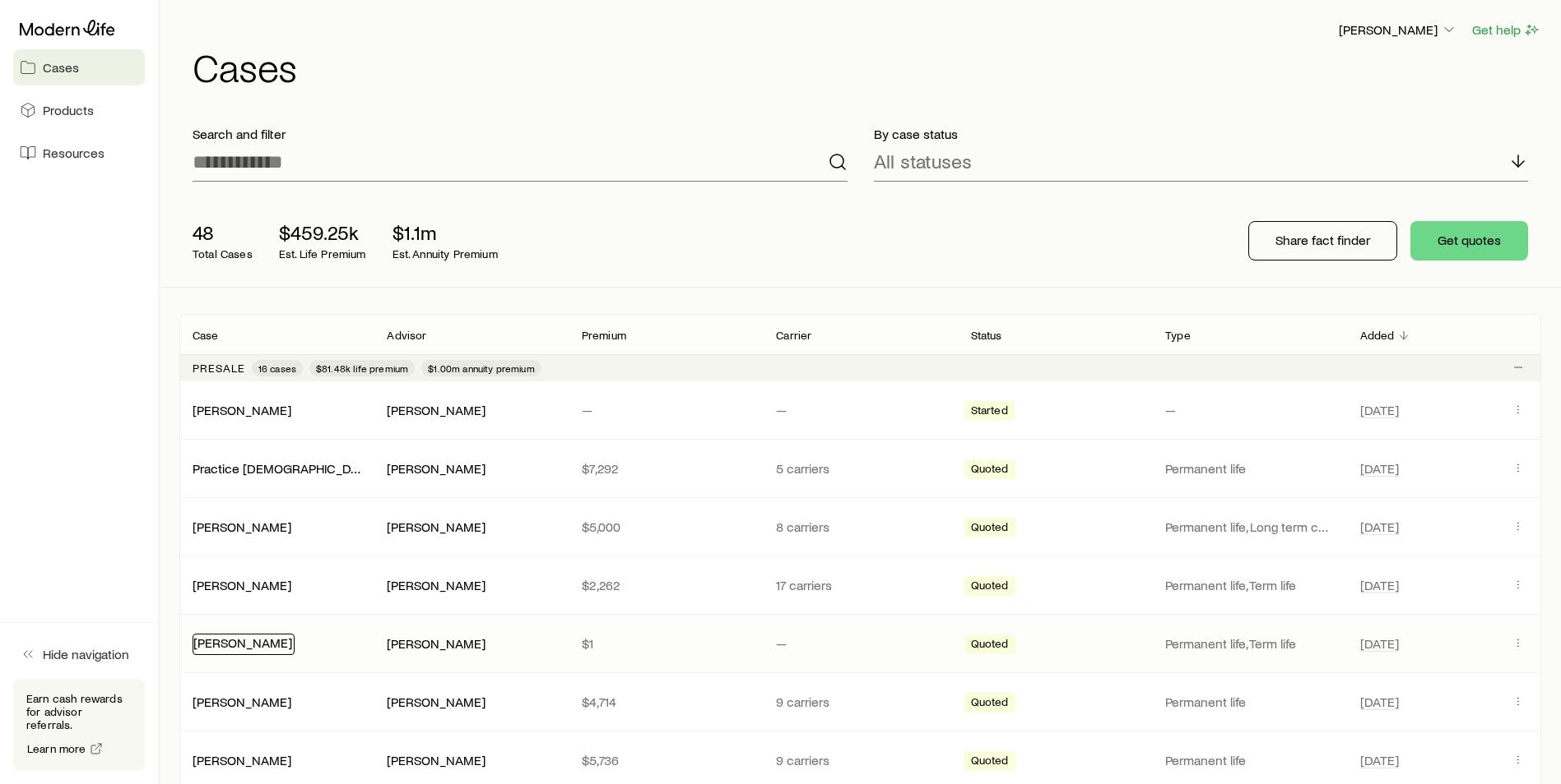
click at [220, 646] on link "[PERSON_NAME]" at bounding box center [242, 642] width 98 height 16
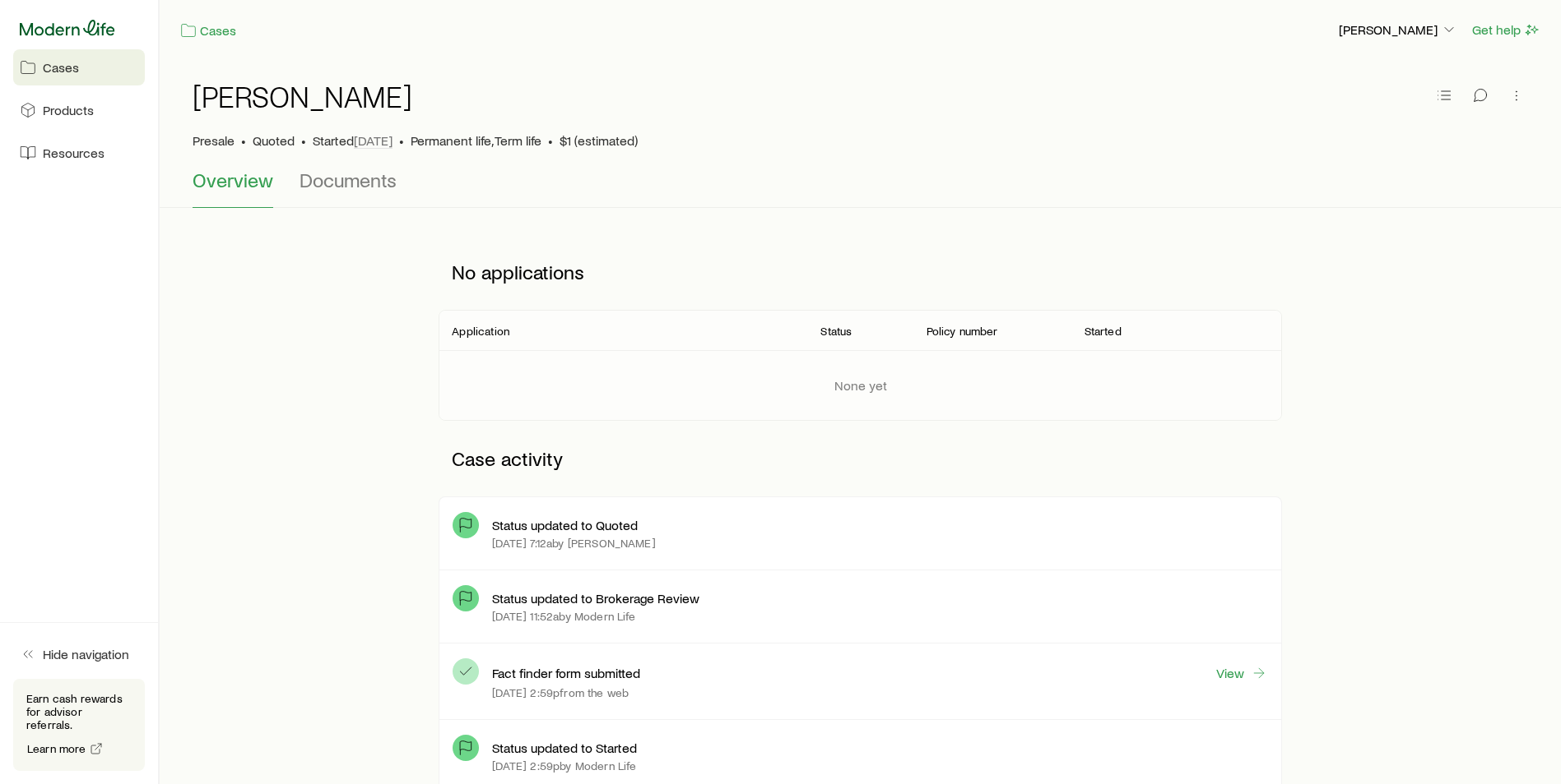
click at [54, 35] on icon at bounding box center [67, 27] width 96 height 17
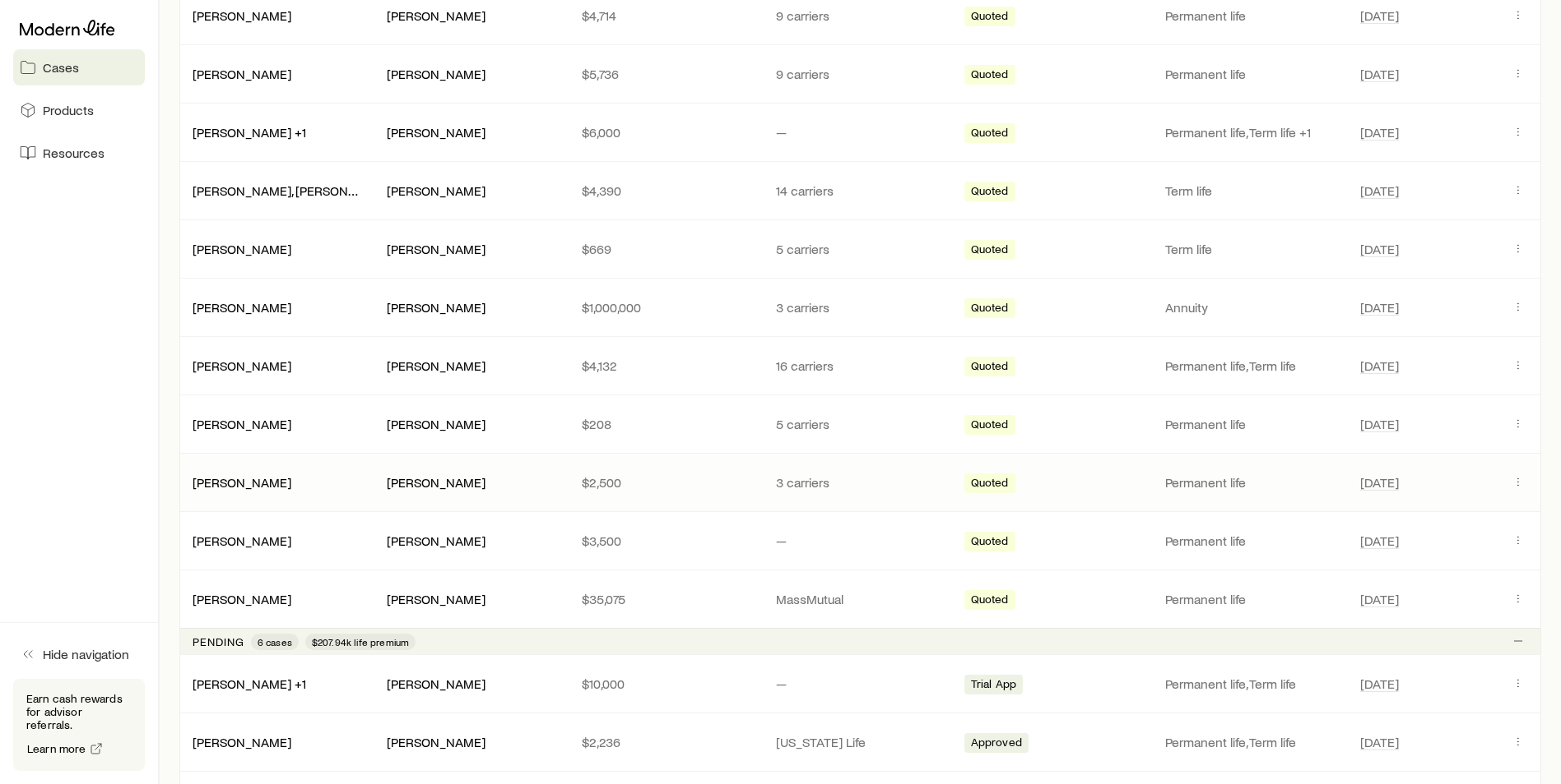
scroll to position [863, 0]
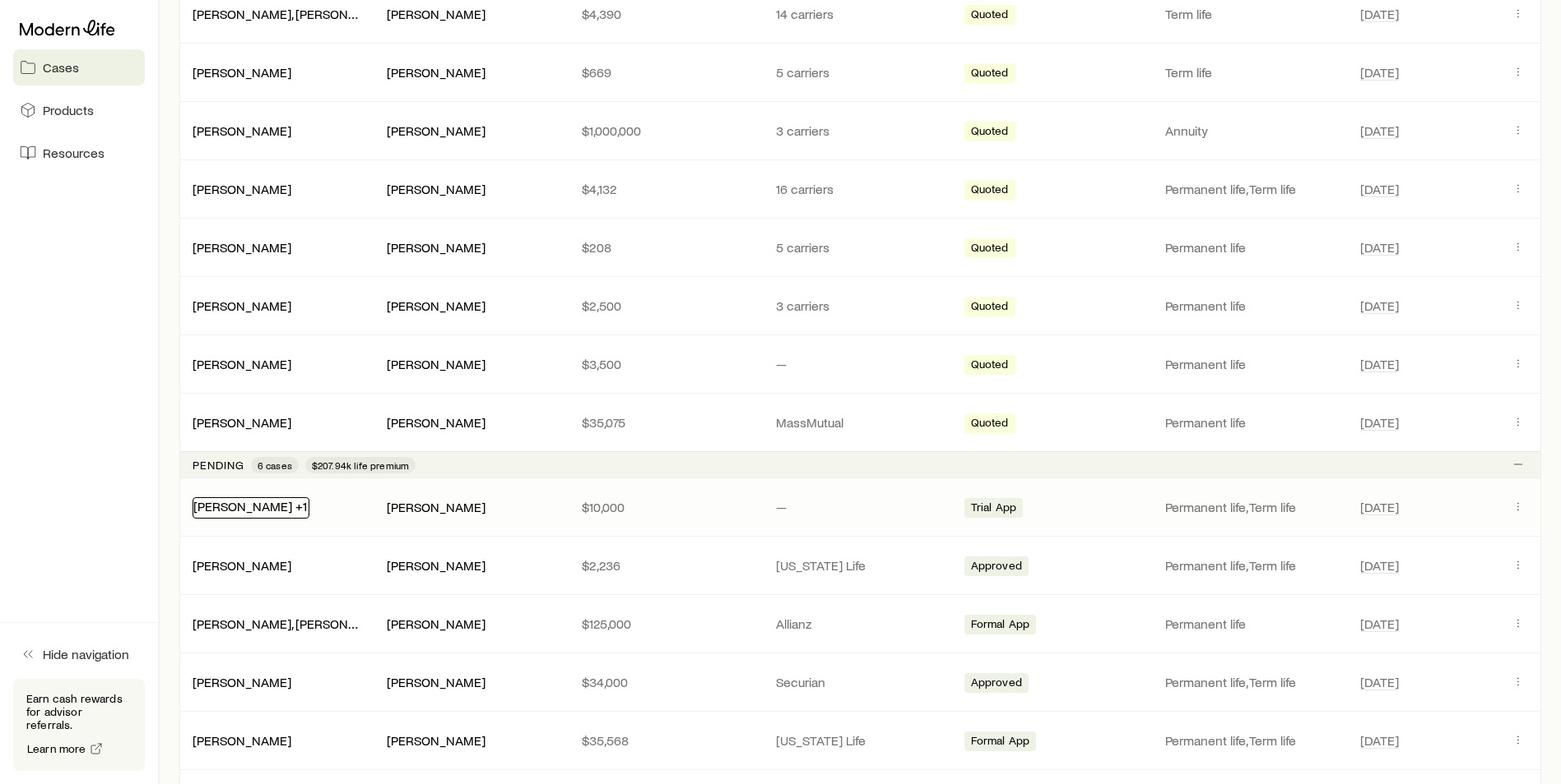
click at [268, 505] on link "[PERSON_NAME] +1" at bounding box center [250, 506] width 113 height 16
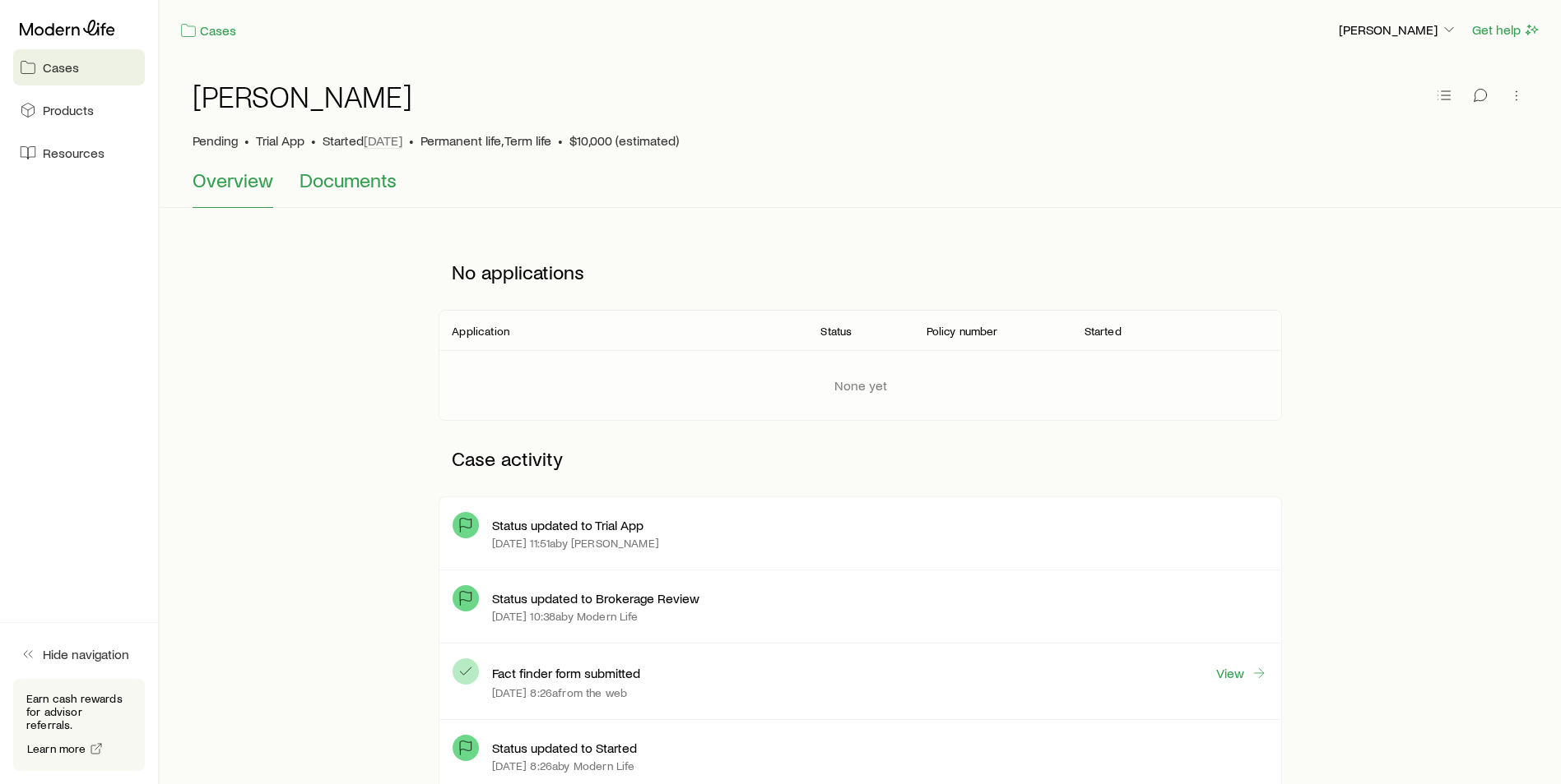
click at [363, 186] on span "Documents" at bounding box center [348, 180] width 98 height 23
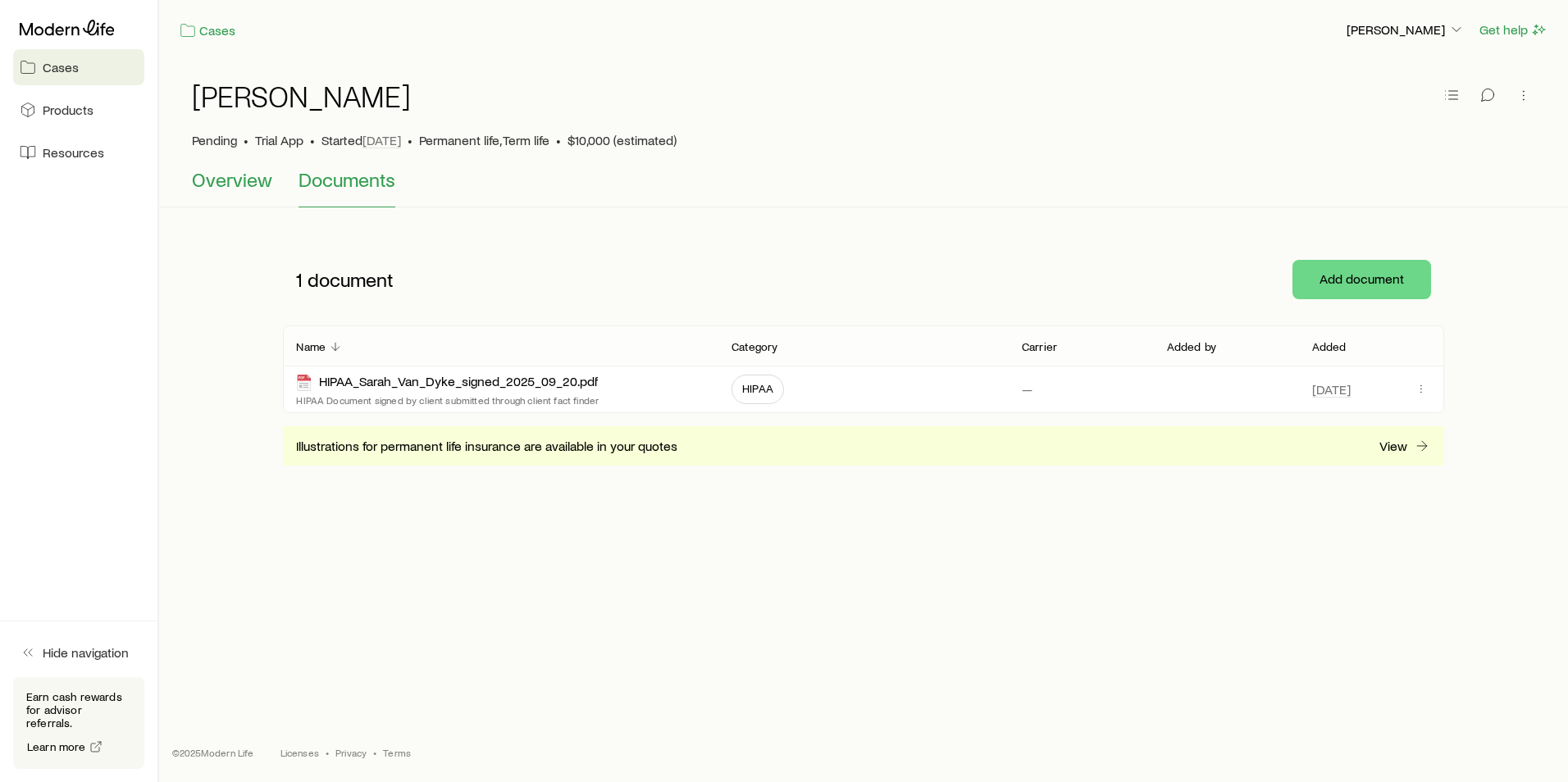
click at [240, 178] on span "Overview" at bounding box center [232, 179] width 80 height 23
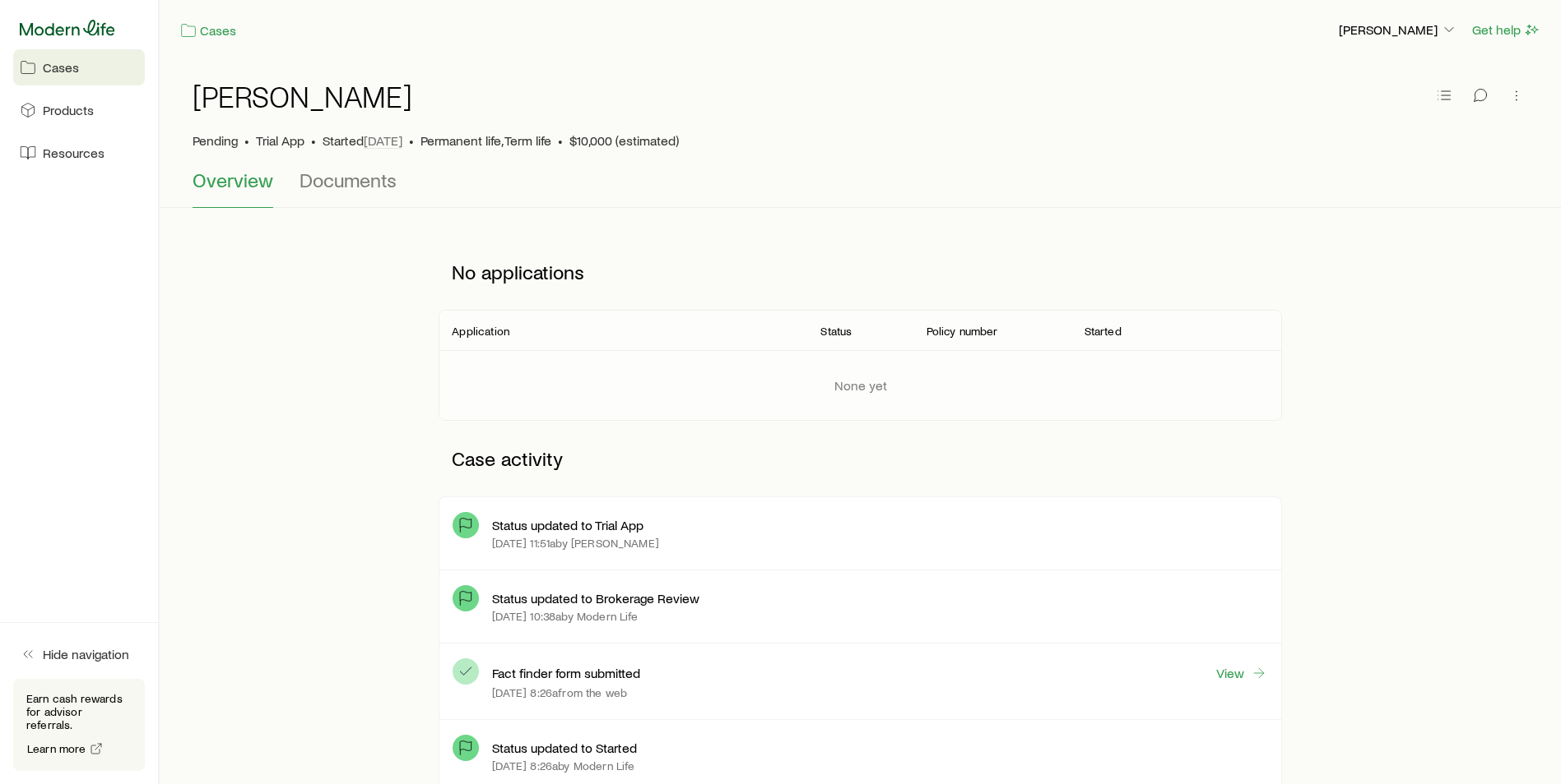
click at [60, 24] on icon at bounding box center [67, 27] width 96 height 17
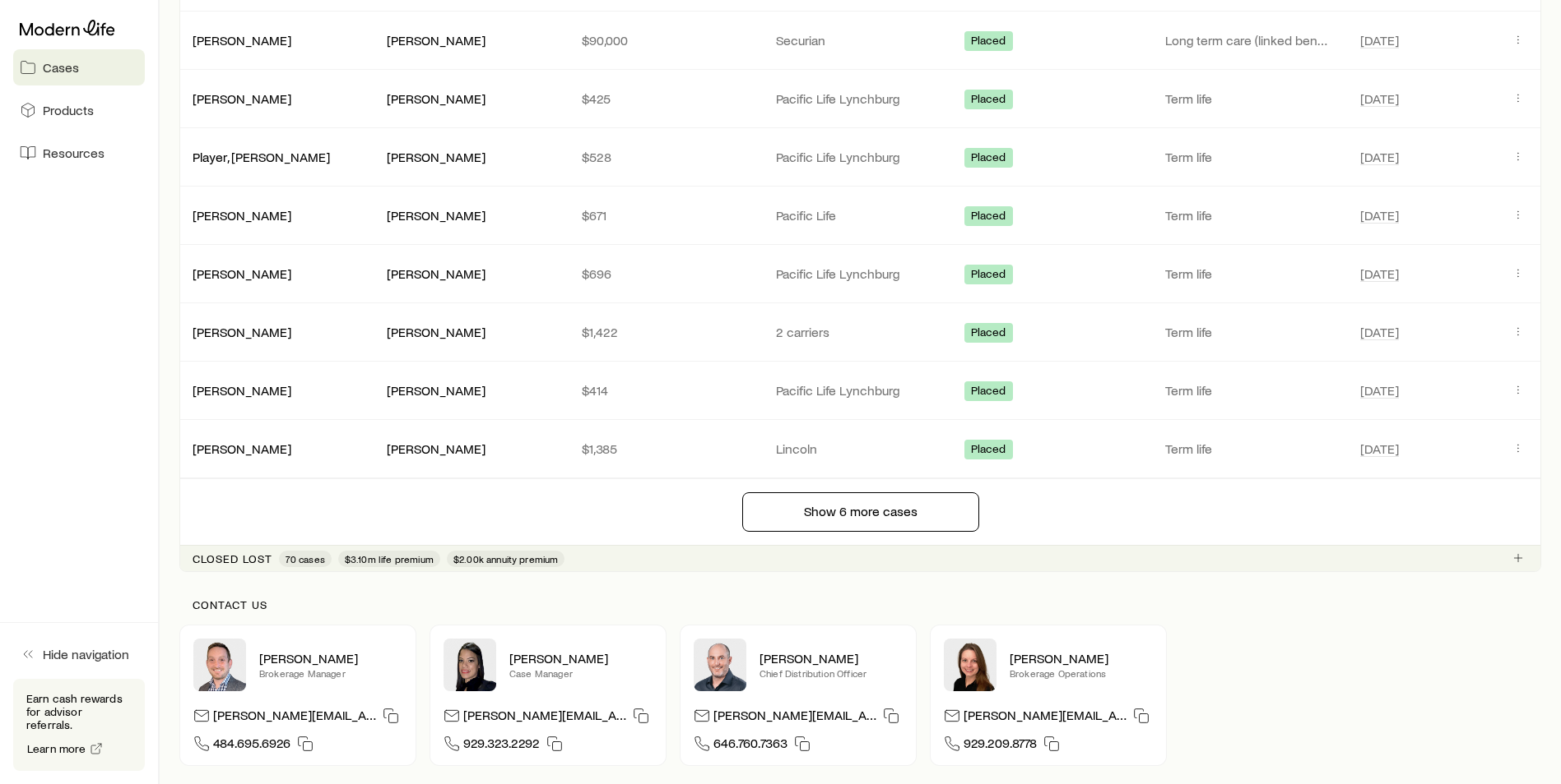
scroll to position [2446, 0]
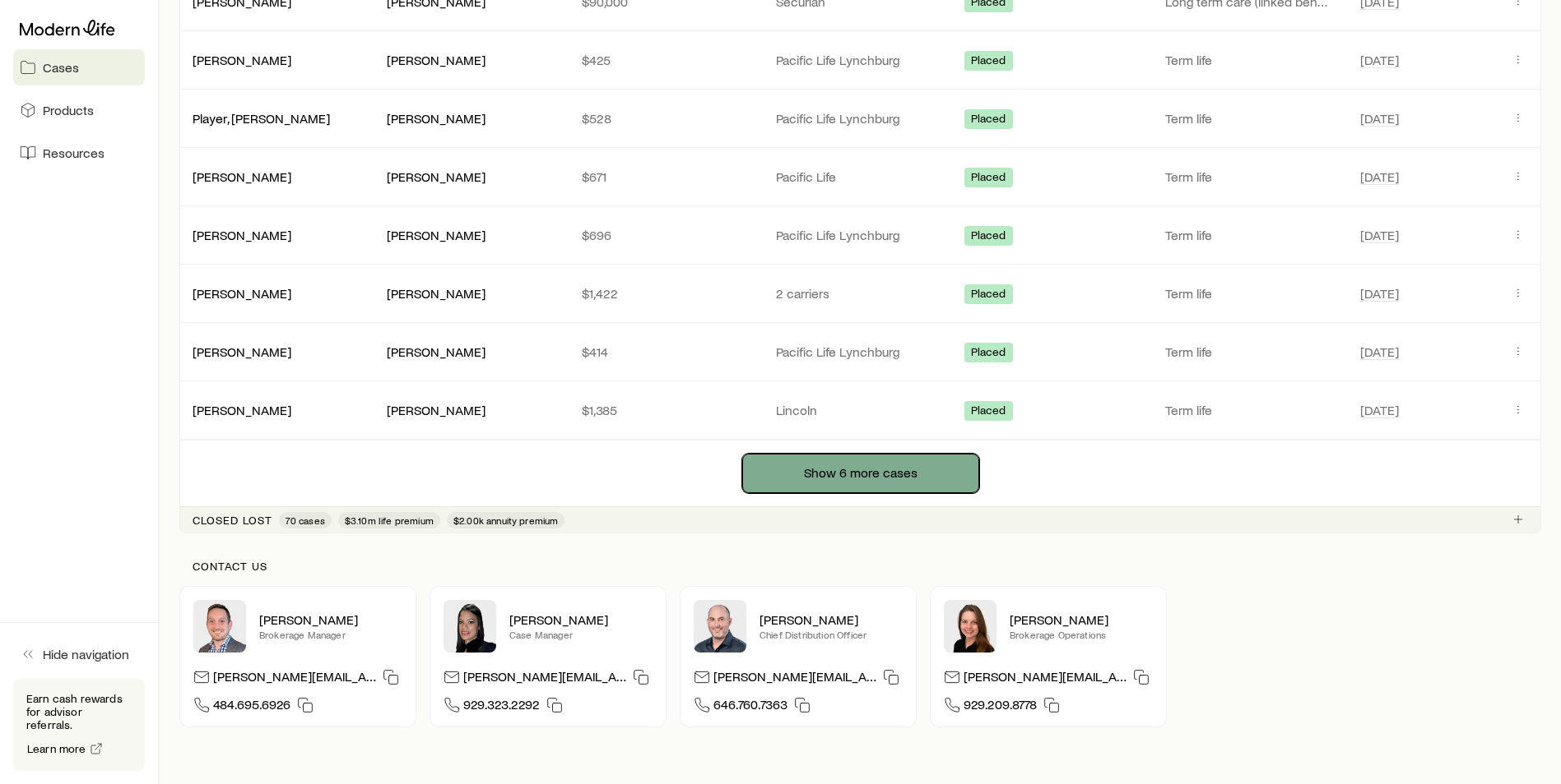
click at [853, 474] on button "Show 6 more cases" at bounding box center [860, 473] width 237 height 40
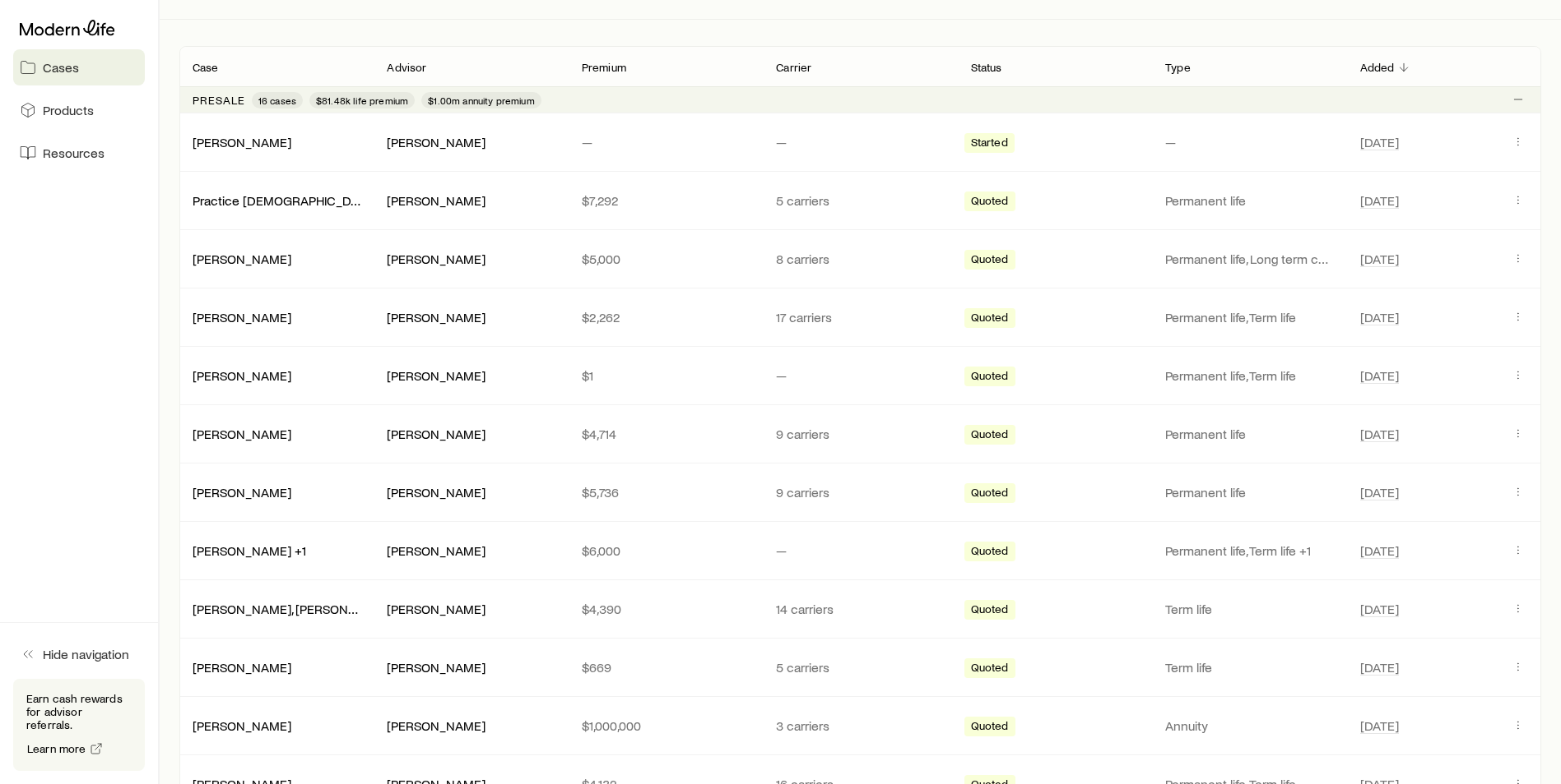
scroll to position [268, 0]
